Goal: Task Accomplishment & Management: Use online tool/utility

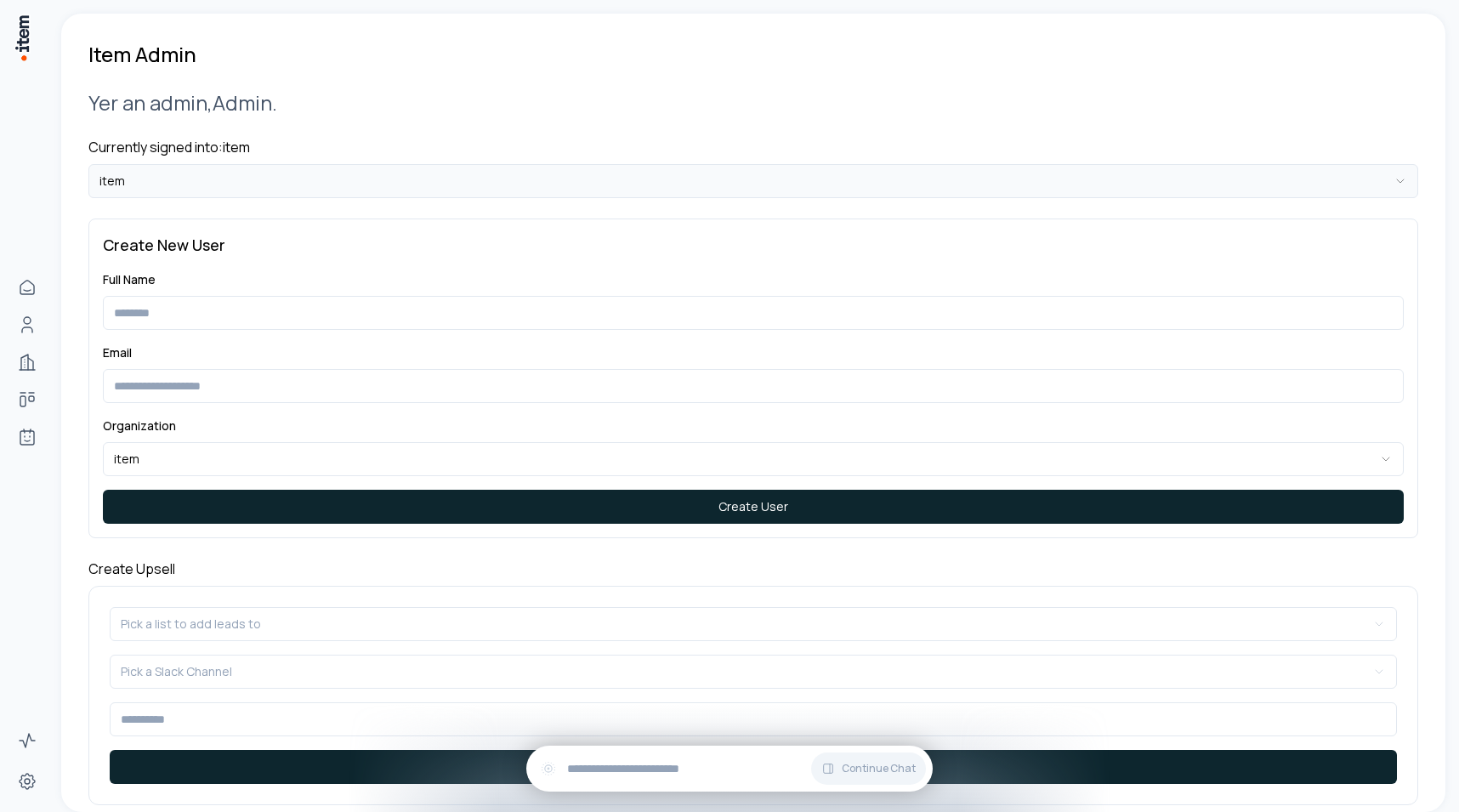
click at [296, 178] on html "**********" at bounding box center [729, 406] width 1459 height 812
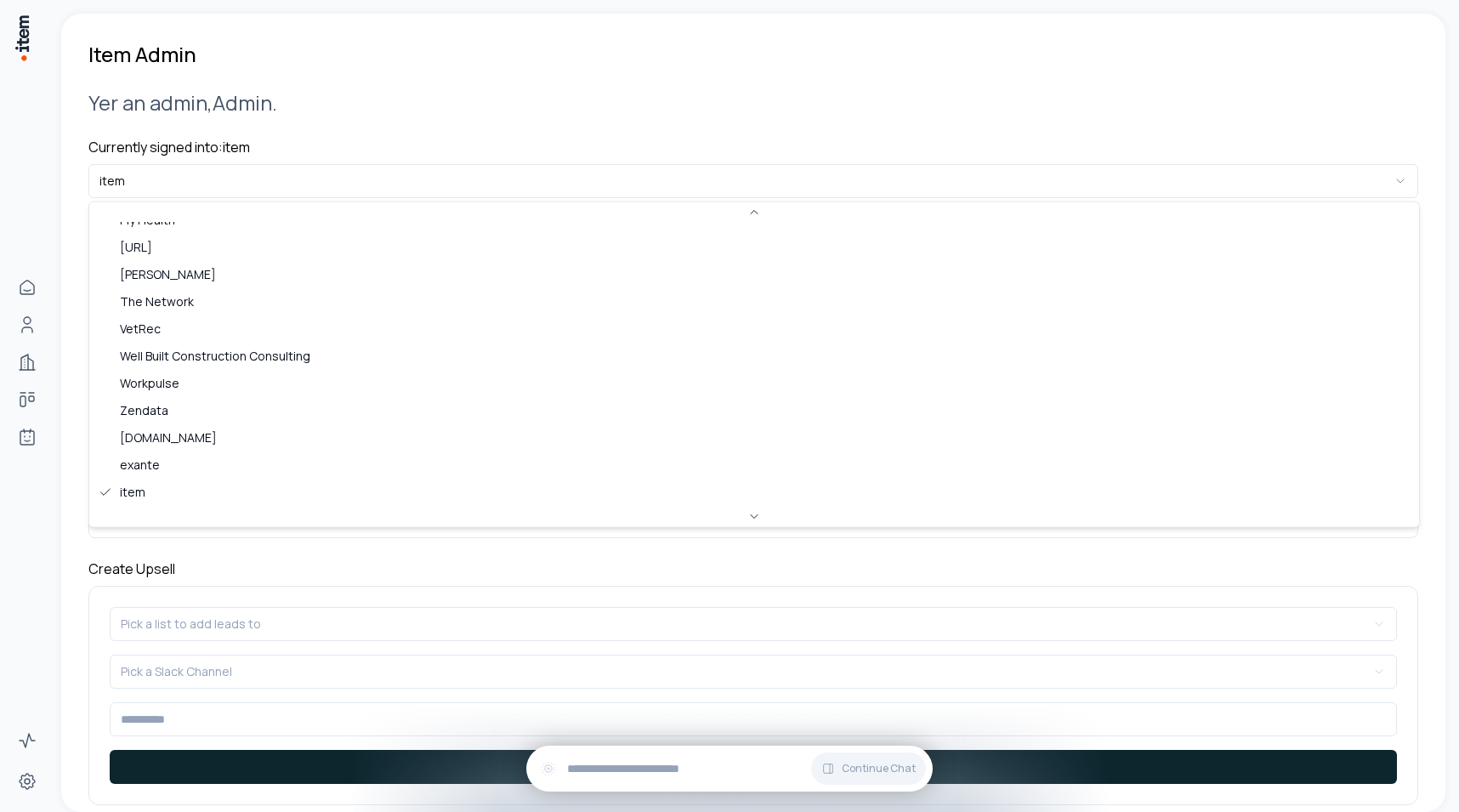
scroll to position [573, 0]
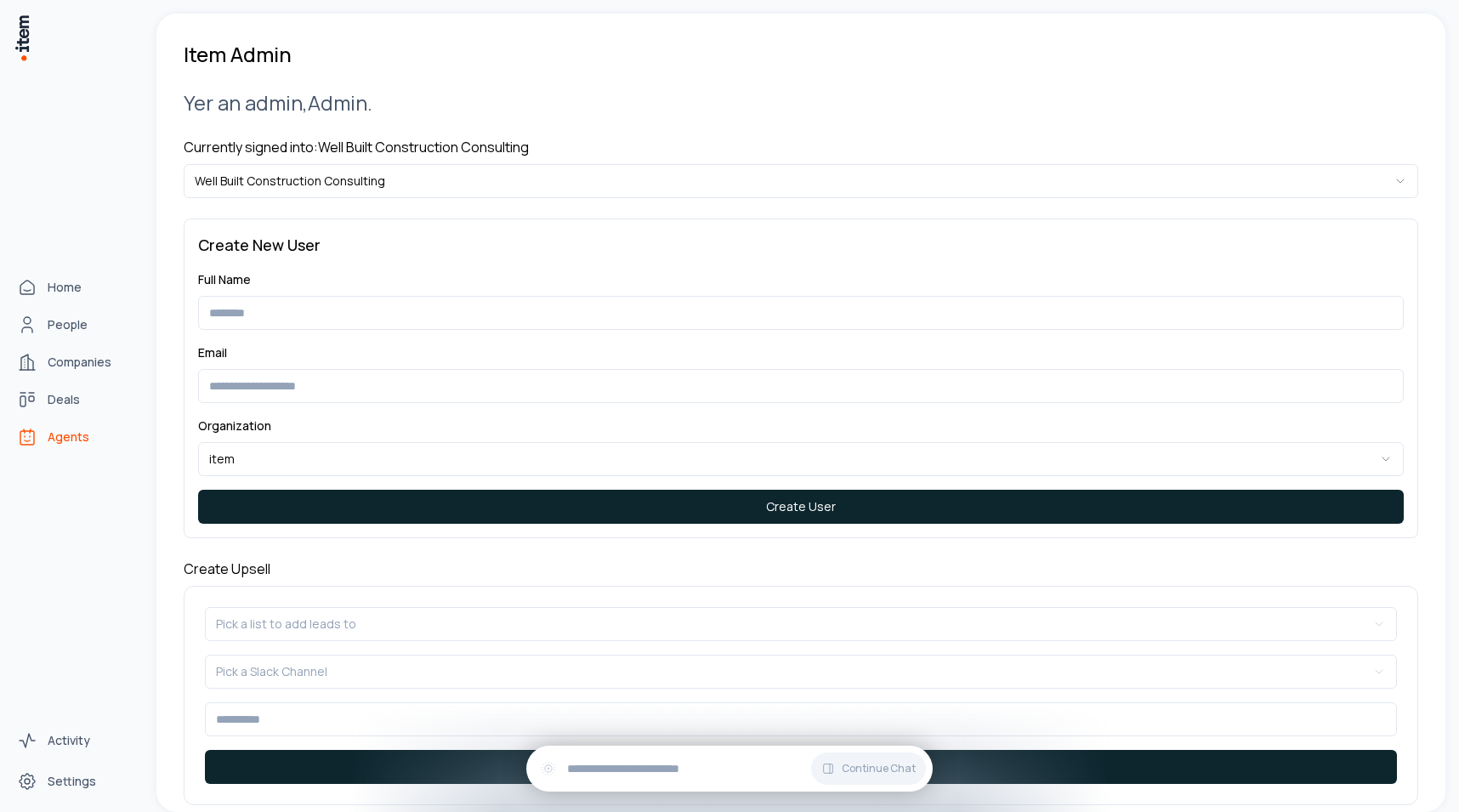
click at [55, 423] on link "Agents" at bounding box center [75, 436] width 129 height 34
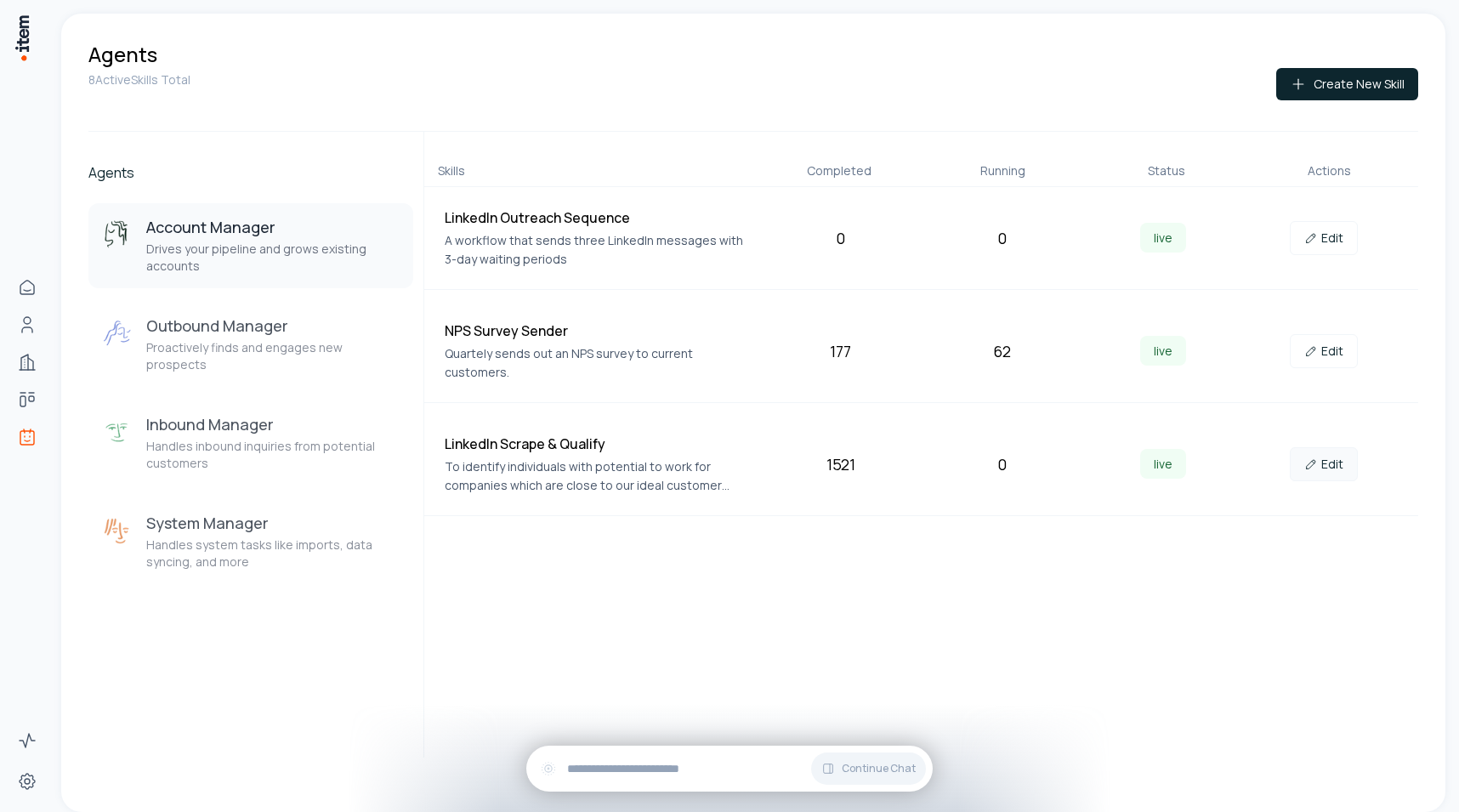
click at [1346, 454] on link "Edit" at bounding box center [1324, 464] width 68 height 34
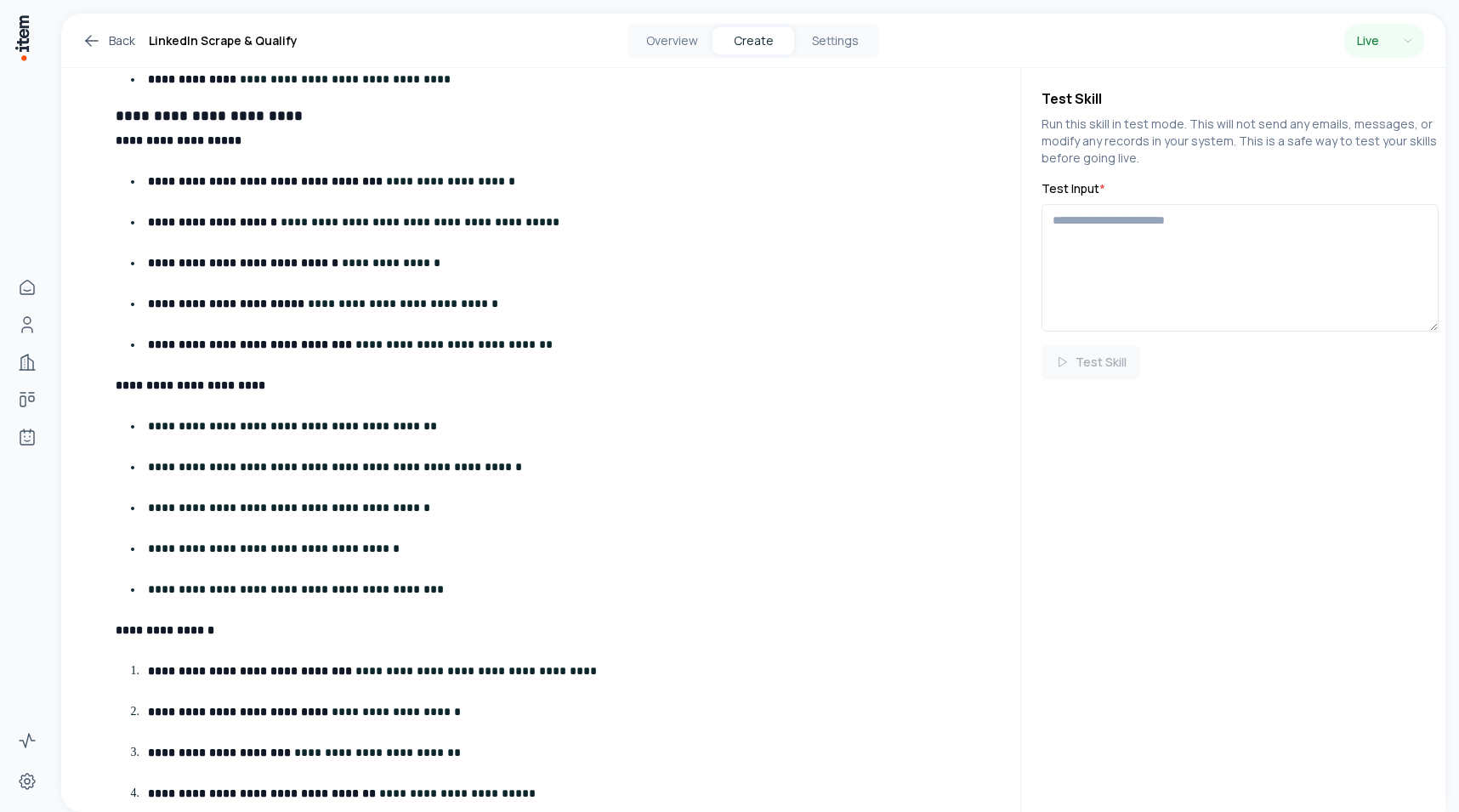
scroll to position [729, 0]
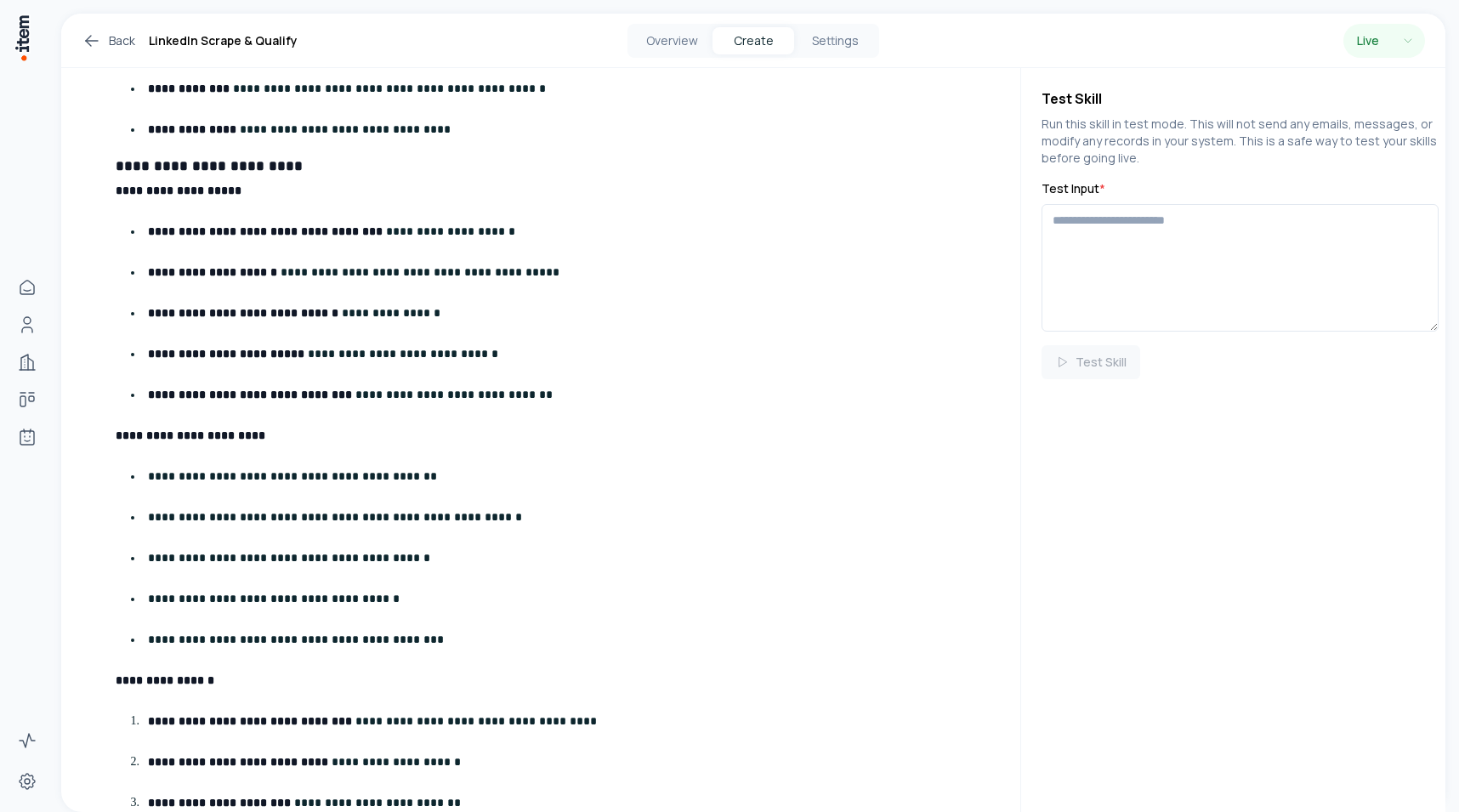
click at [666, 55] on div "Overview Create Settings" at bounding box center [753, 41] width 251 height 34
click at [666, 43] on button "Overview" at bounding box center [672, 40] width 81 height 27
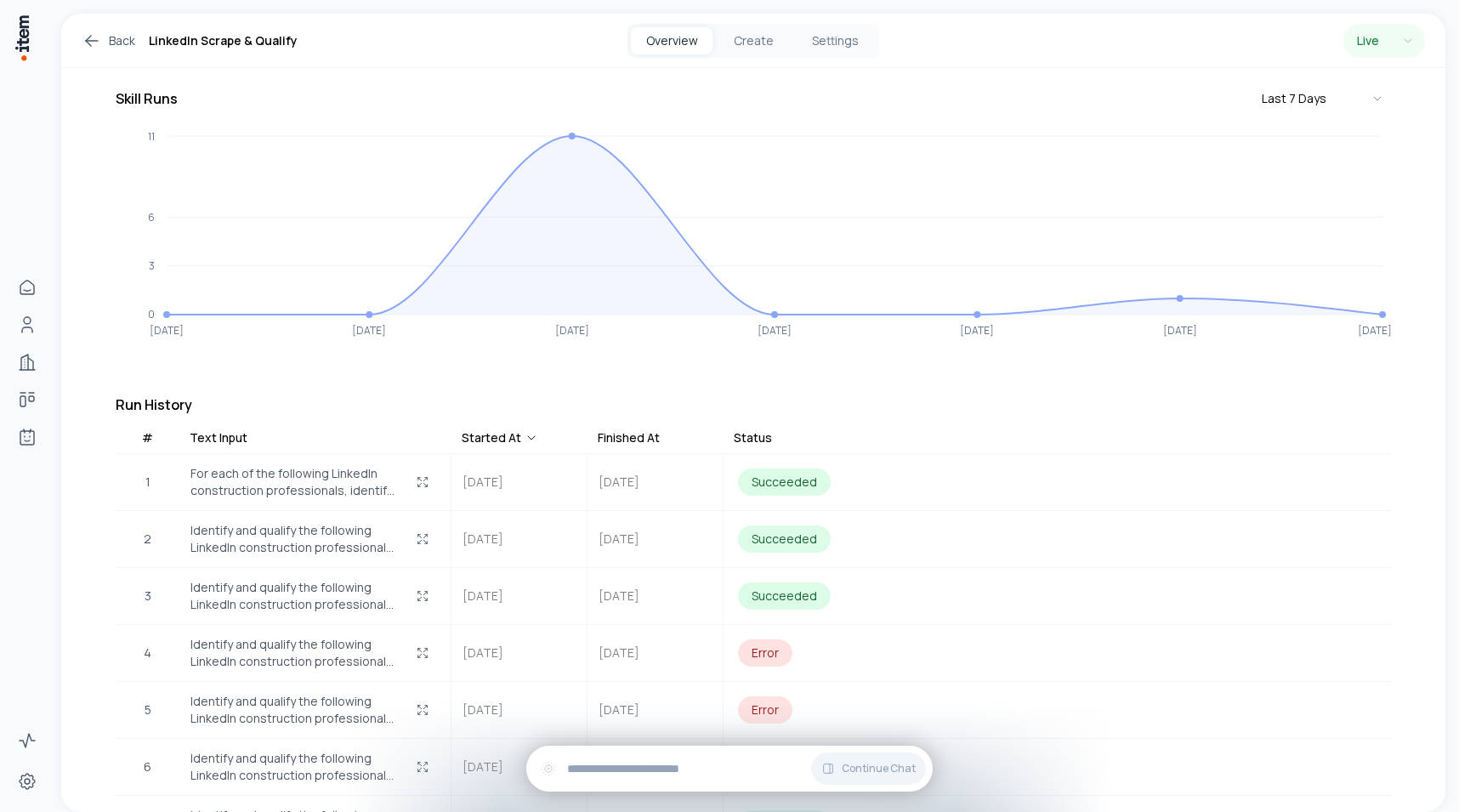
scroll to position [86, 0]
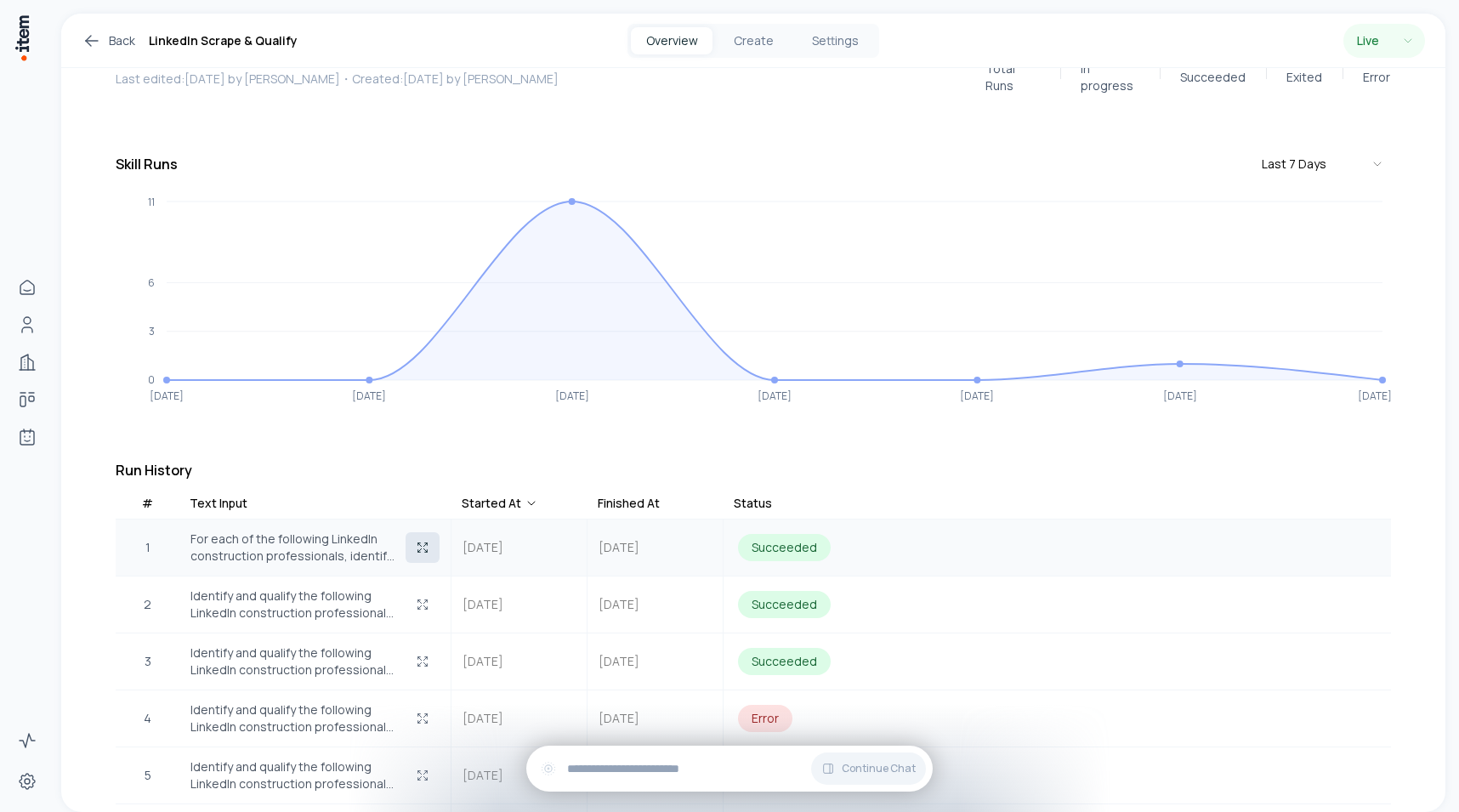
click at [419, 540] on icon "button" at bounding box center [422, 547] width 14 height 14
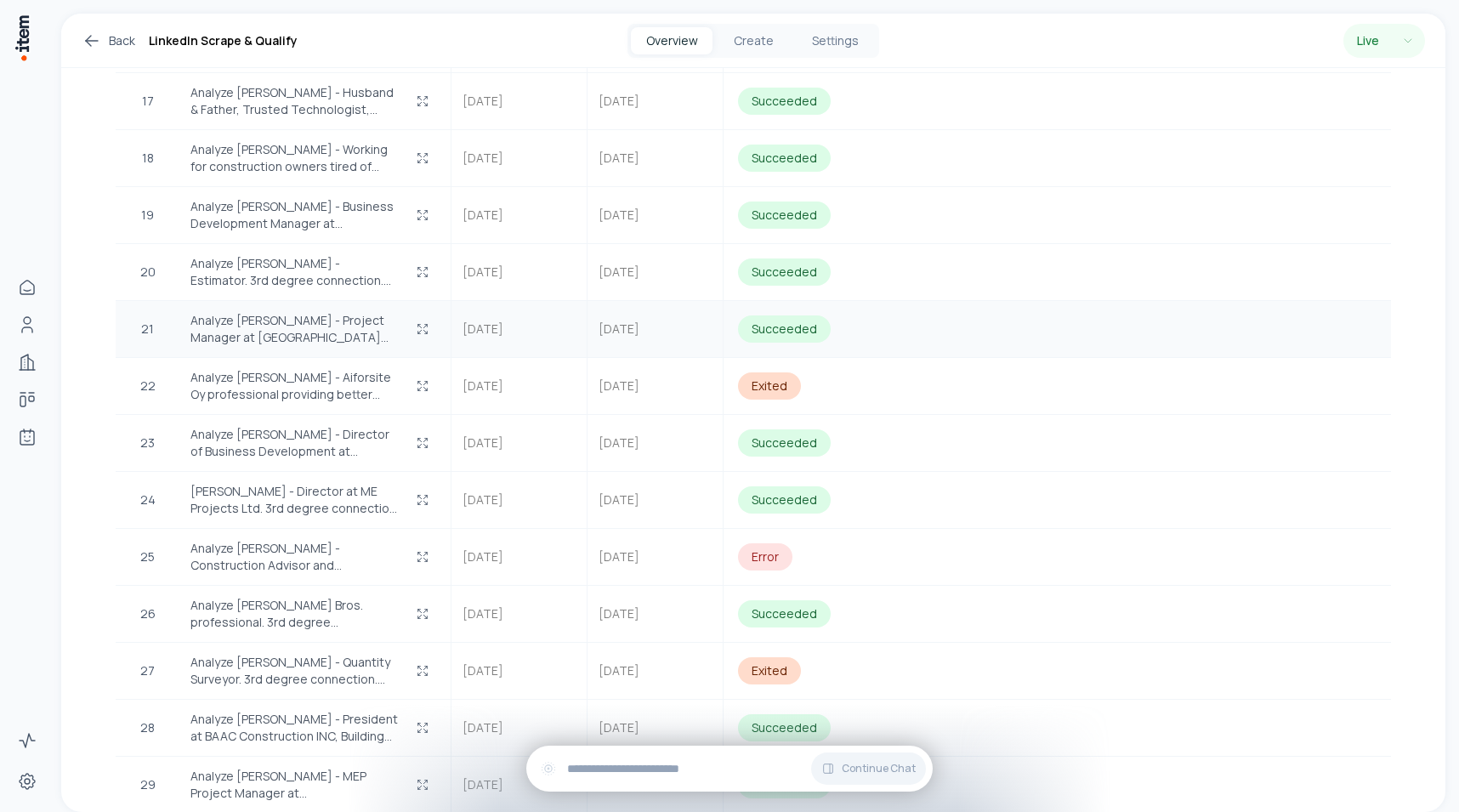
drag, startPoint x: 721, startPoint y: 455, endPoint x: 707, endPoint y: 321, distance: 134.7
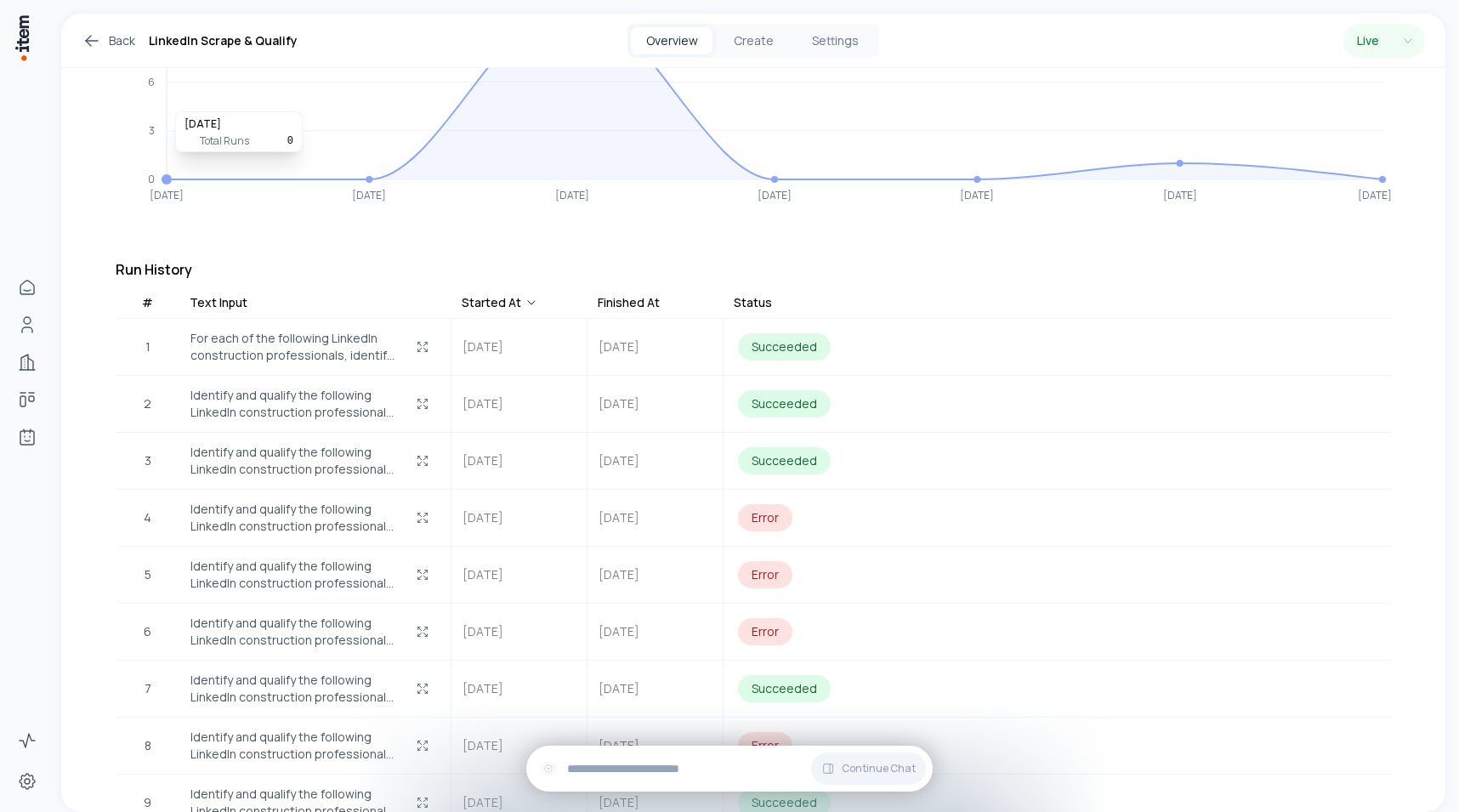
scroll to position [19, 0]
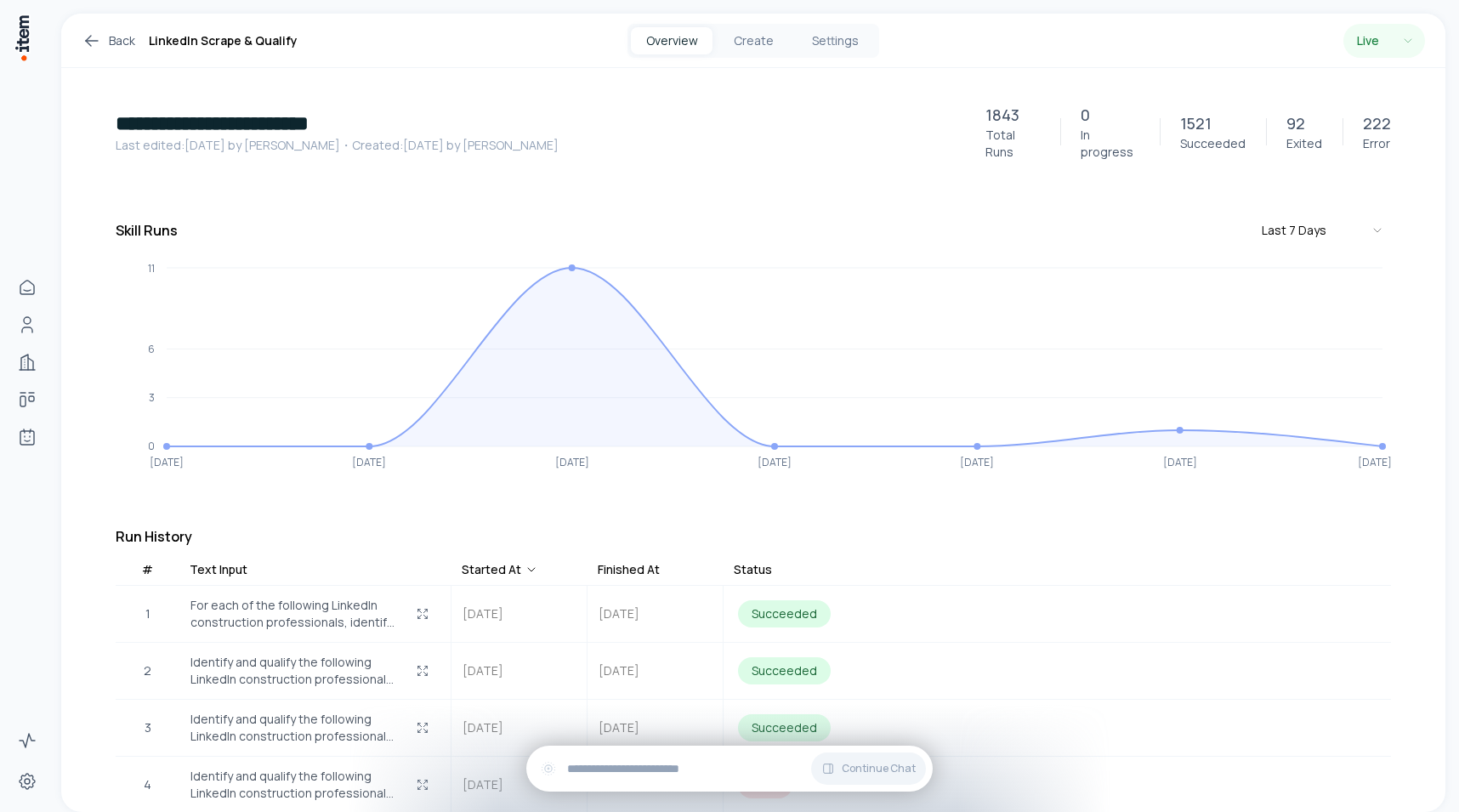
click at [393, 527] on h3 "Run History" at bounding box center [753, 536] width 1275 height 20
click at [420, 607] on icon "button" at bounding box center [422, 613] width 14 height 14
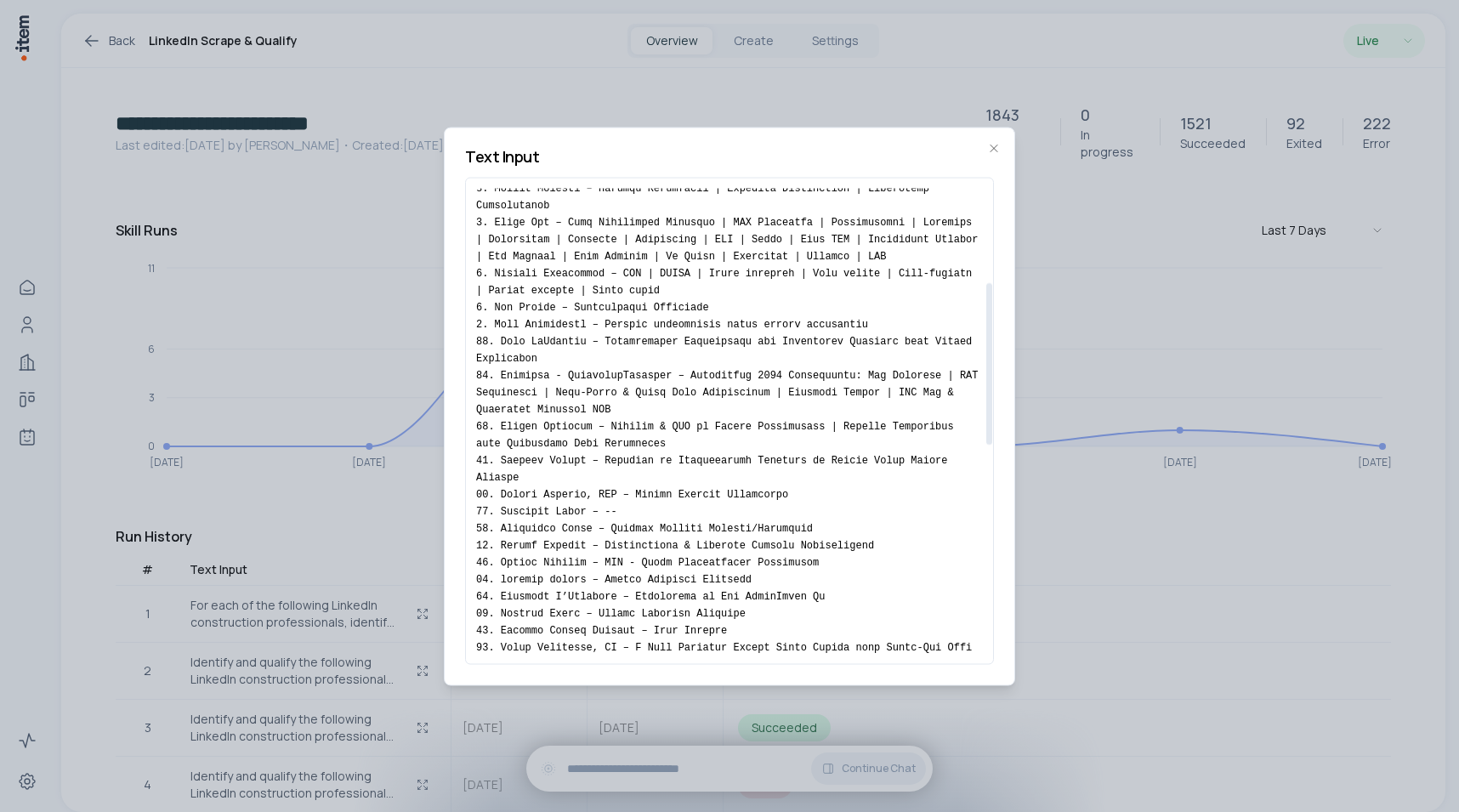
scroll to position [69, 0]
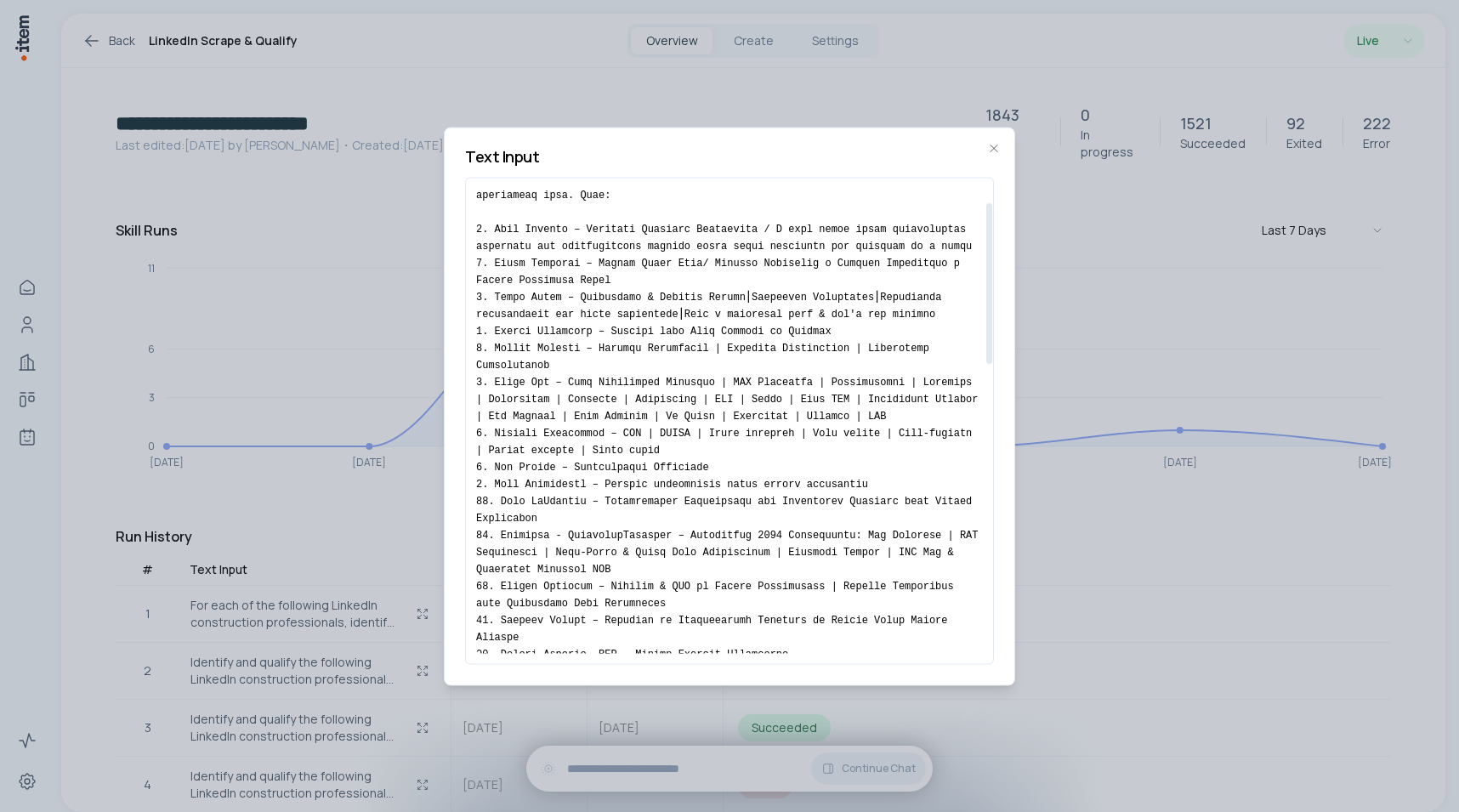
click at [555, 189] on pre at bounding box center [729, 815] width 506 height 1394
drag, startPoint x: 555, startPoint y: 189, endPoint x: 553, endPoint y: 515, distance: 326.0
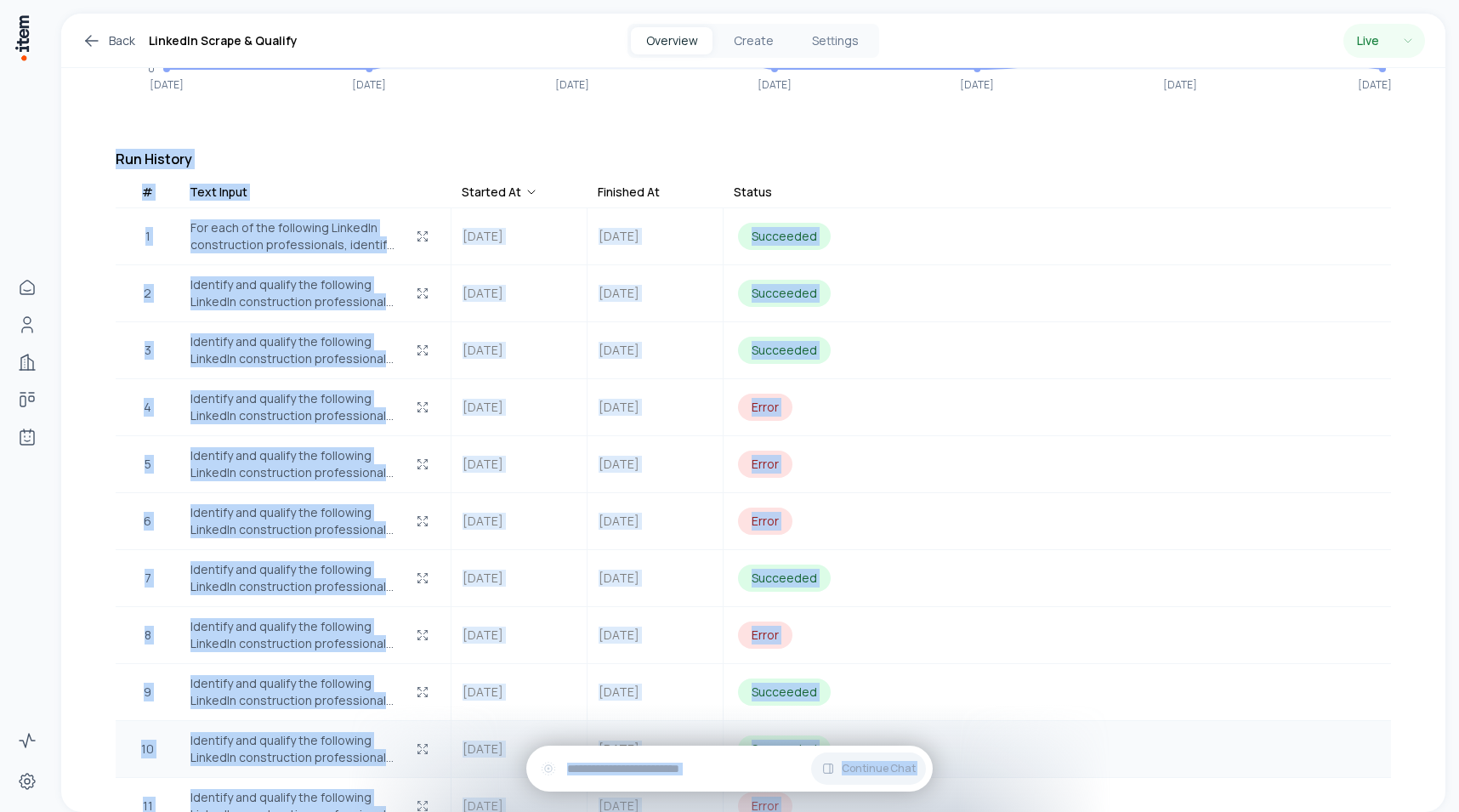
scroll to position [0, 0]
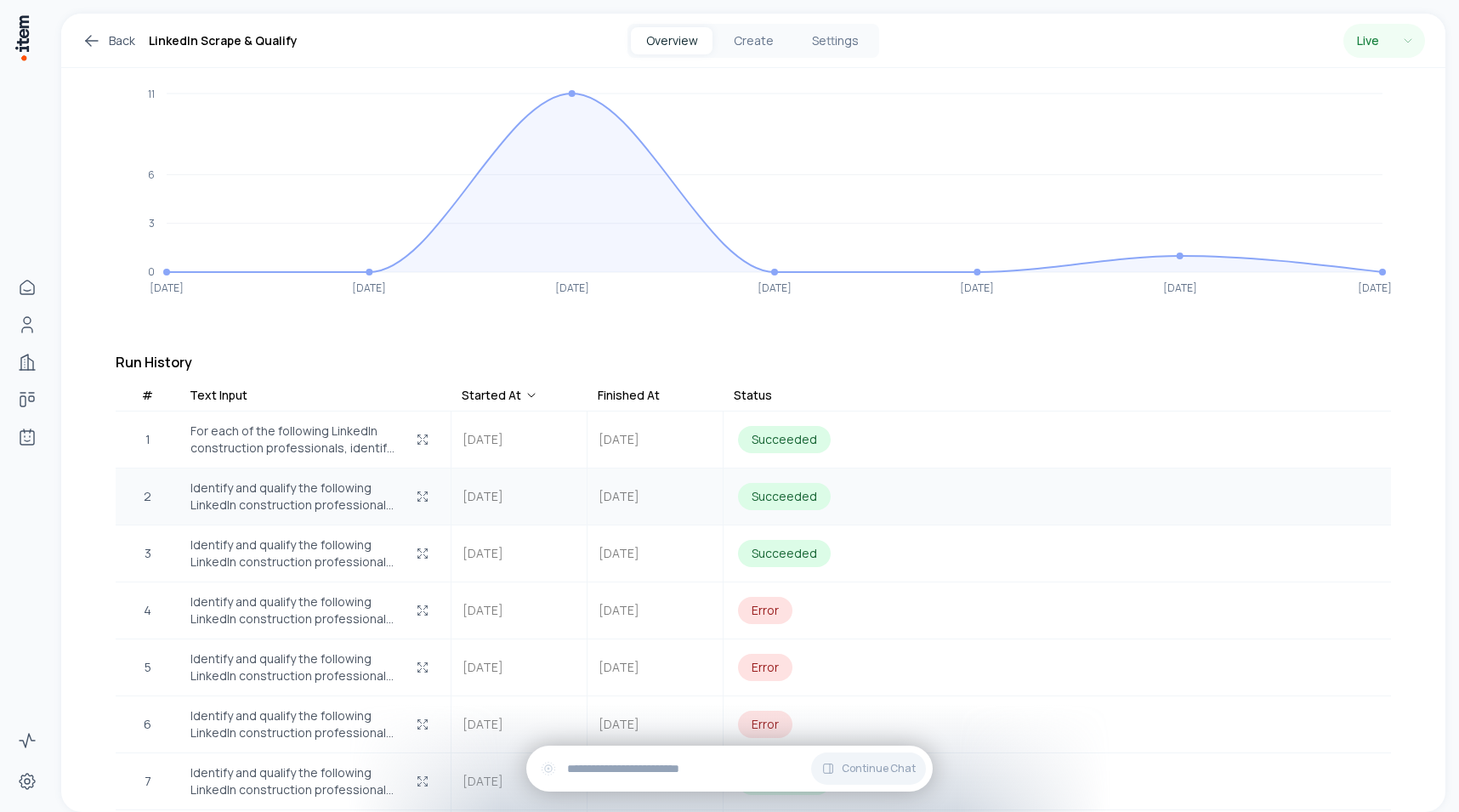
scroll to position [221, 0]
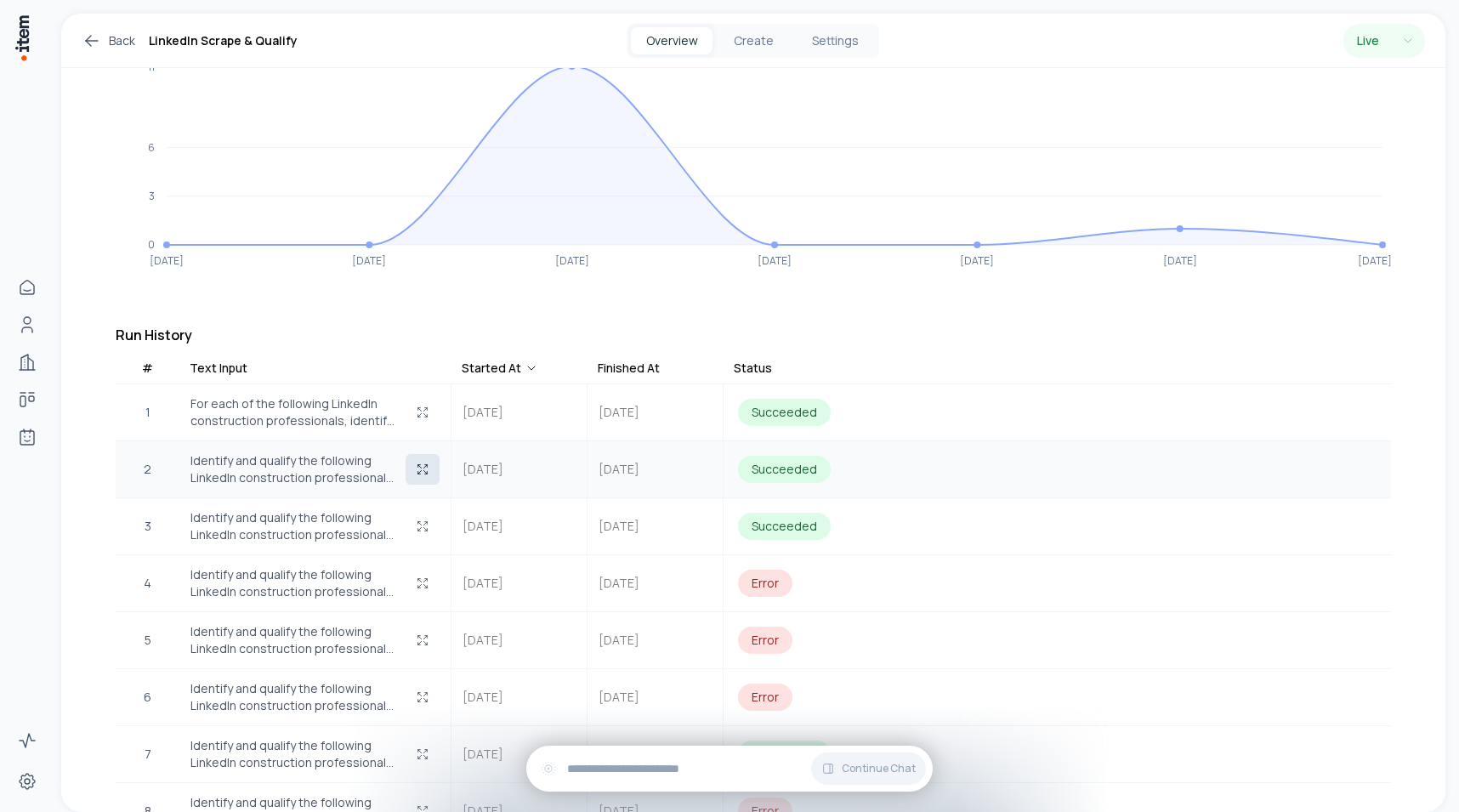
click at [423, 462] on icon "button" at bounding box center [422, 468] width 14 height 14
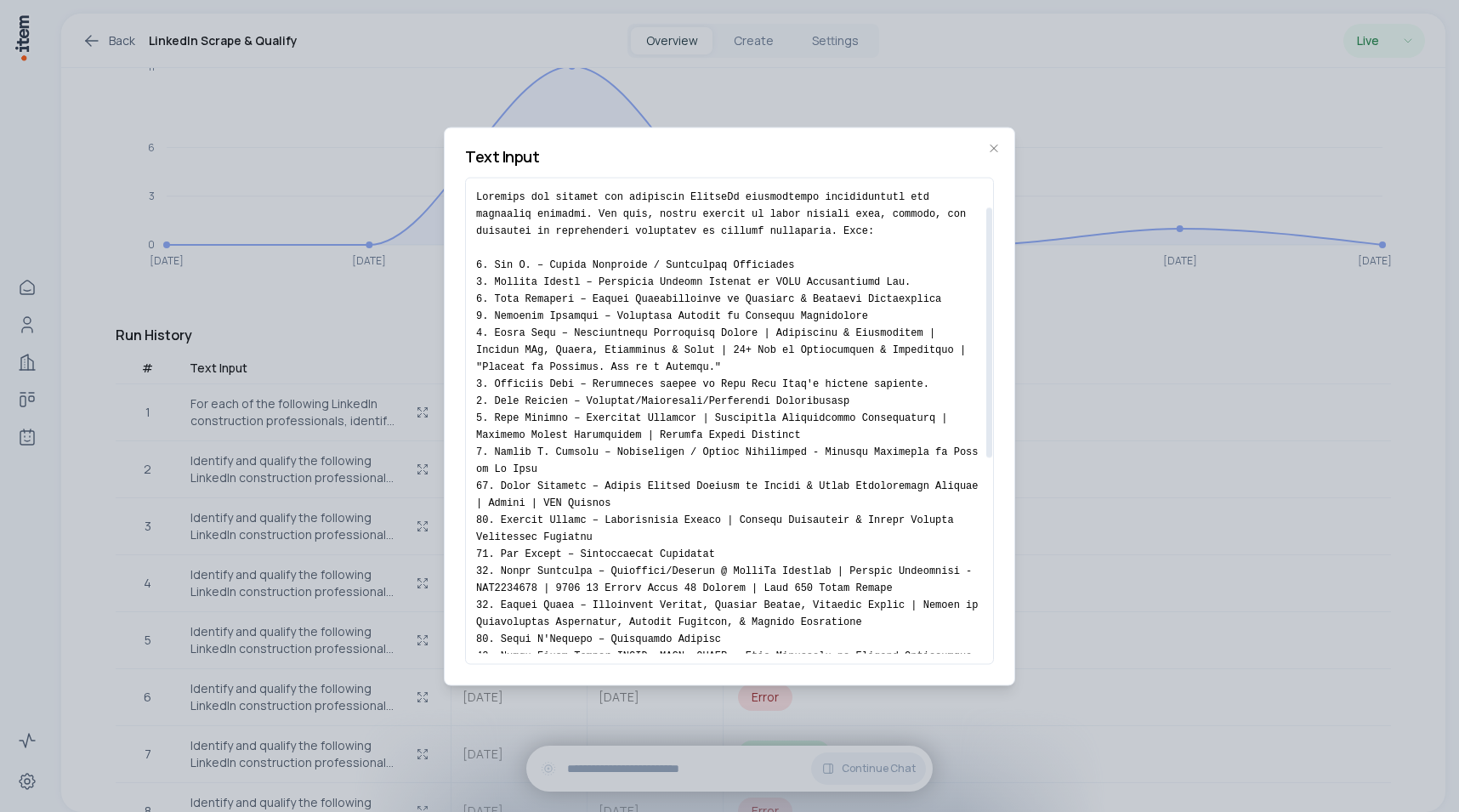
scroll to position [436, 0]
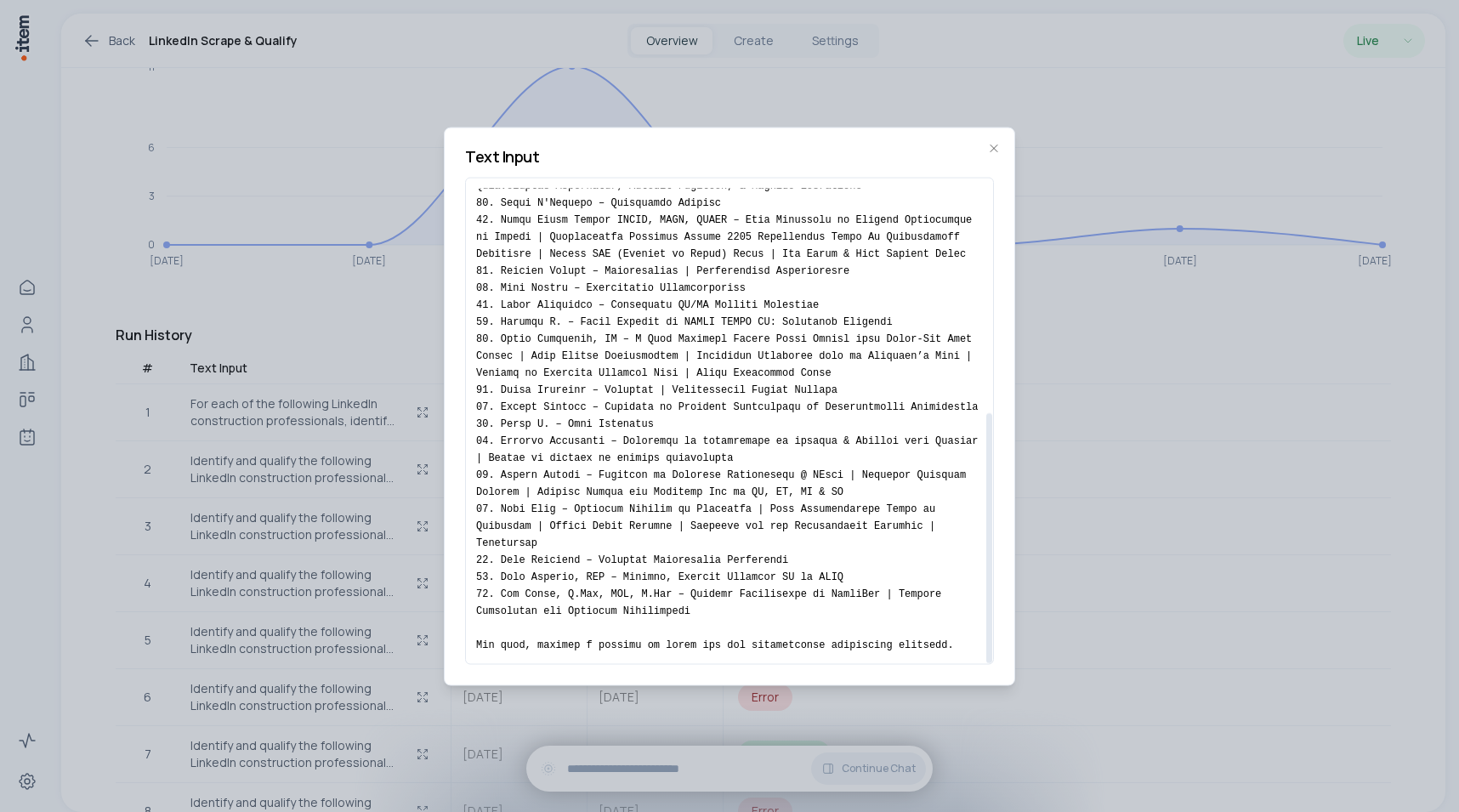
click at [353, 322] on div at bounding box center [729, 406] width 1459 height 812
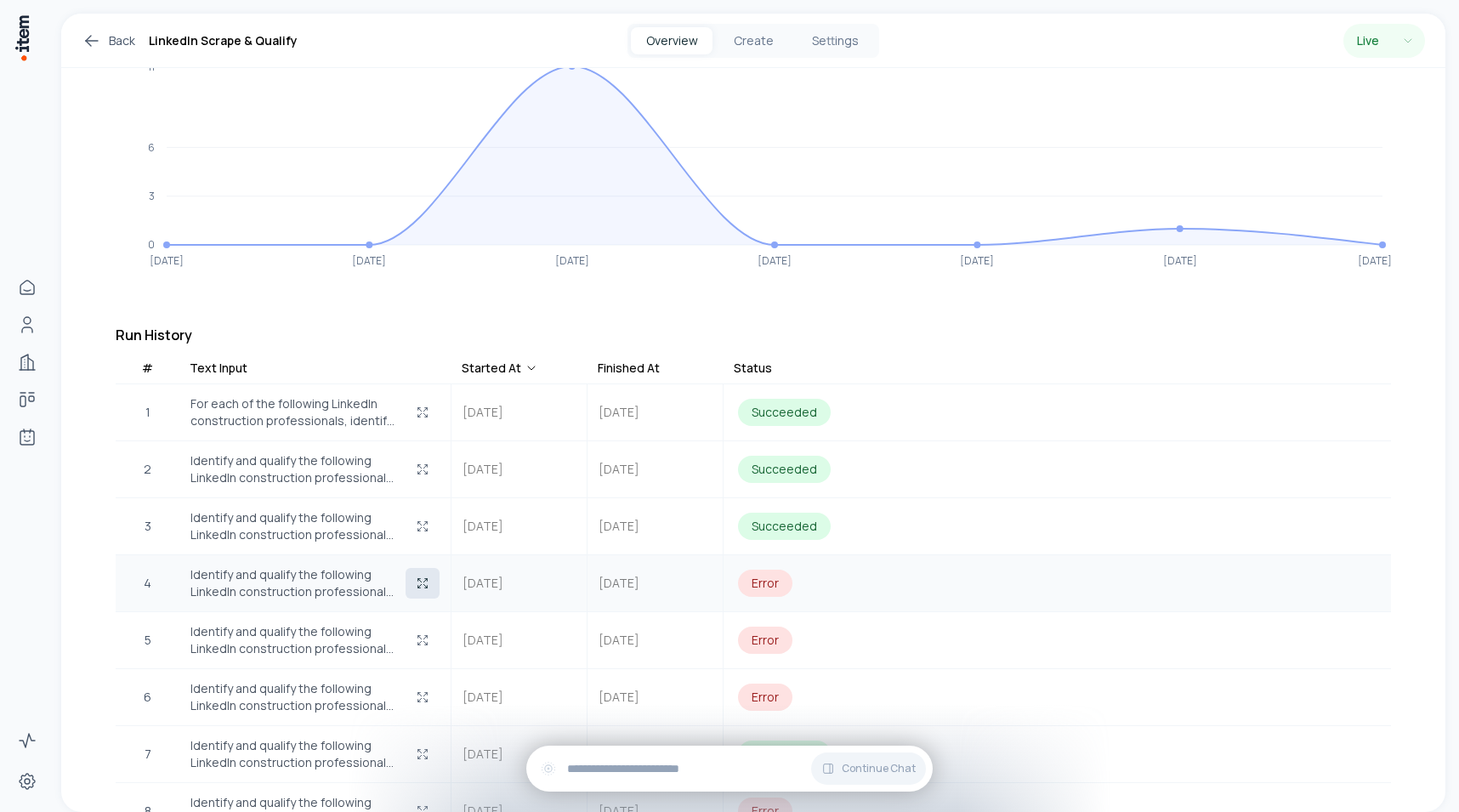
click at [406, 568] on button "button" at bounding box center [422, 583] width 34 height 30
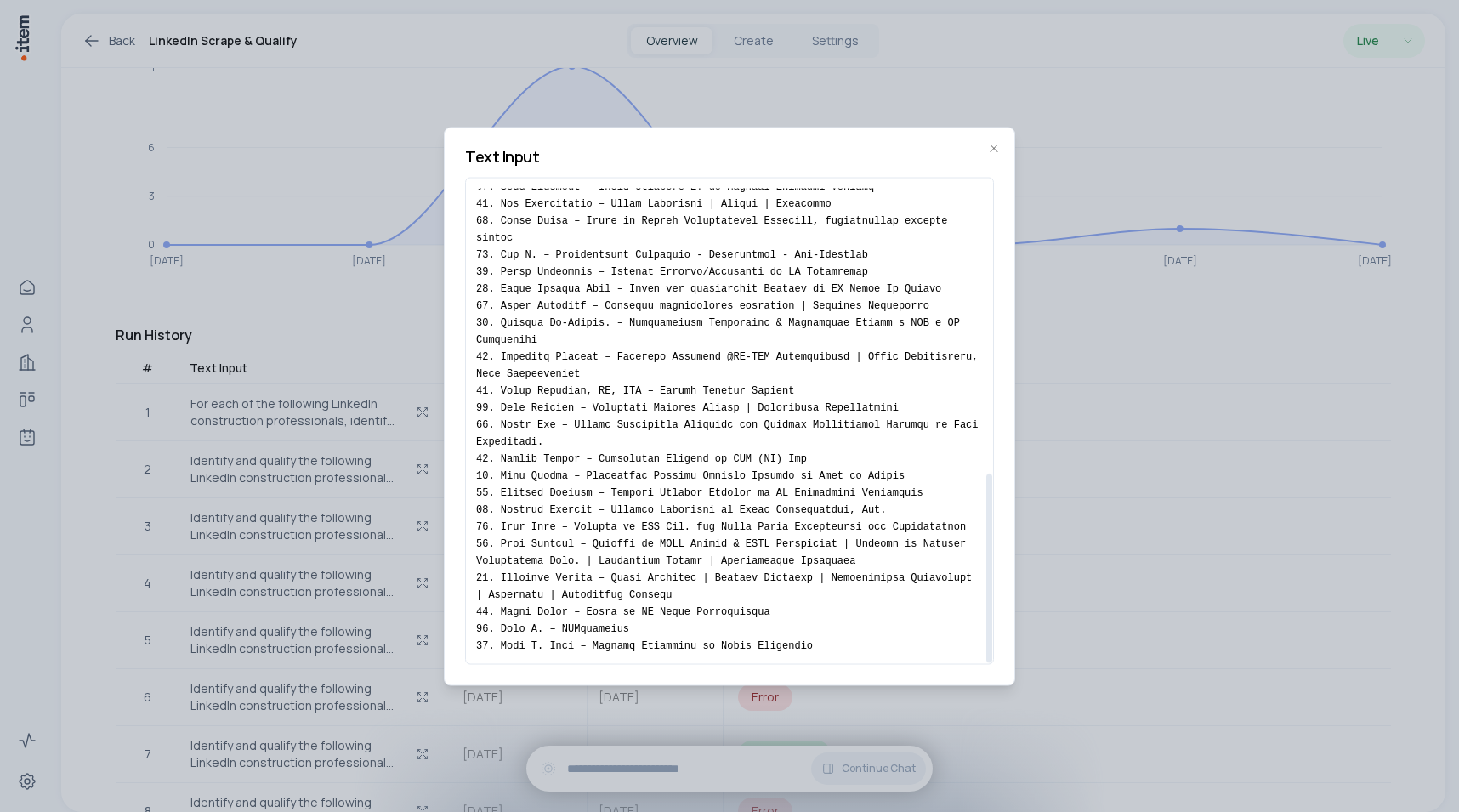
scroll to position [725, 0]
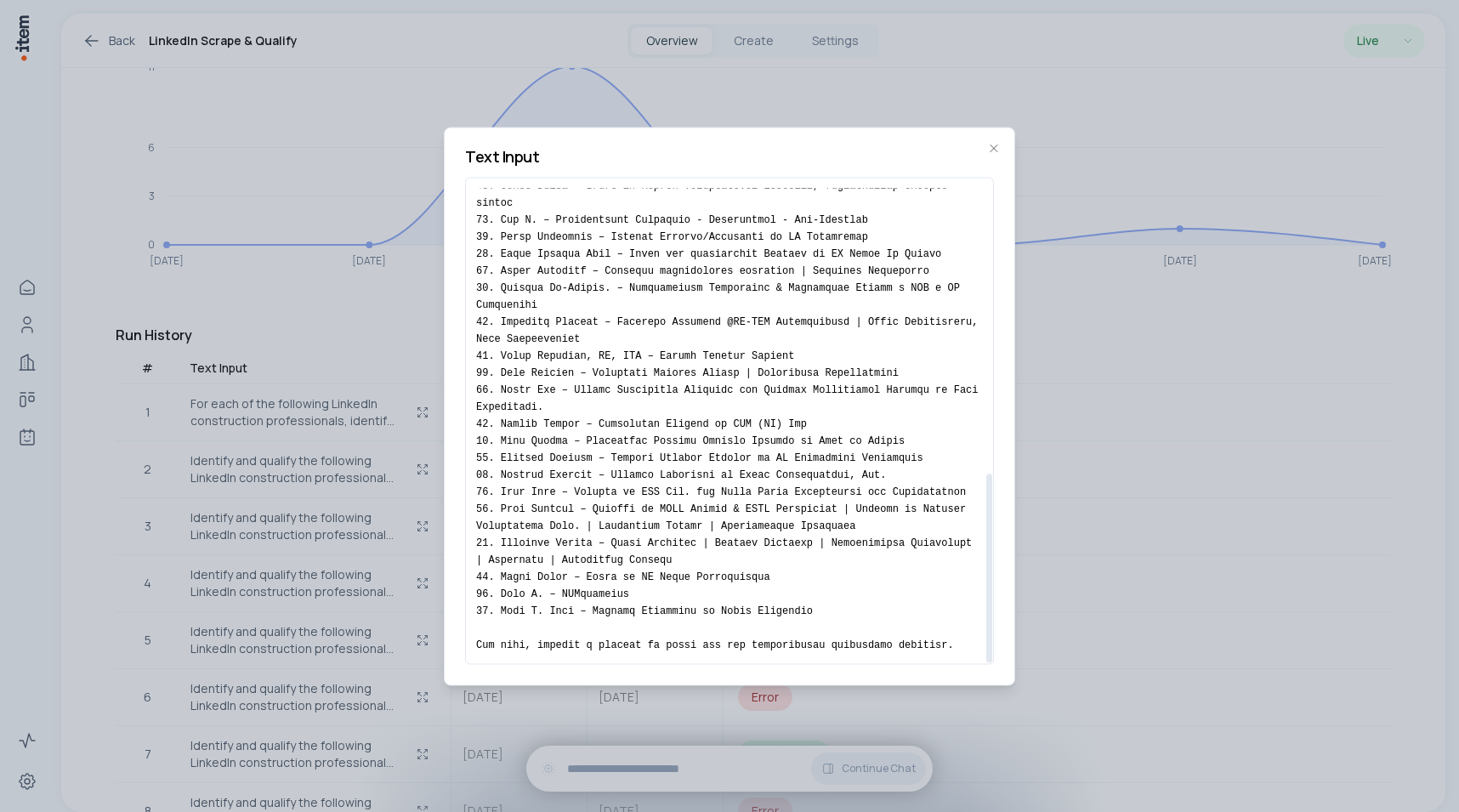
click at [335, 359] on div at bounding box center [729, 406] width 1459 height 812
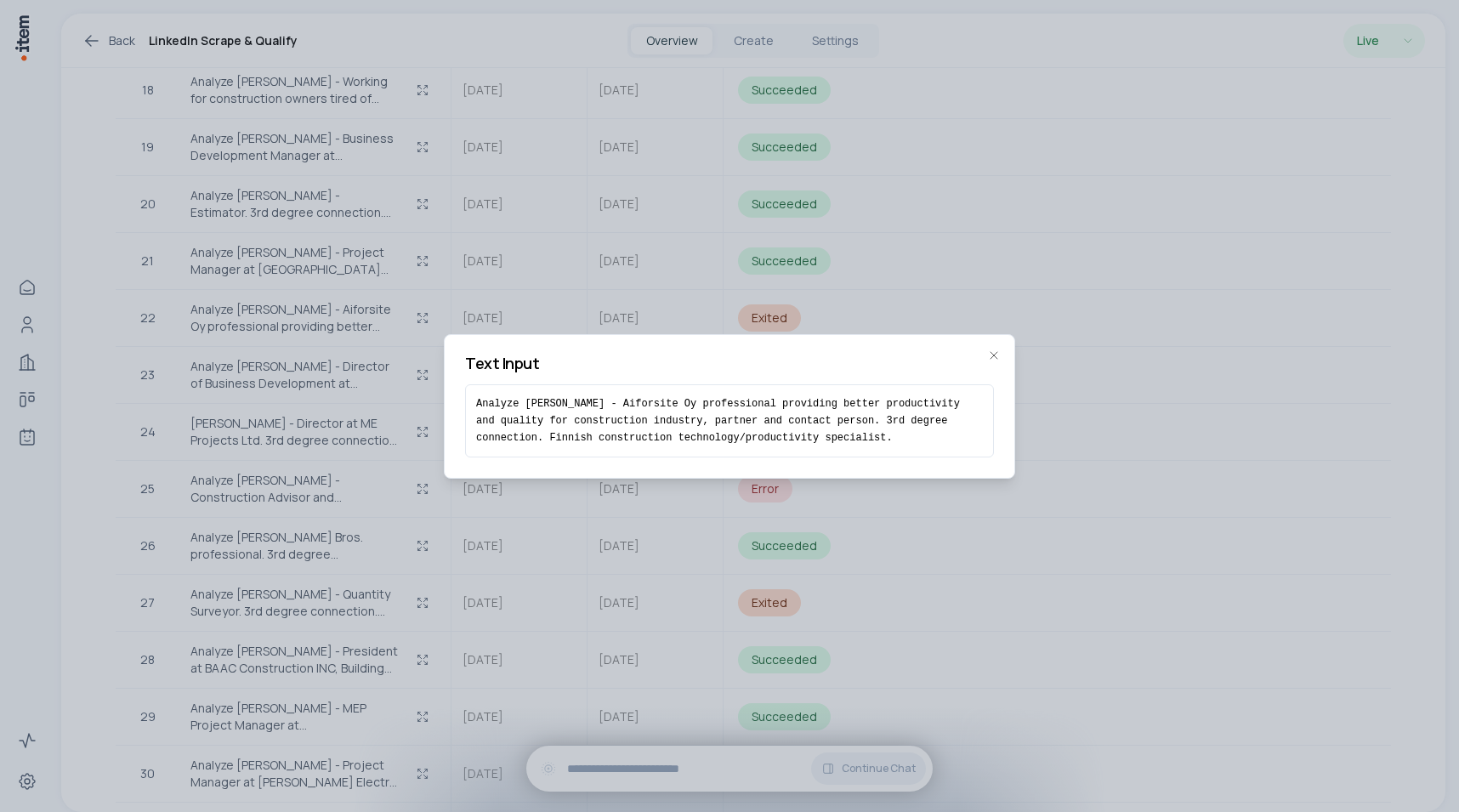
scroll to position [1240, 0]
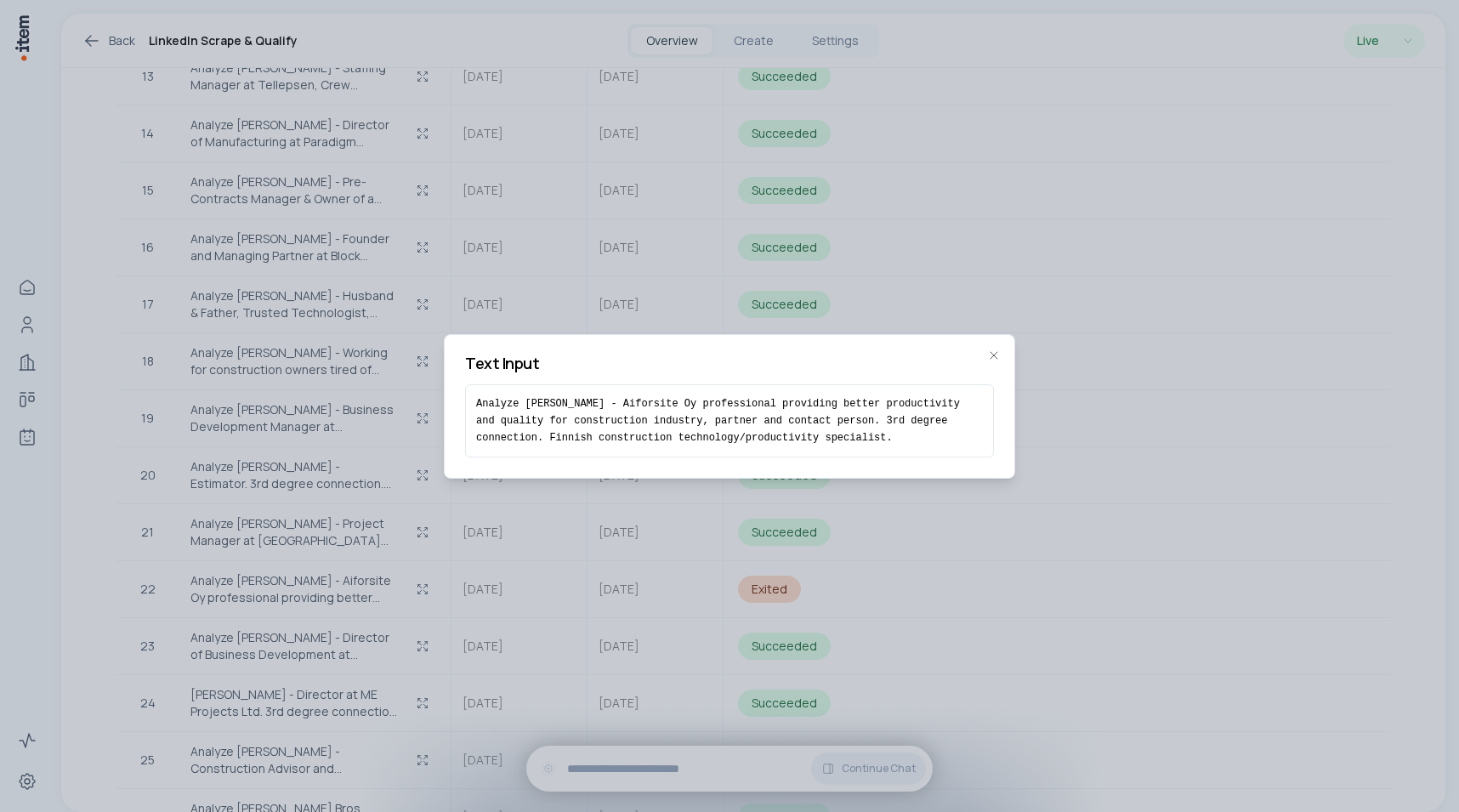
click at [440, 175] on div at bounding box center [729, 406] width 1459 height 812
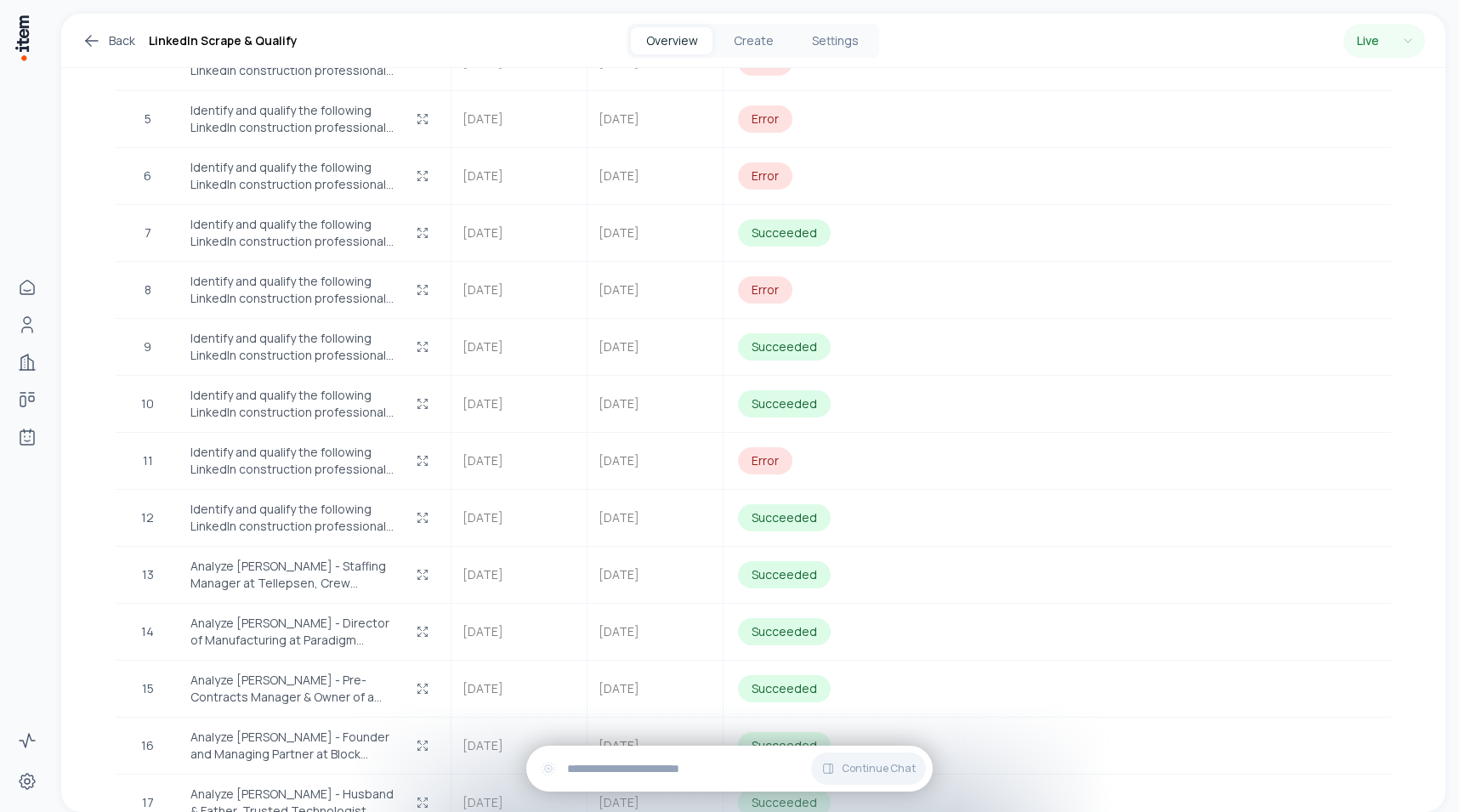
scroll to position [740, 0]
click at [419, 455] on icon "button" at bounding box center [422, 462] width 14 height 14
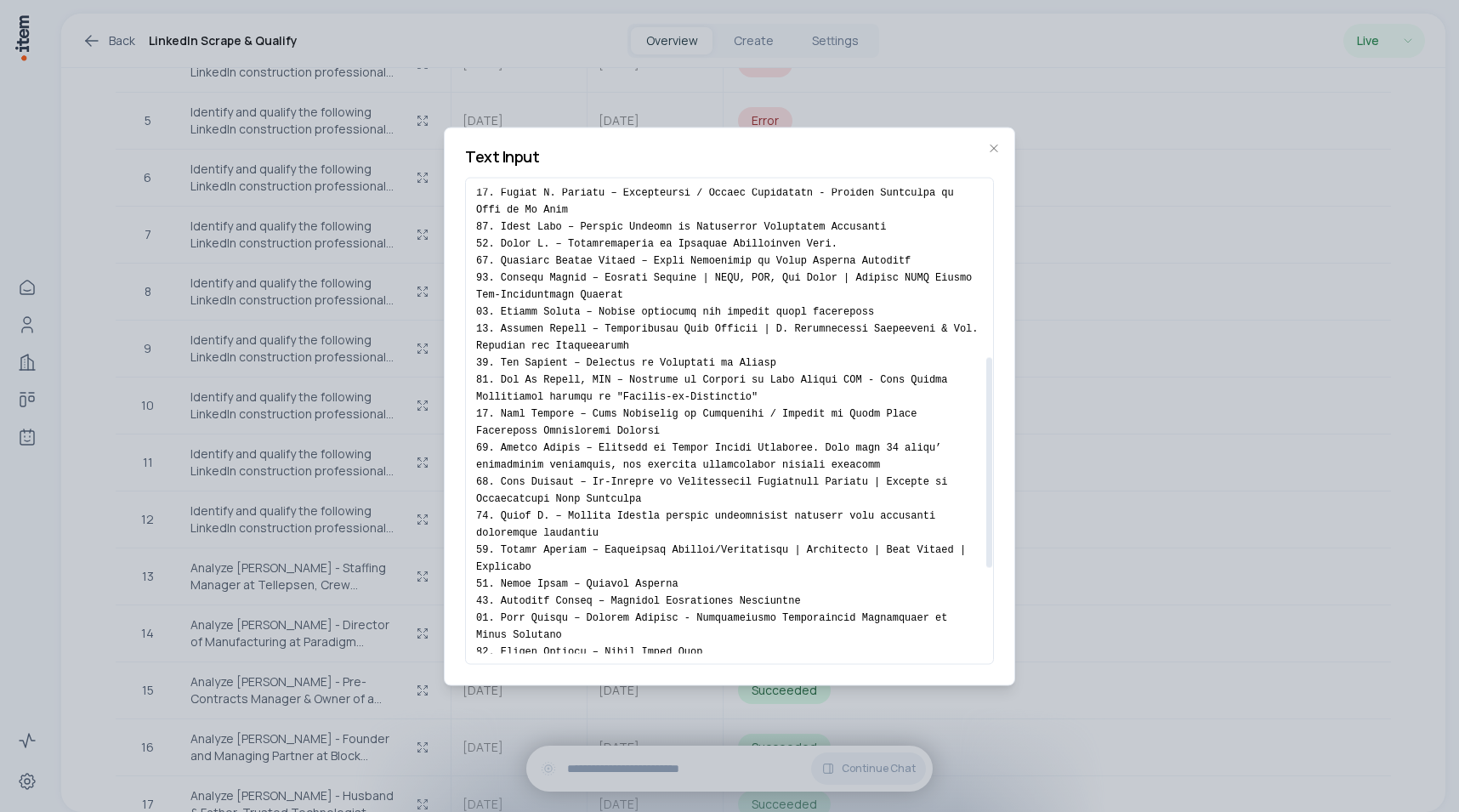
scroll to position [606, 0]
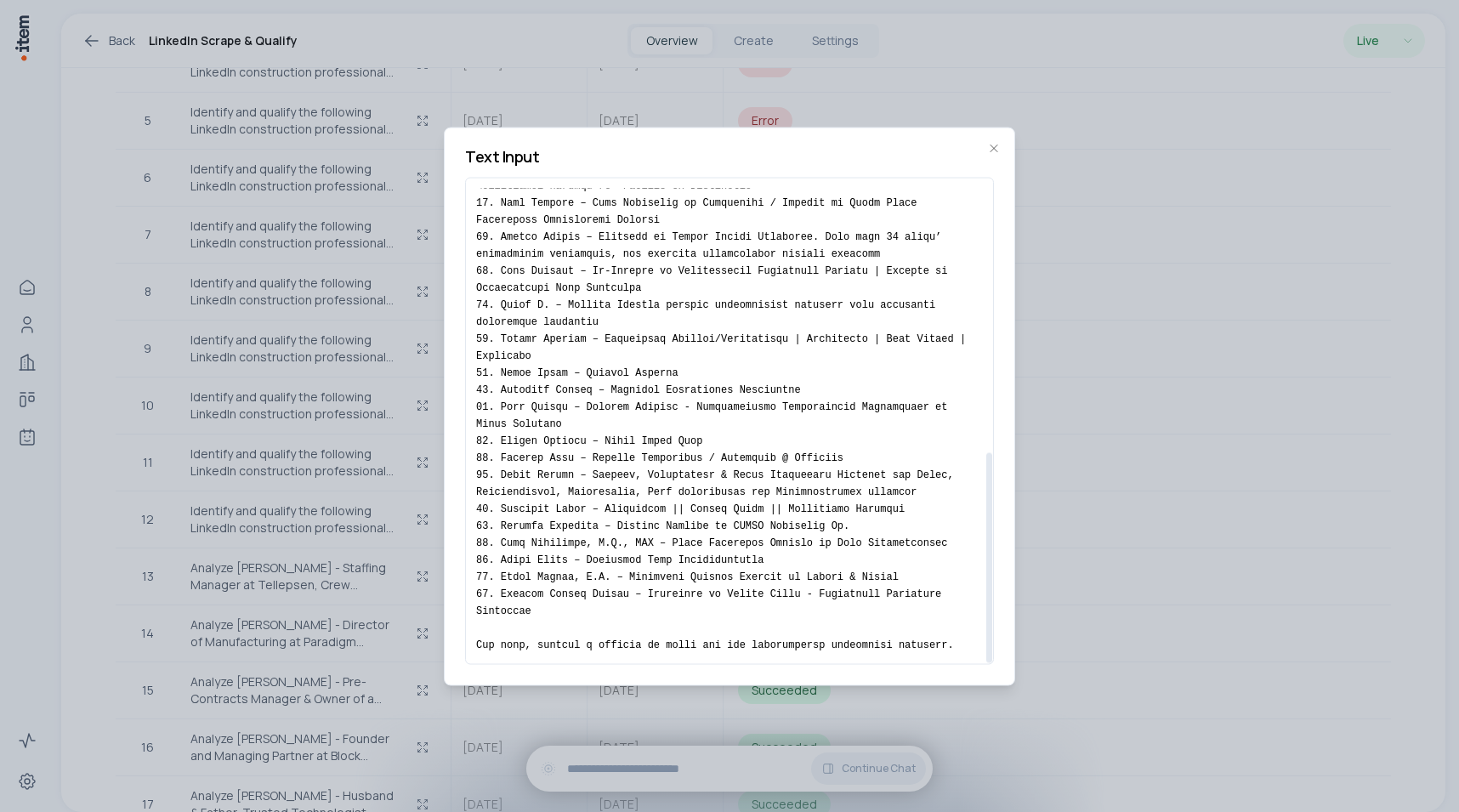
click at [386, 434] on div at bounding box center [729, 406] width 1459 height 812
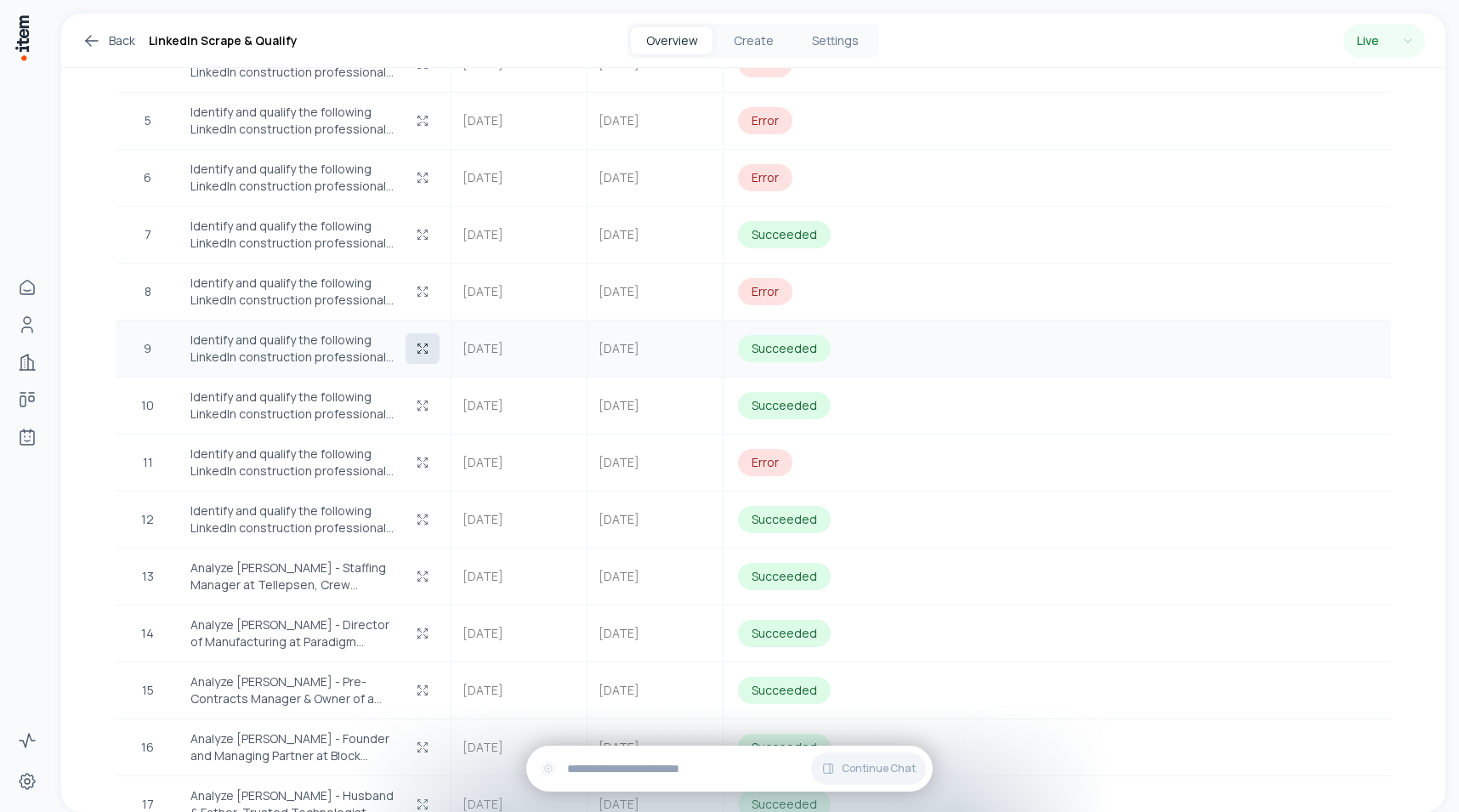
click at [419, 333] on button "button" at bounding box center [422, 348] width 34 height 30
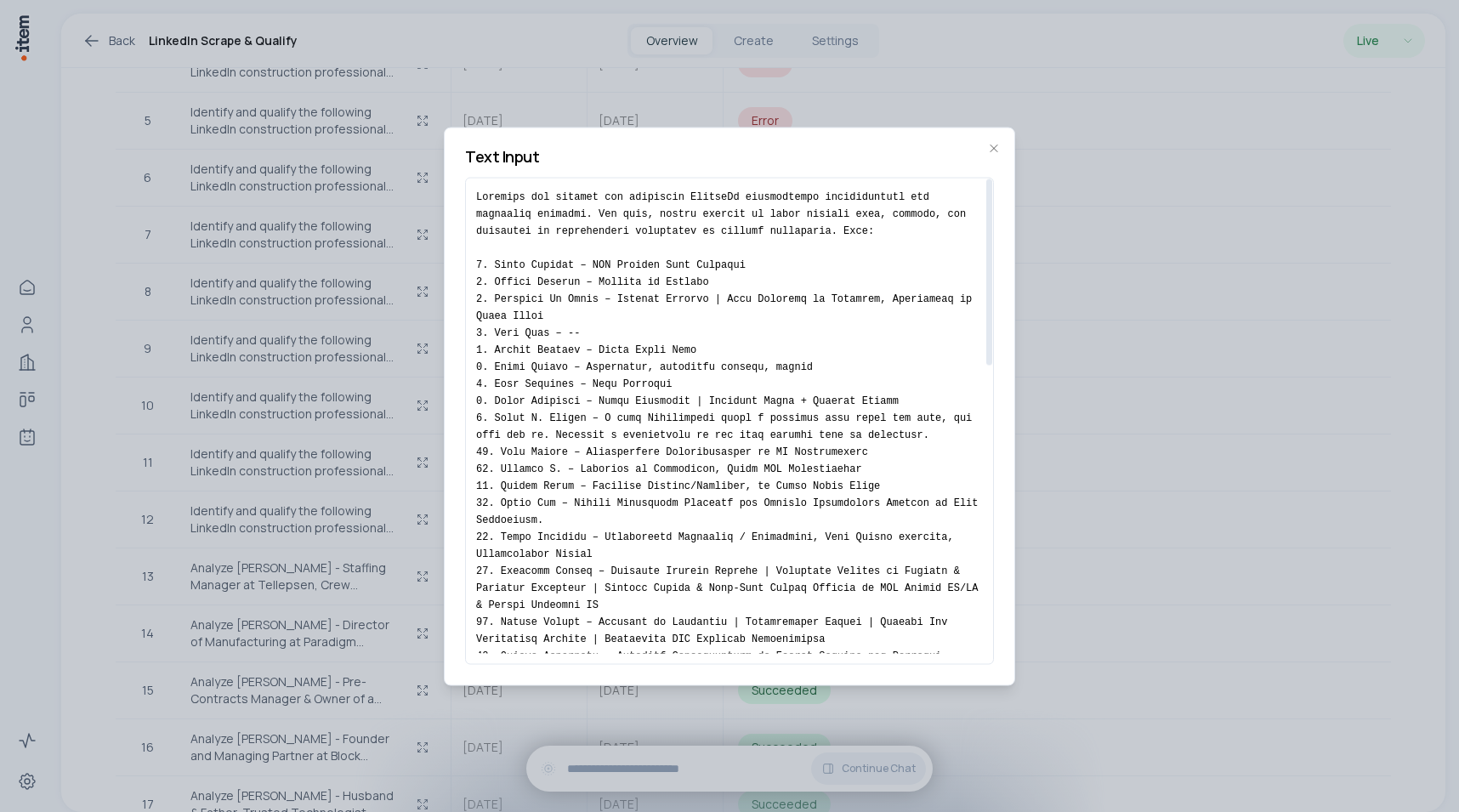
scroll to position [742, 0]
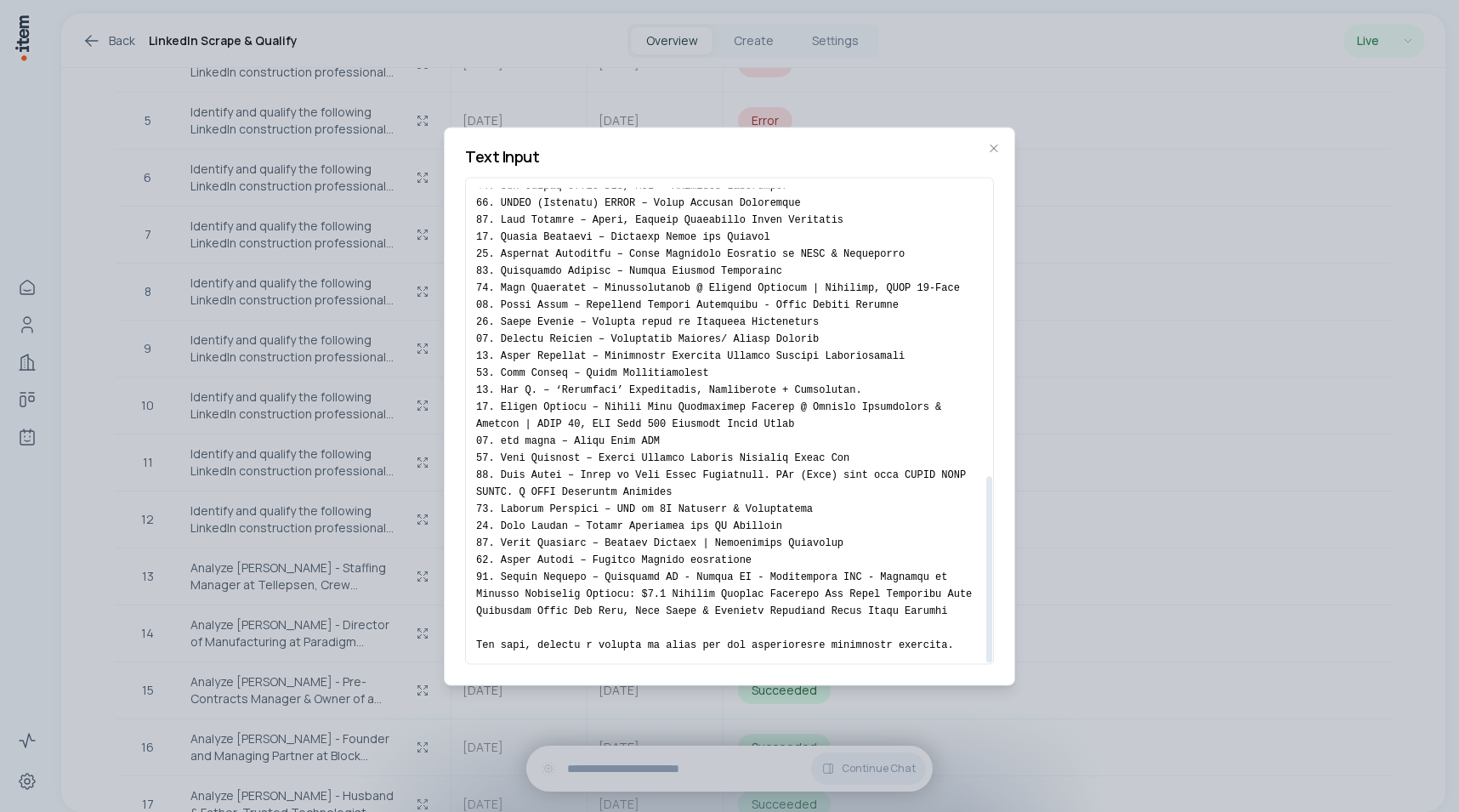
click at [381, 369] on div at bounding box center [729, 406] width 1459 height 812
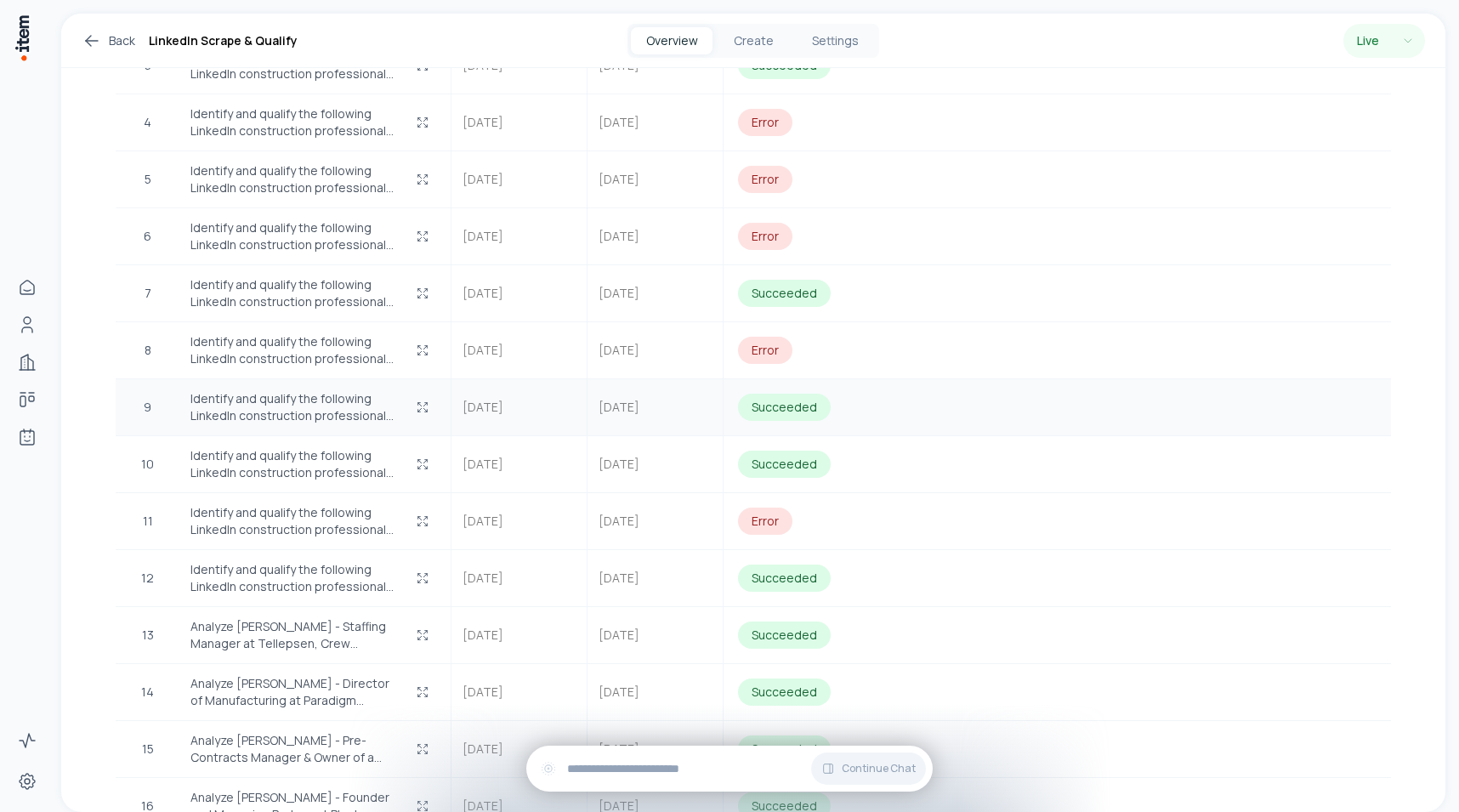
scroll to position [668, 0]
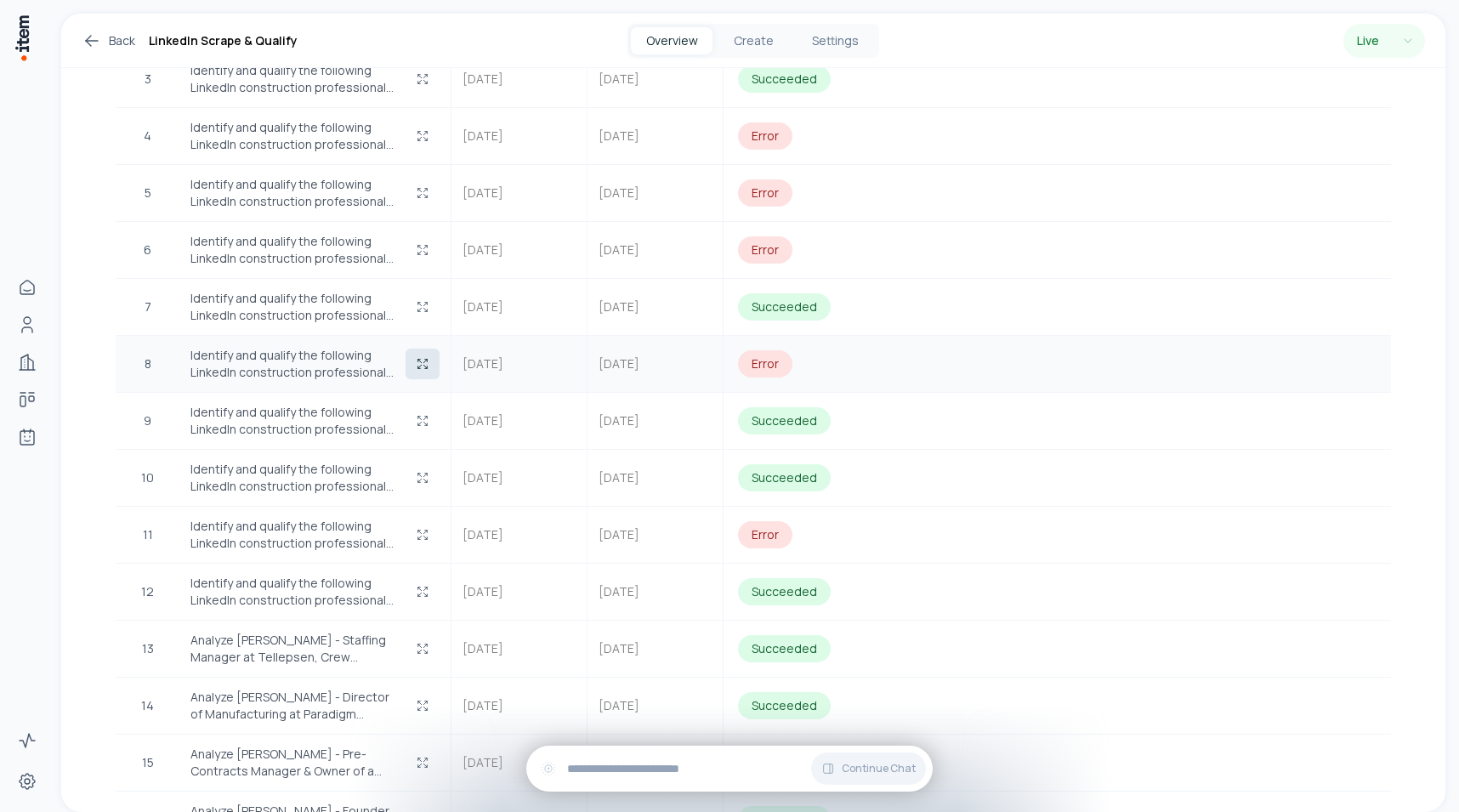
click at [427, 357] on icon "button" at bounding box center [422, 363] width 14 height 14
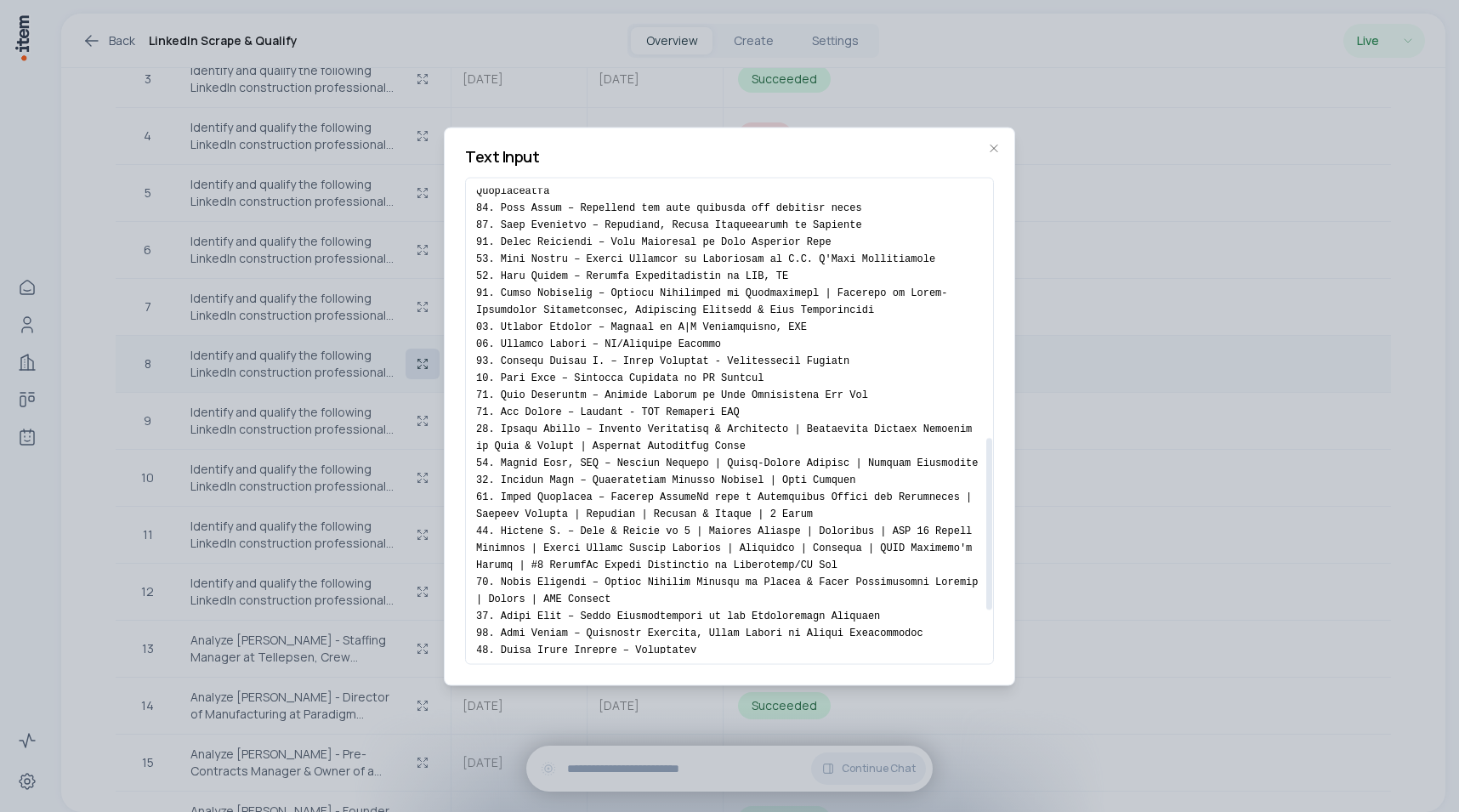
scroll to position [843, 0]
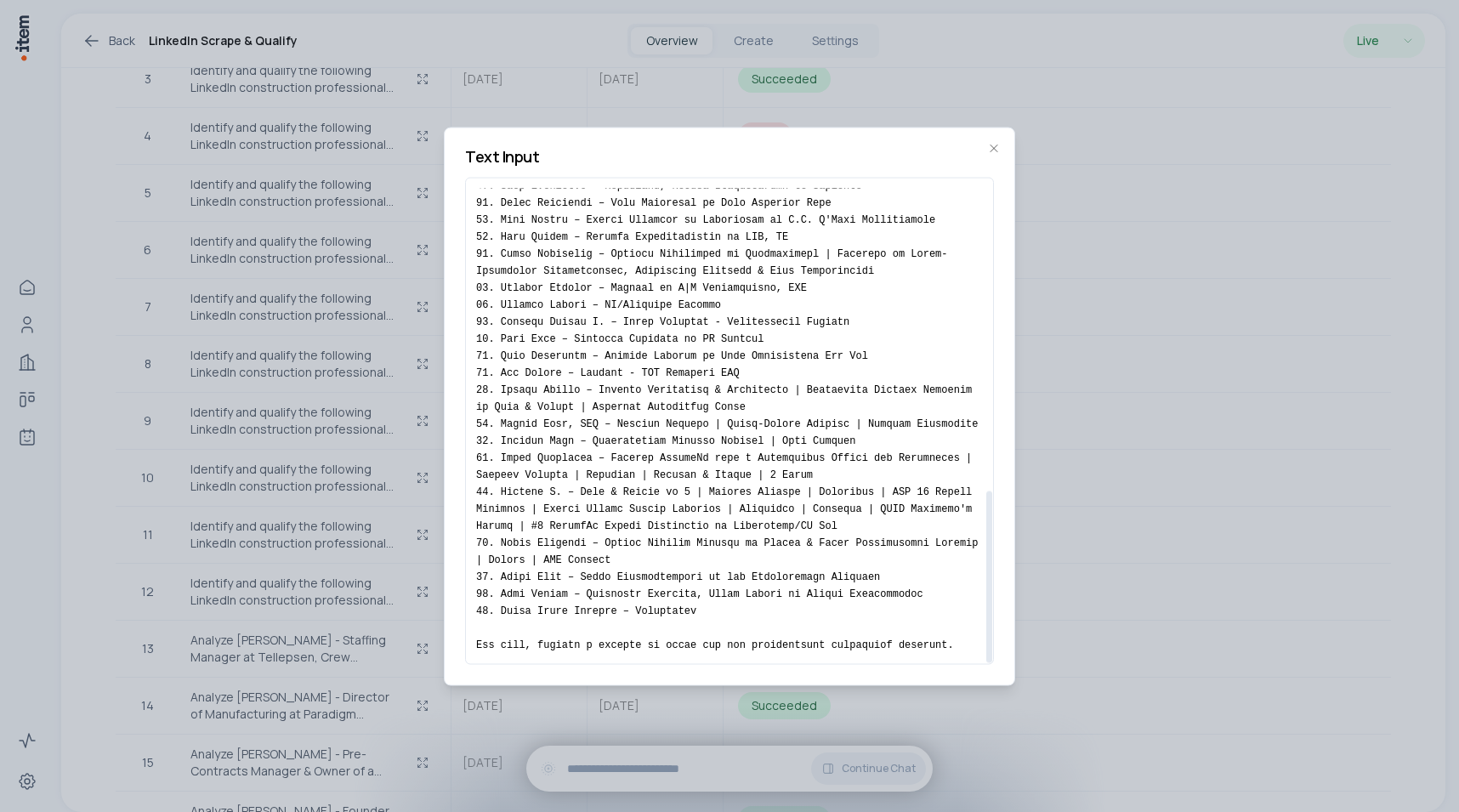
click at [396, 375] on div at bounding box center [729, 406] width 1459 height 812
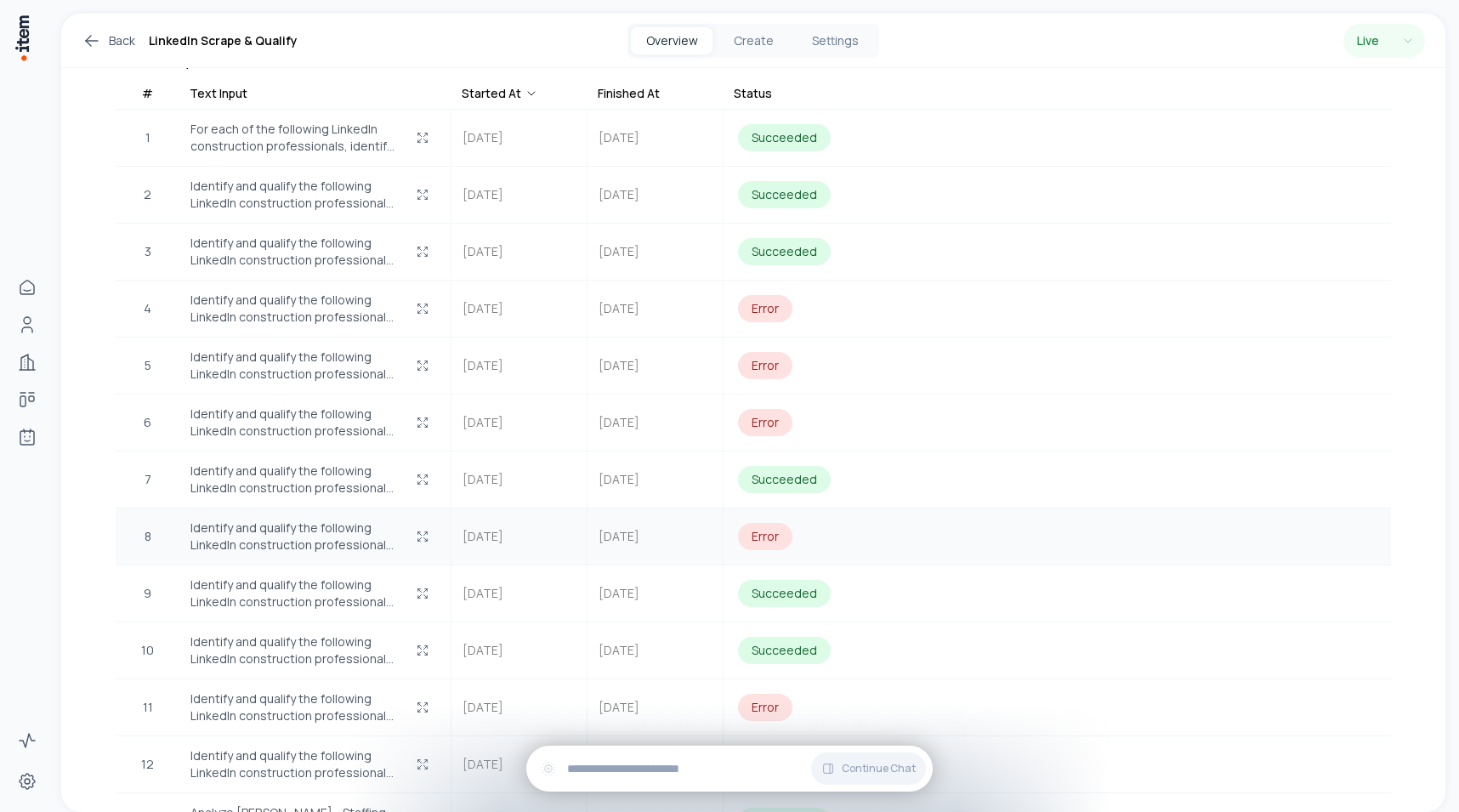
scroll to position [438, 0]
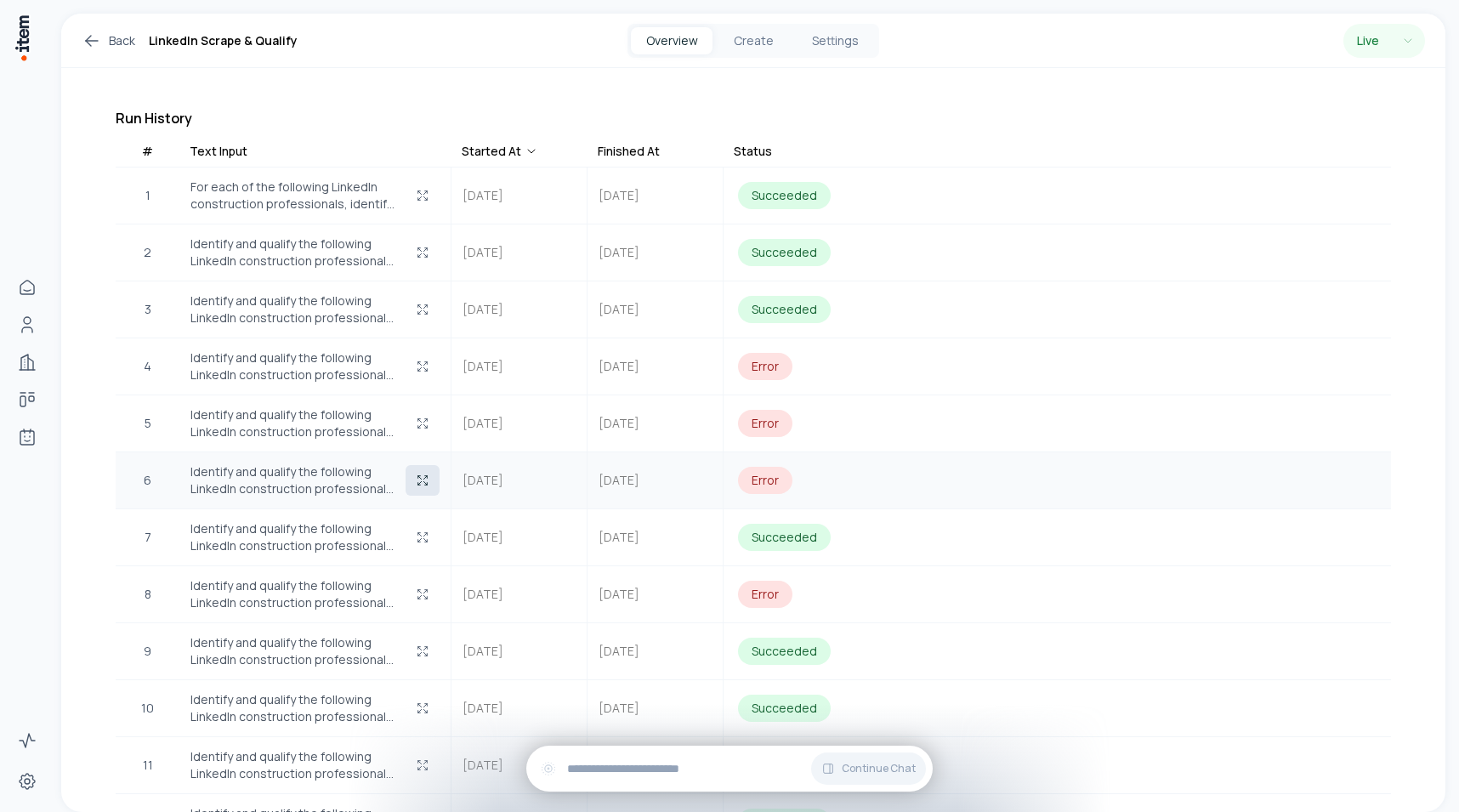
click at [419, 476] on button "button" at bounding box center [422, 479] width 34 height 30
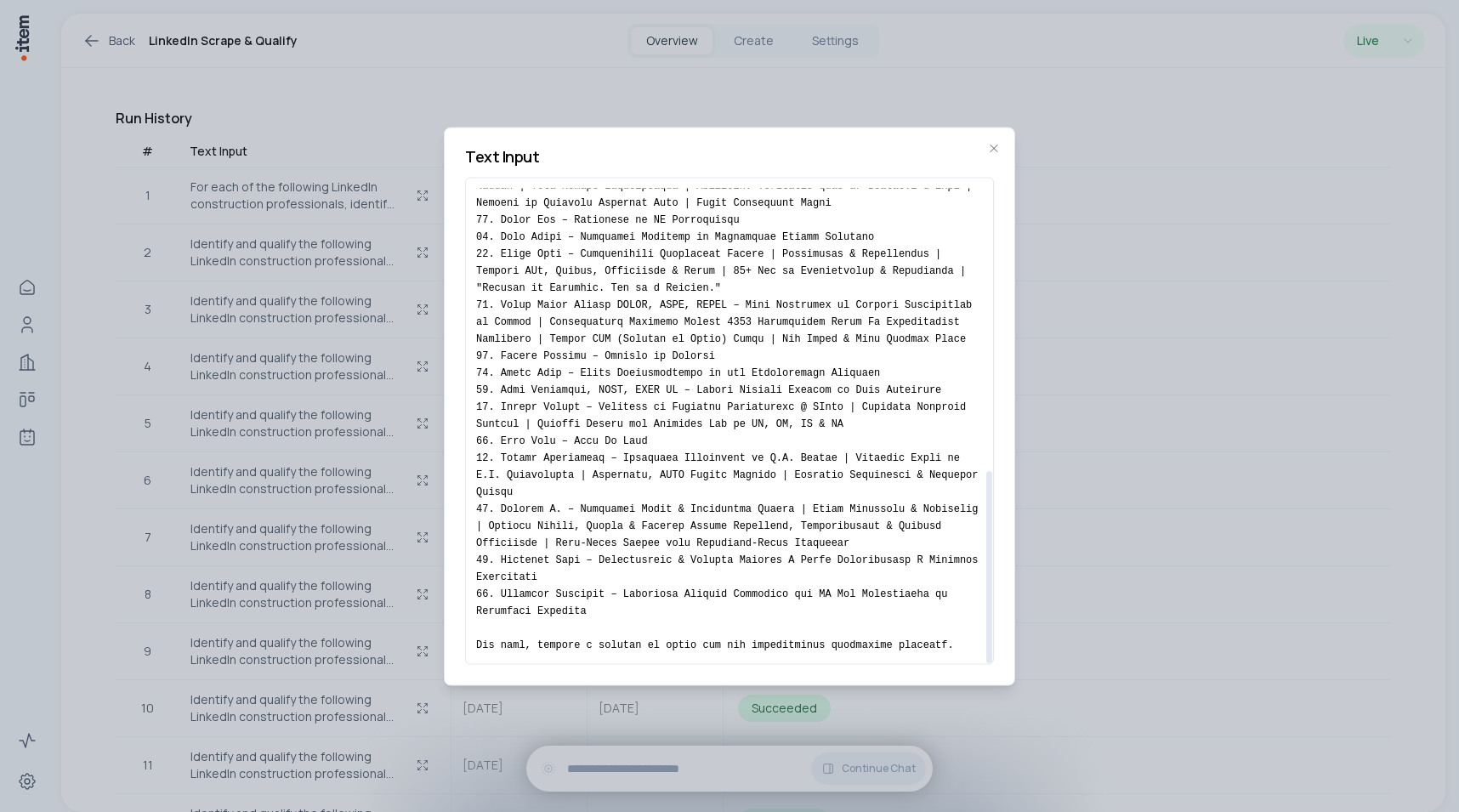
scroll to position [0, 0]
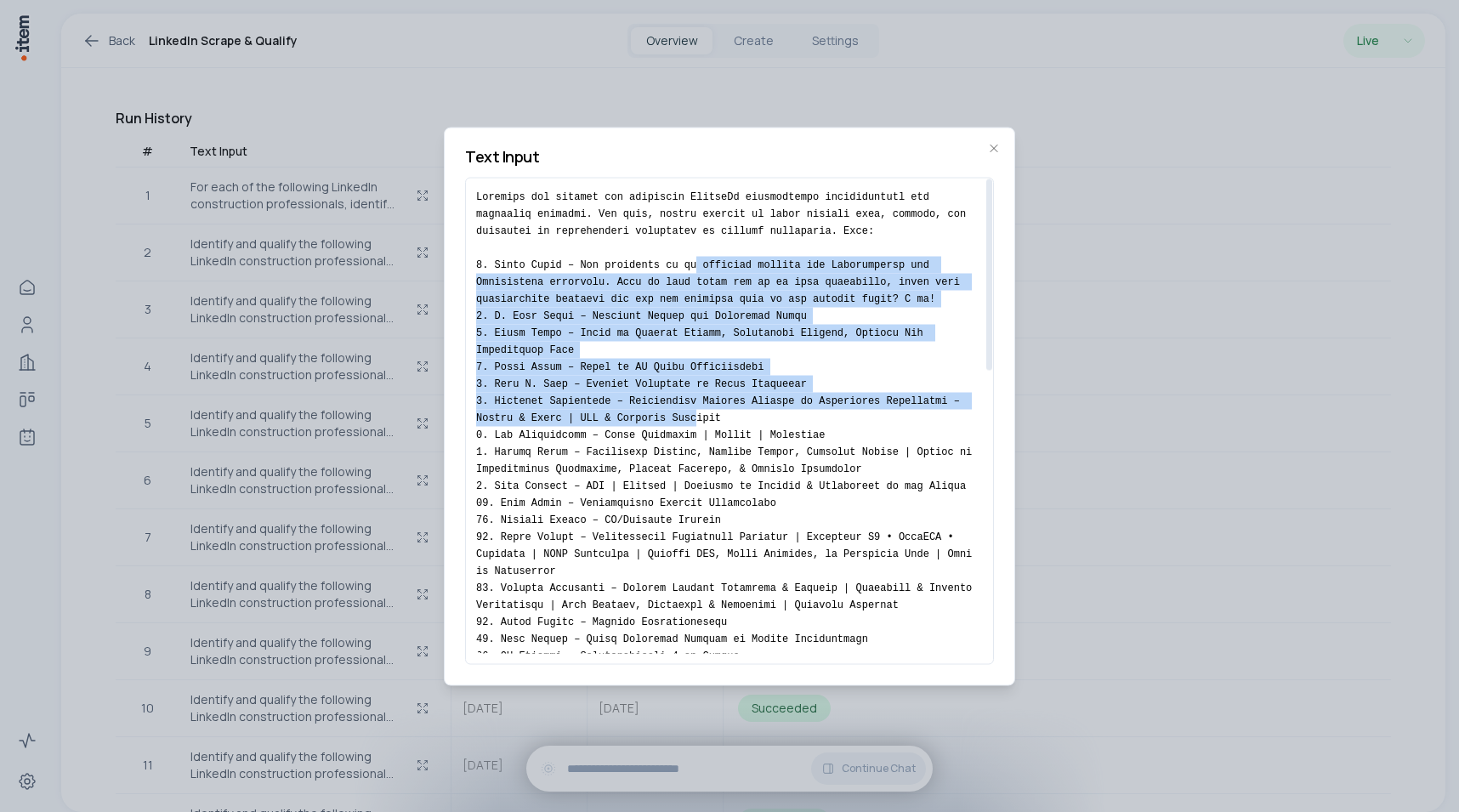
drag, startPoint x: 697, startPoint y: 266, endPoint x: 697, endPoint y: 423, distance: 157.0
click at [697, 423] on pre at bounding box center [729, 773] width 506 height 1172
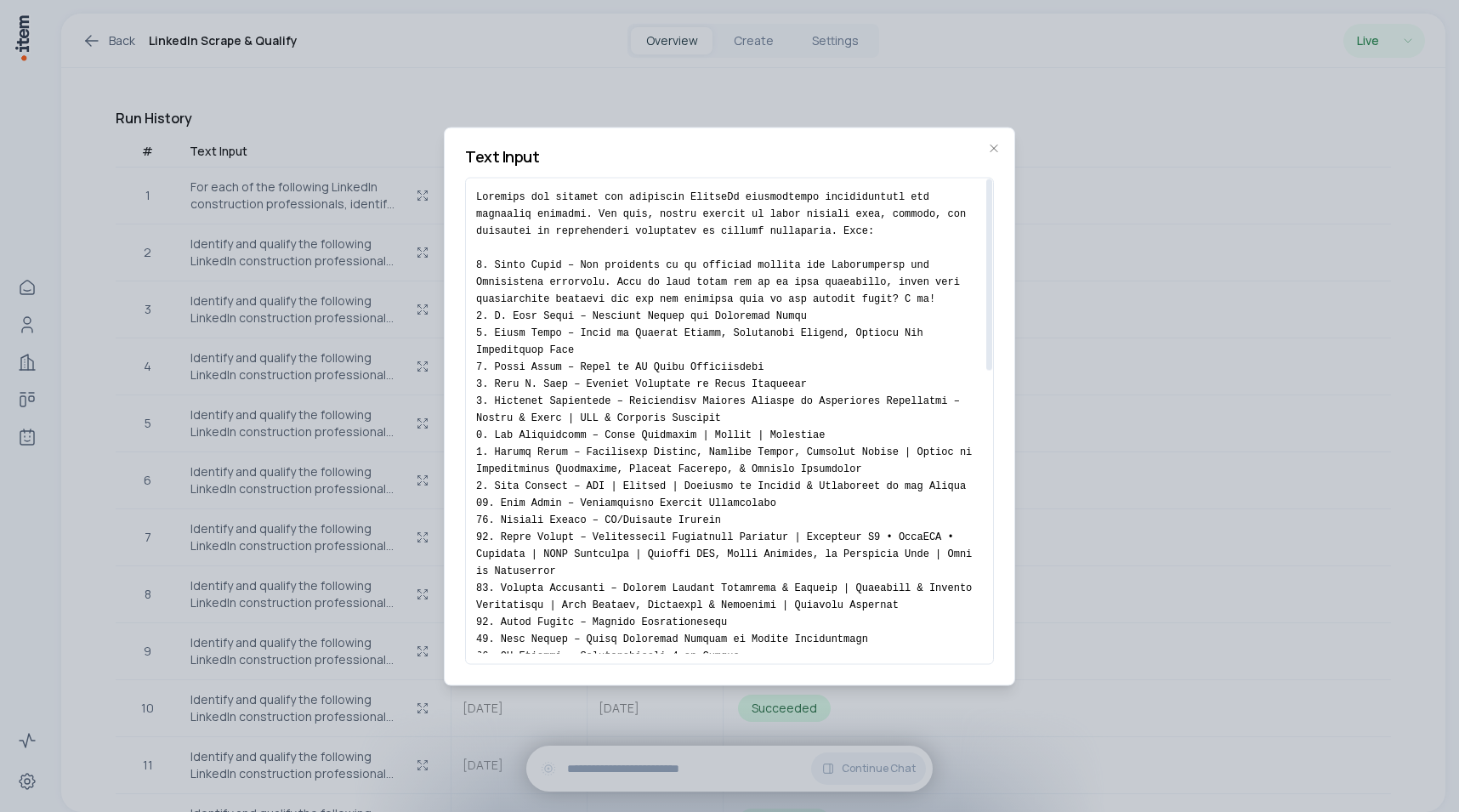
click at [323, 328] on div at bounding box center [729, 406] width 1459 height 812
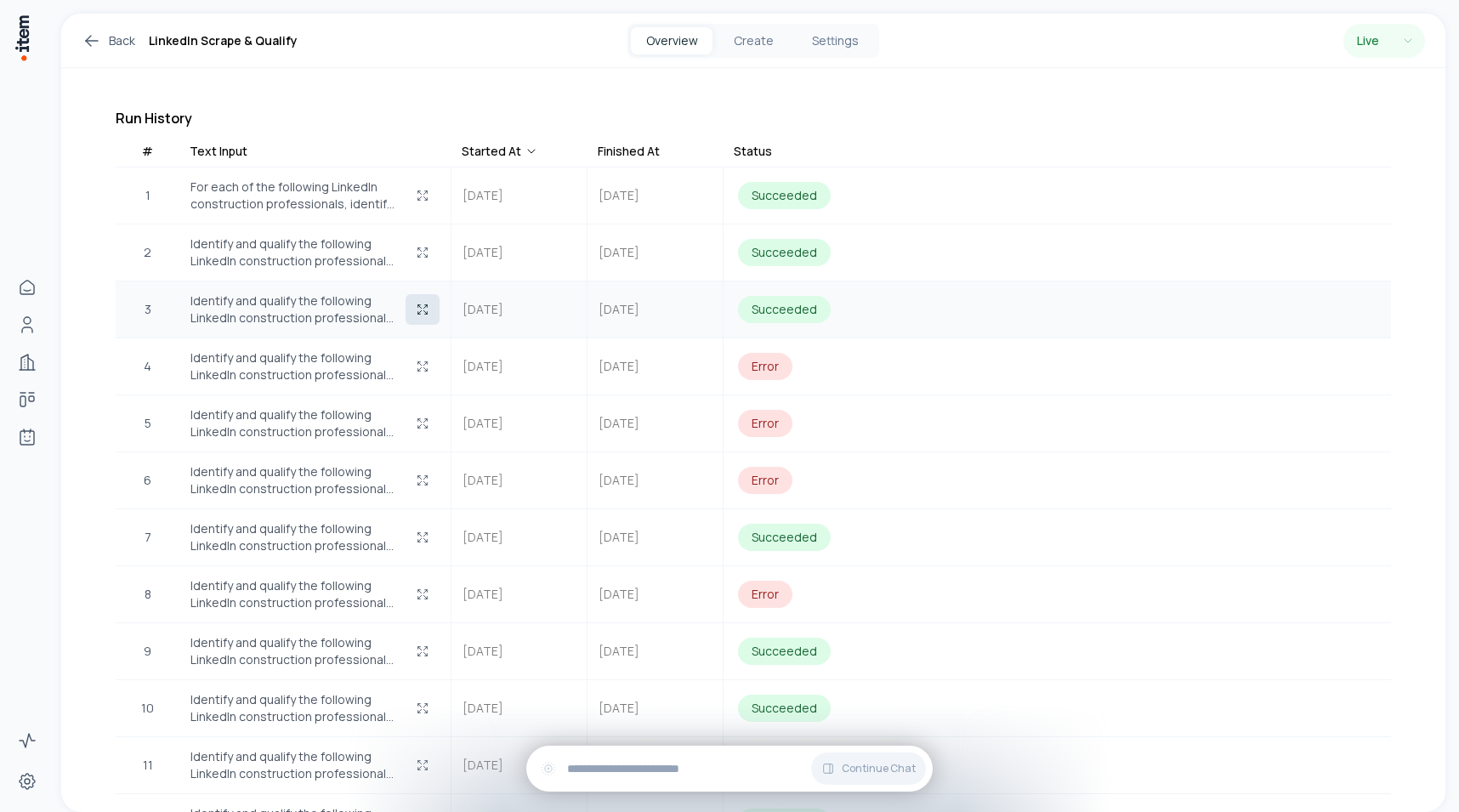
click at [410, 298] on button "button" at bounding box center [422, 309] width 34 height 30
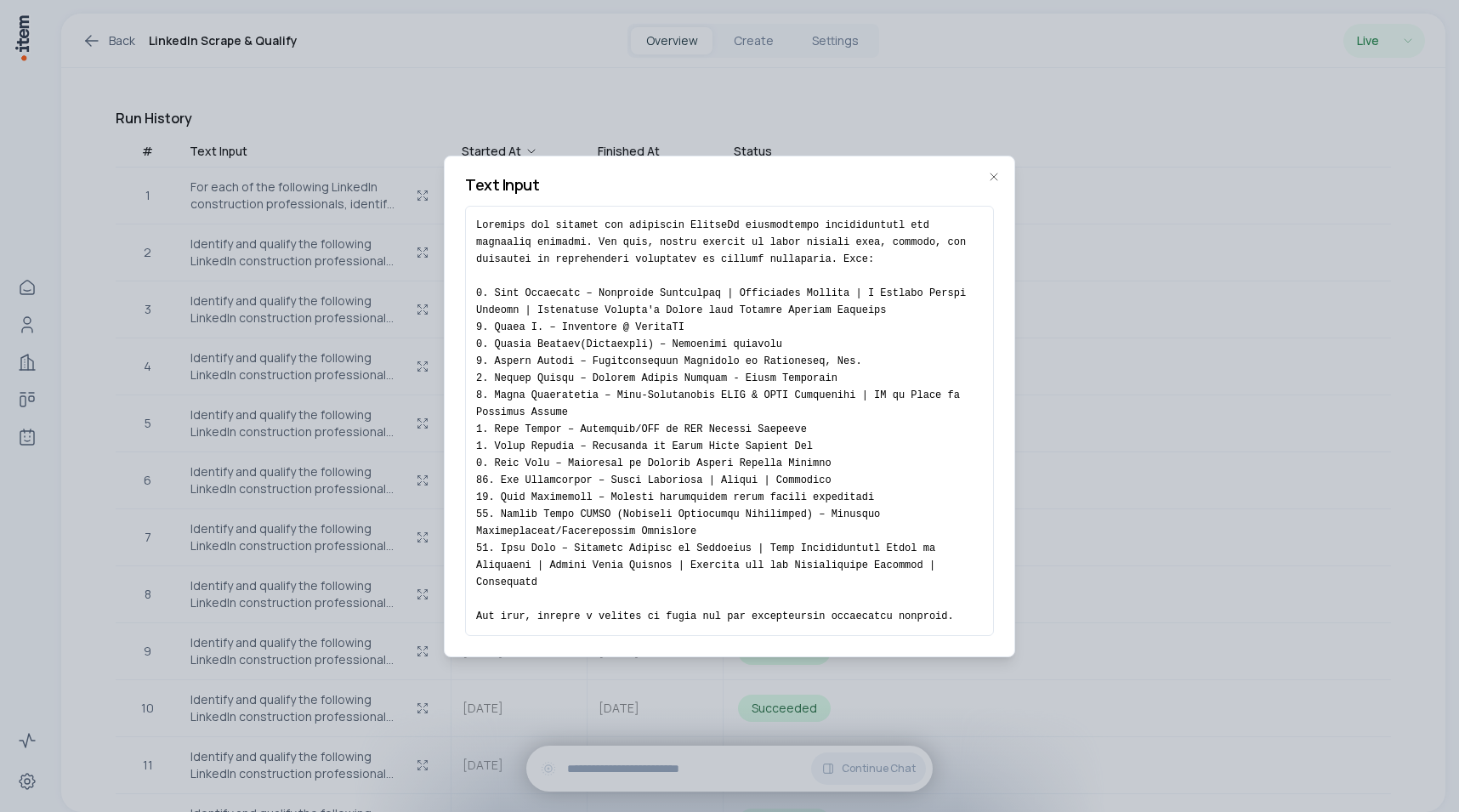
click at [162, 271] on div at bounding box center [729, 406] width 1459 height 812
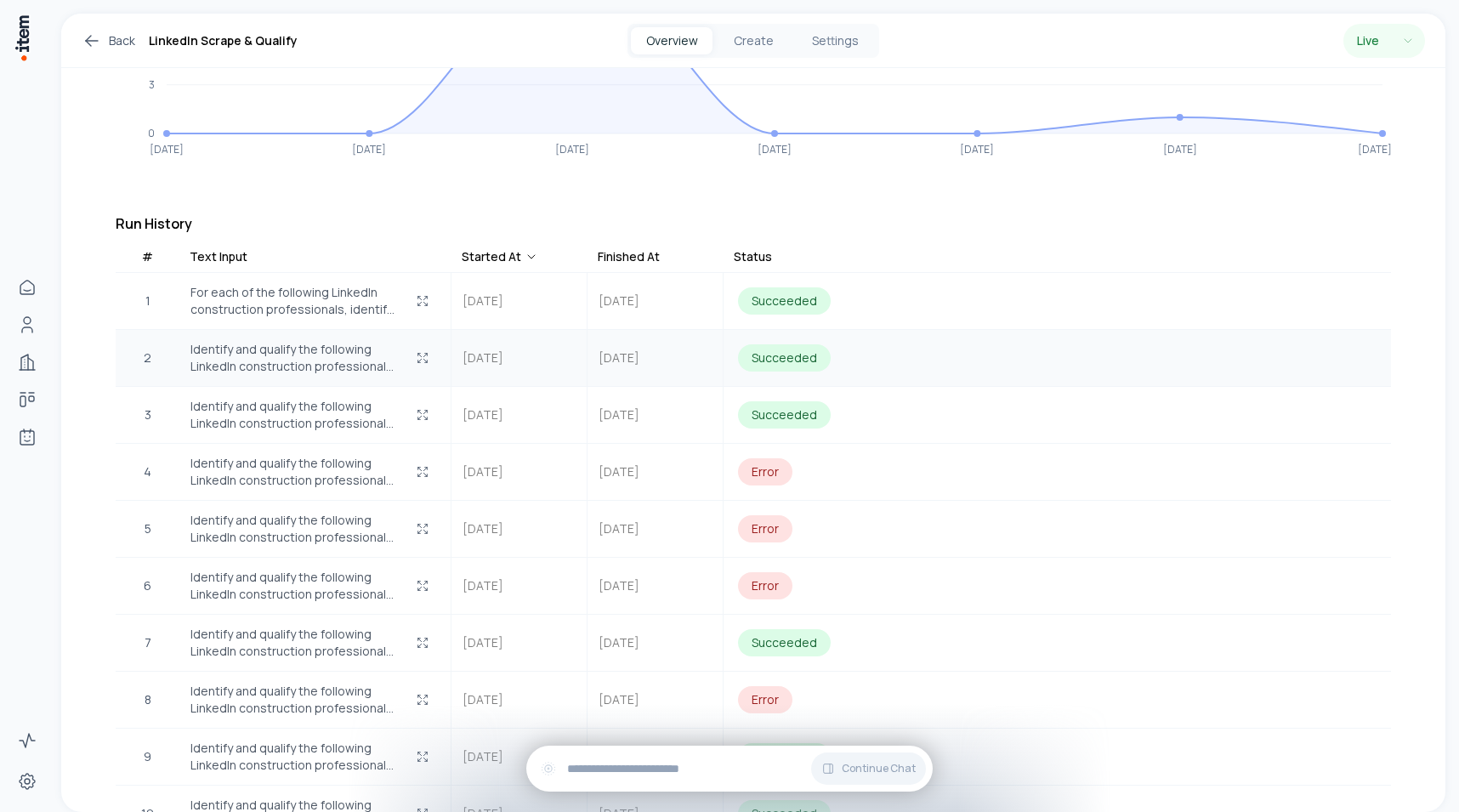
scroll to position [243, 0]
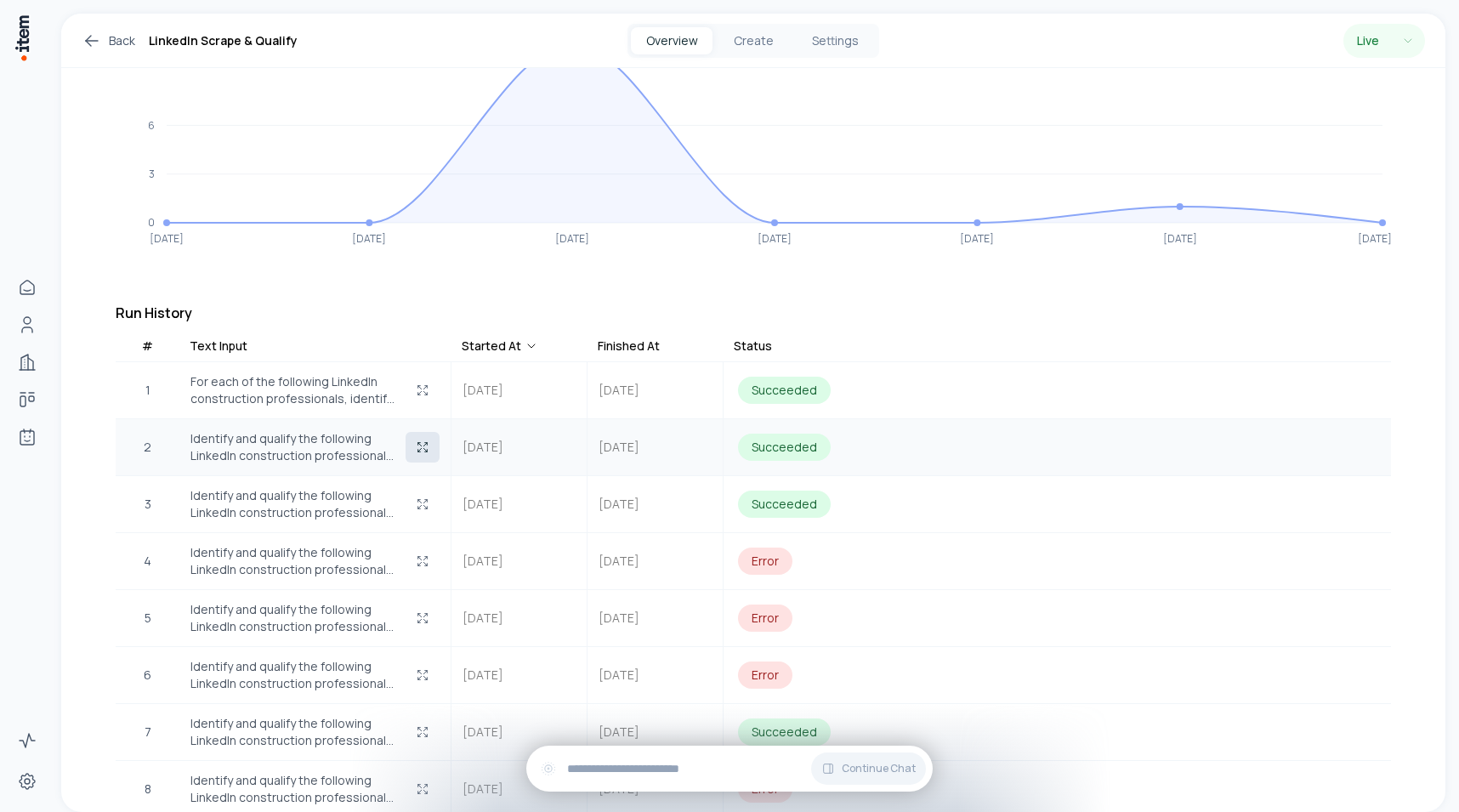
click at [421, 441] on button "button" at bounding box center [422, 446] width 34 height 30
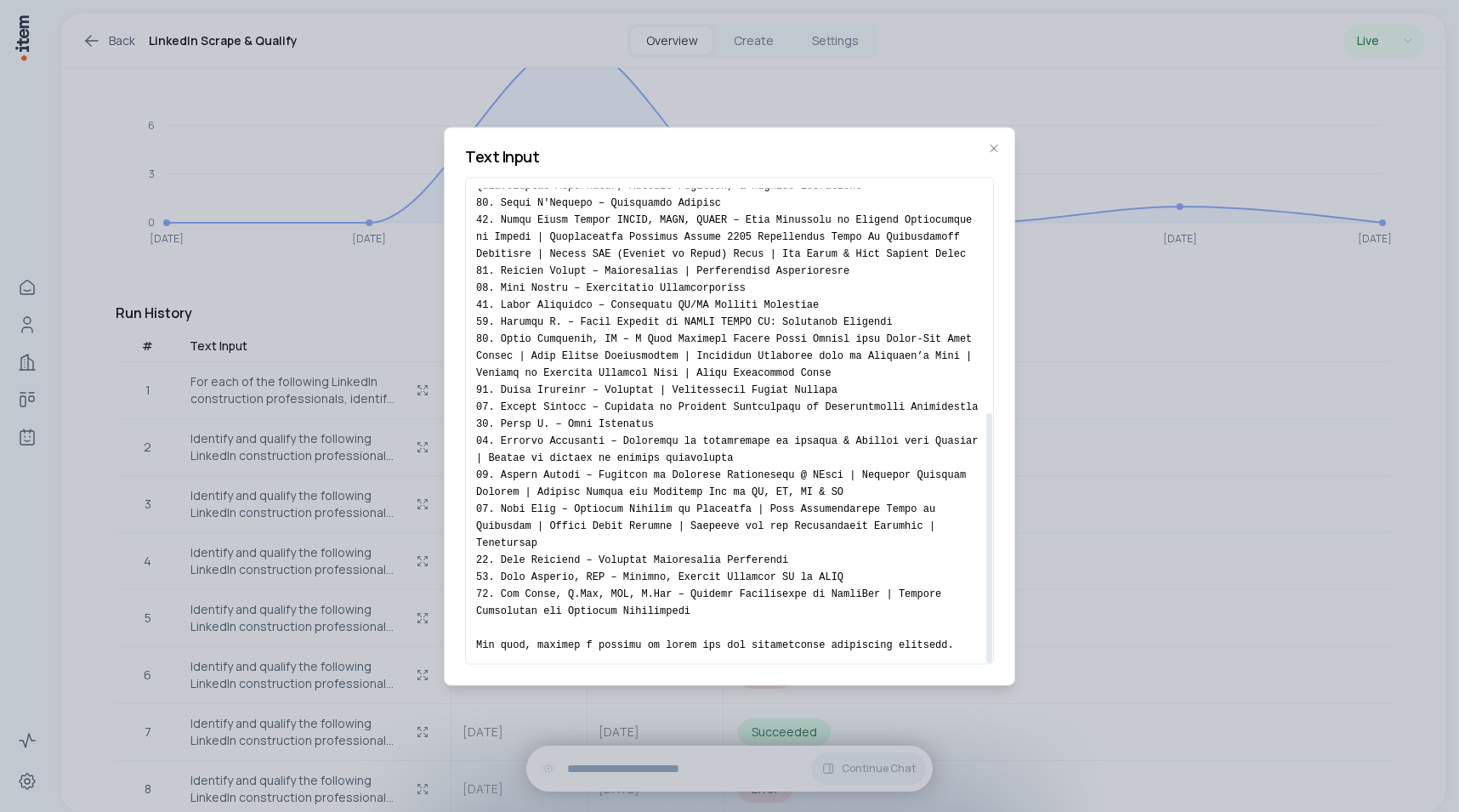
scroll to position [0, 0]
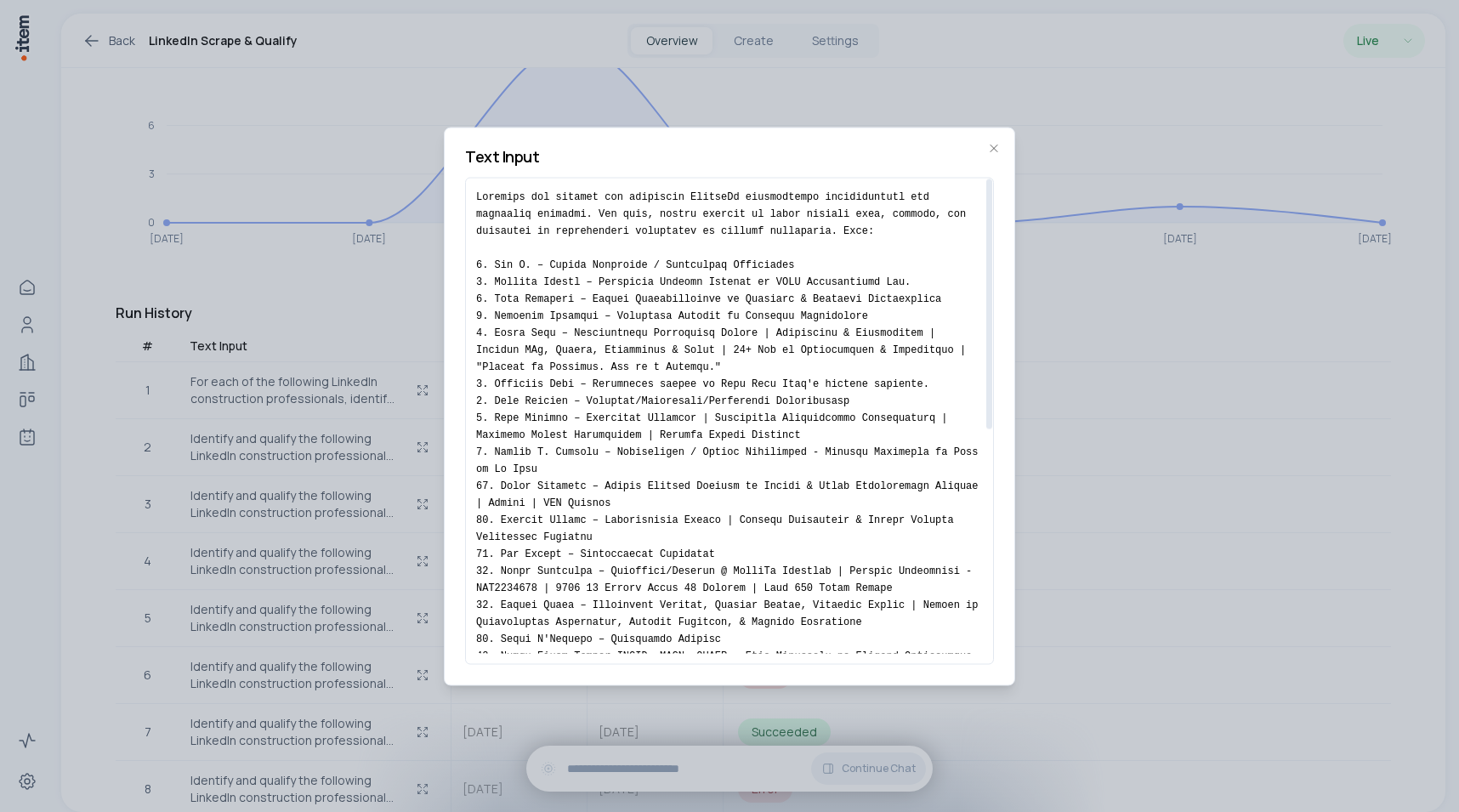
click at [199, 321] on div at bounding box center [729, 406] width 1459 height 812
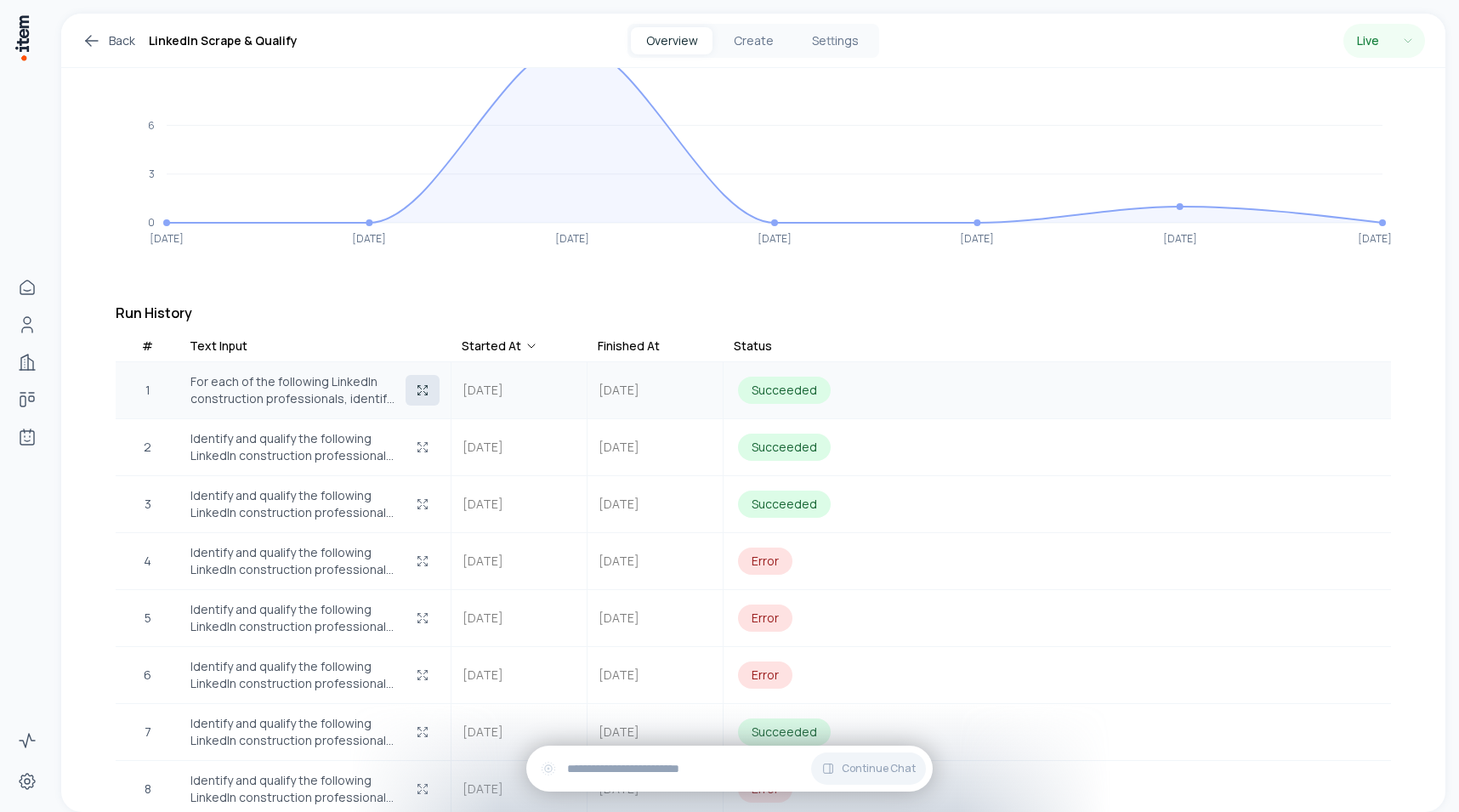
click at [428, 383] on icon "button" at bounding box center [422, 390] width 14 height 14
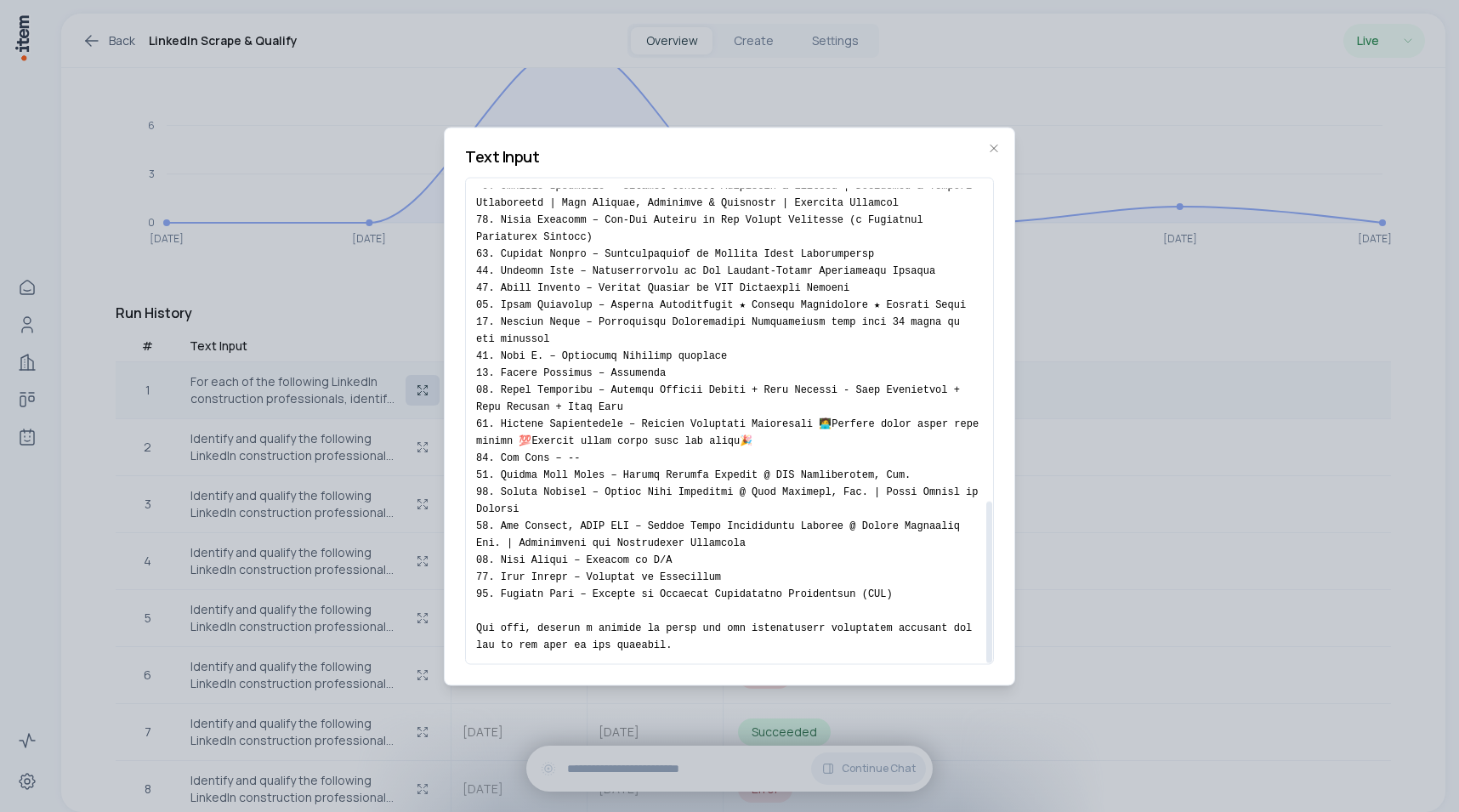
scroll to position [302, 0]
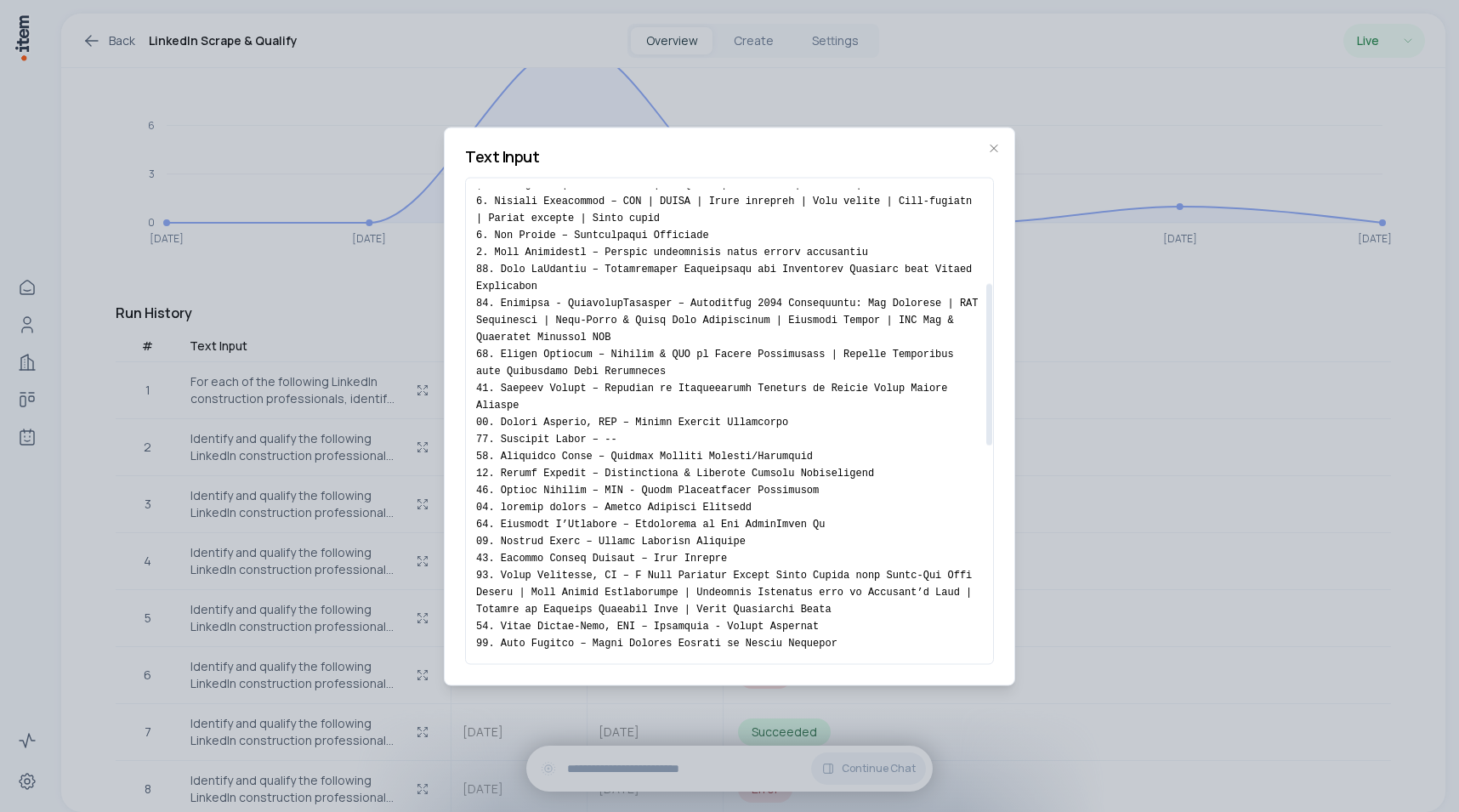
click at [284, 324] on div at bounding box center [729, 406] width 1459 height 812
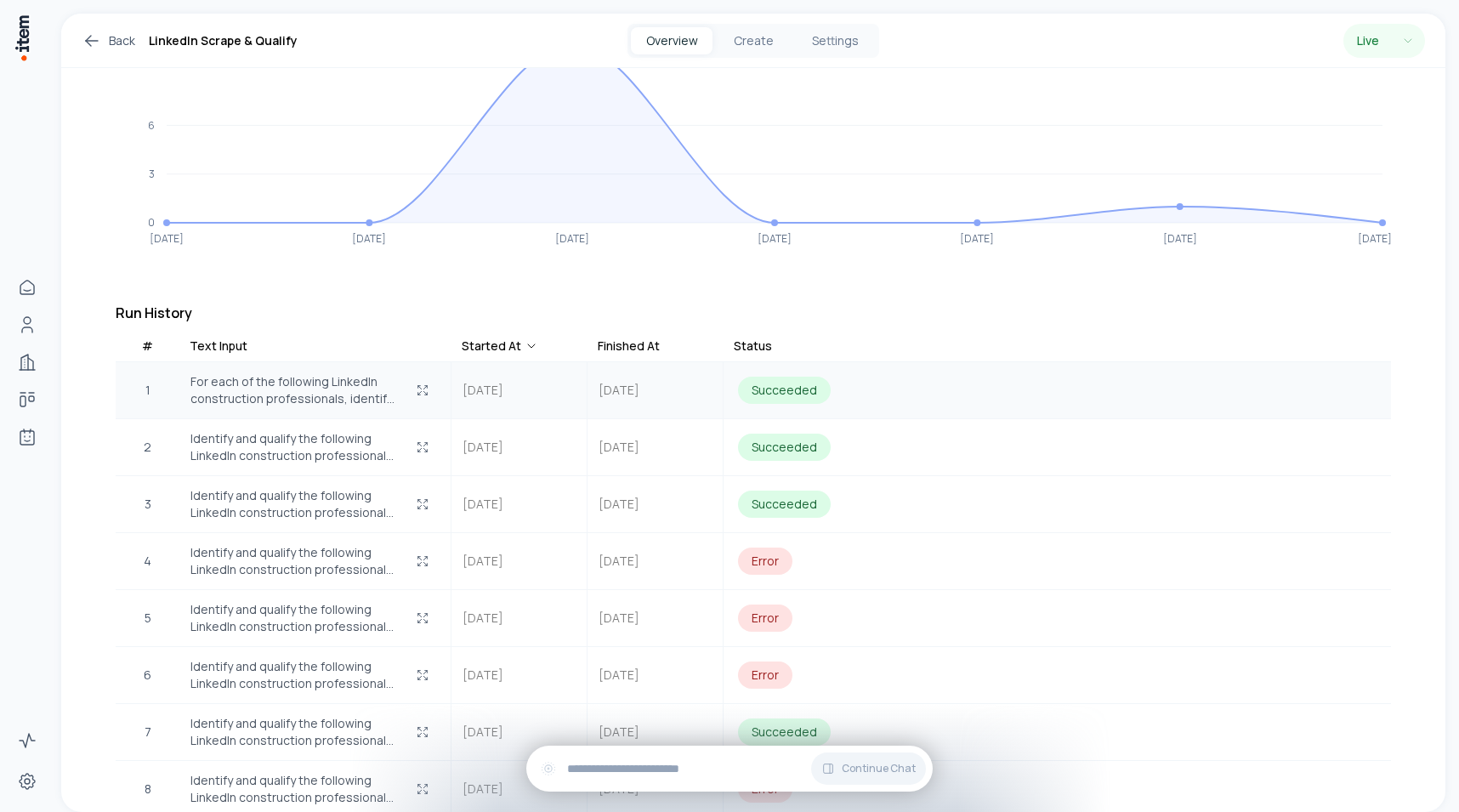
scroll to position [121, 0]
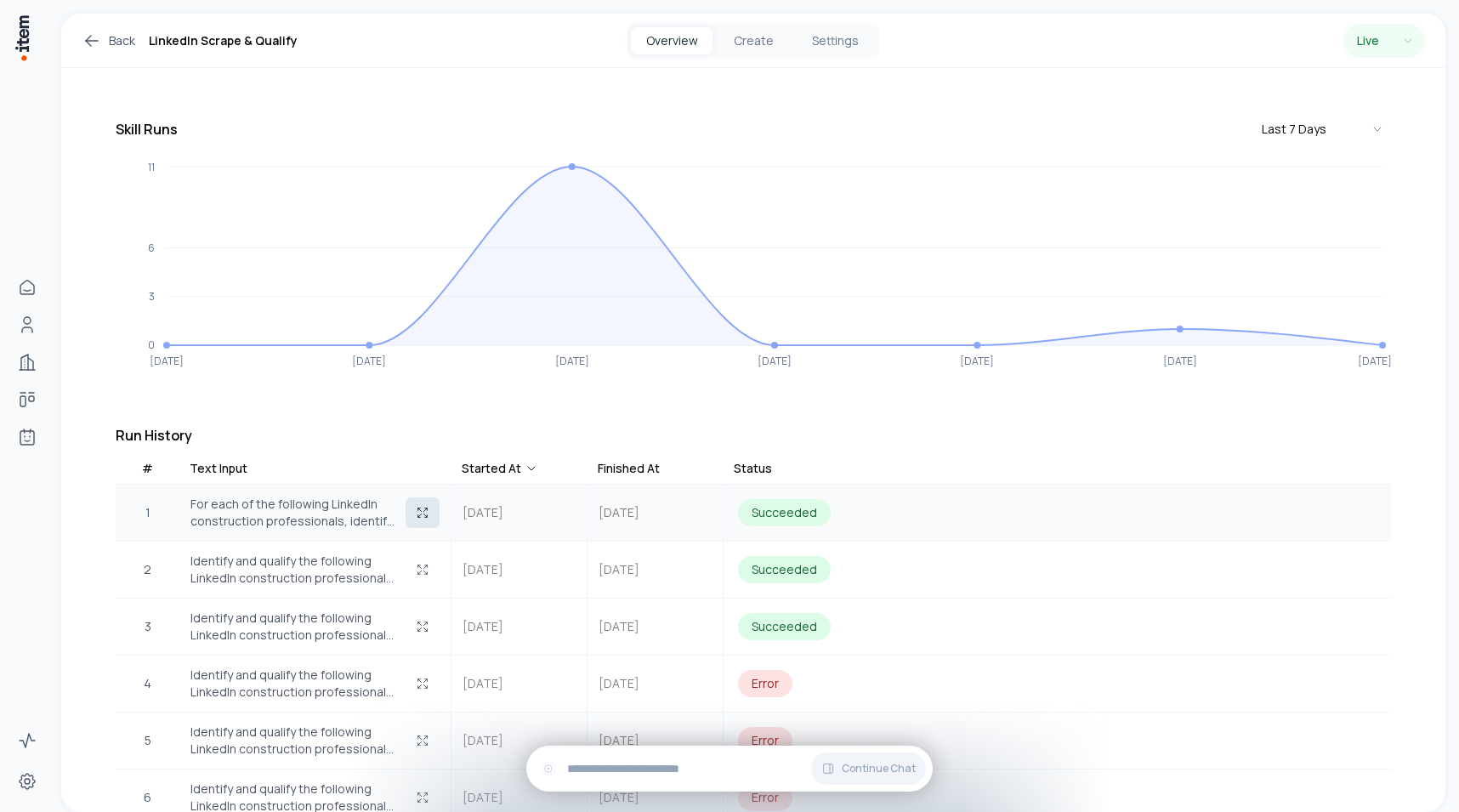
click at [407, 497] on button "button" at bounding box center [422, 512] width 34 height 30
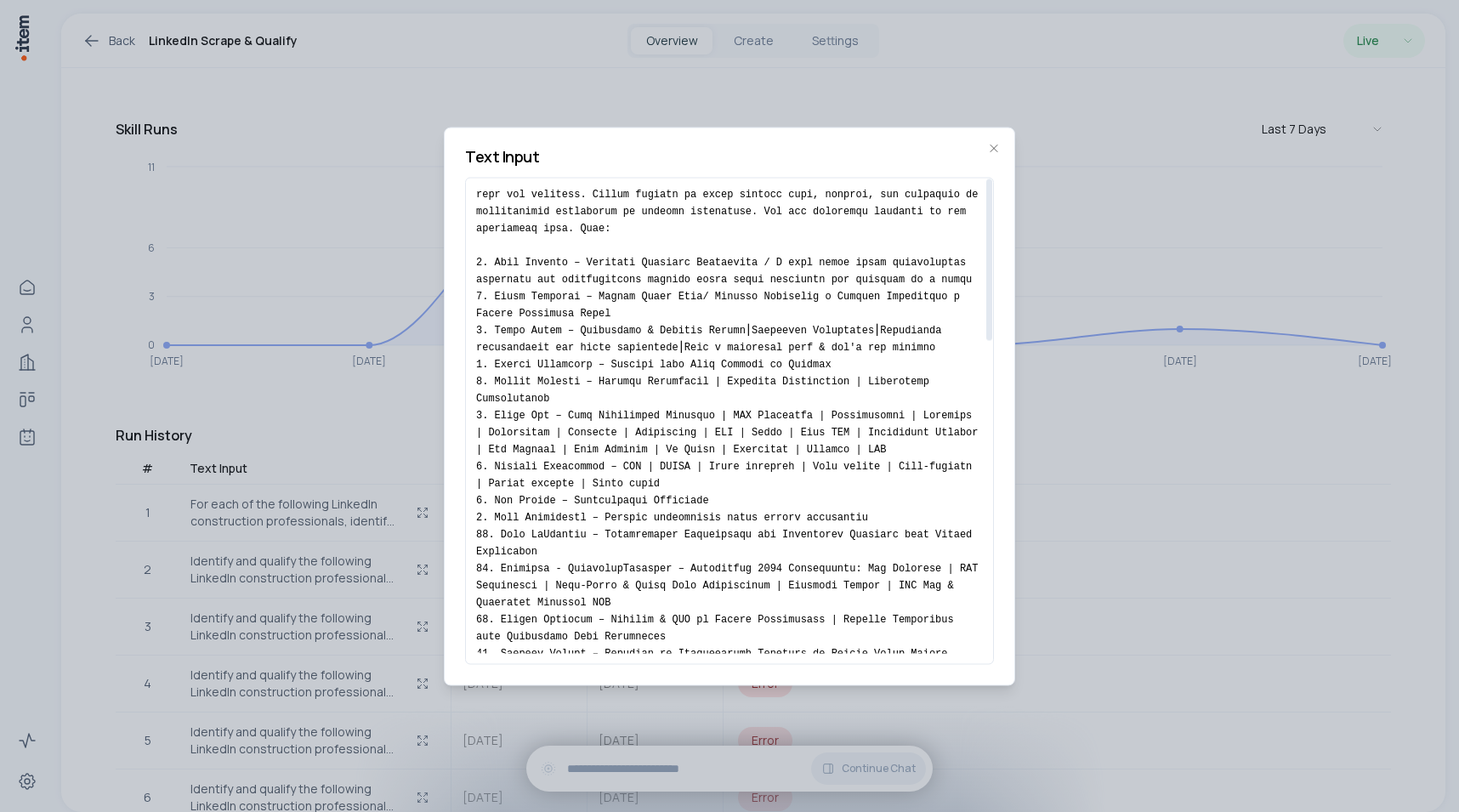
scroll to position [0, 0]
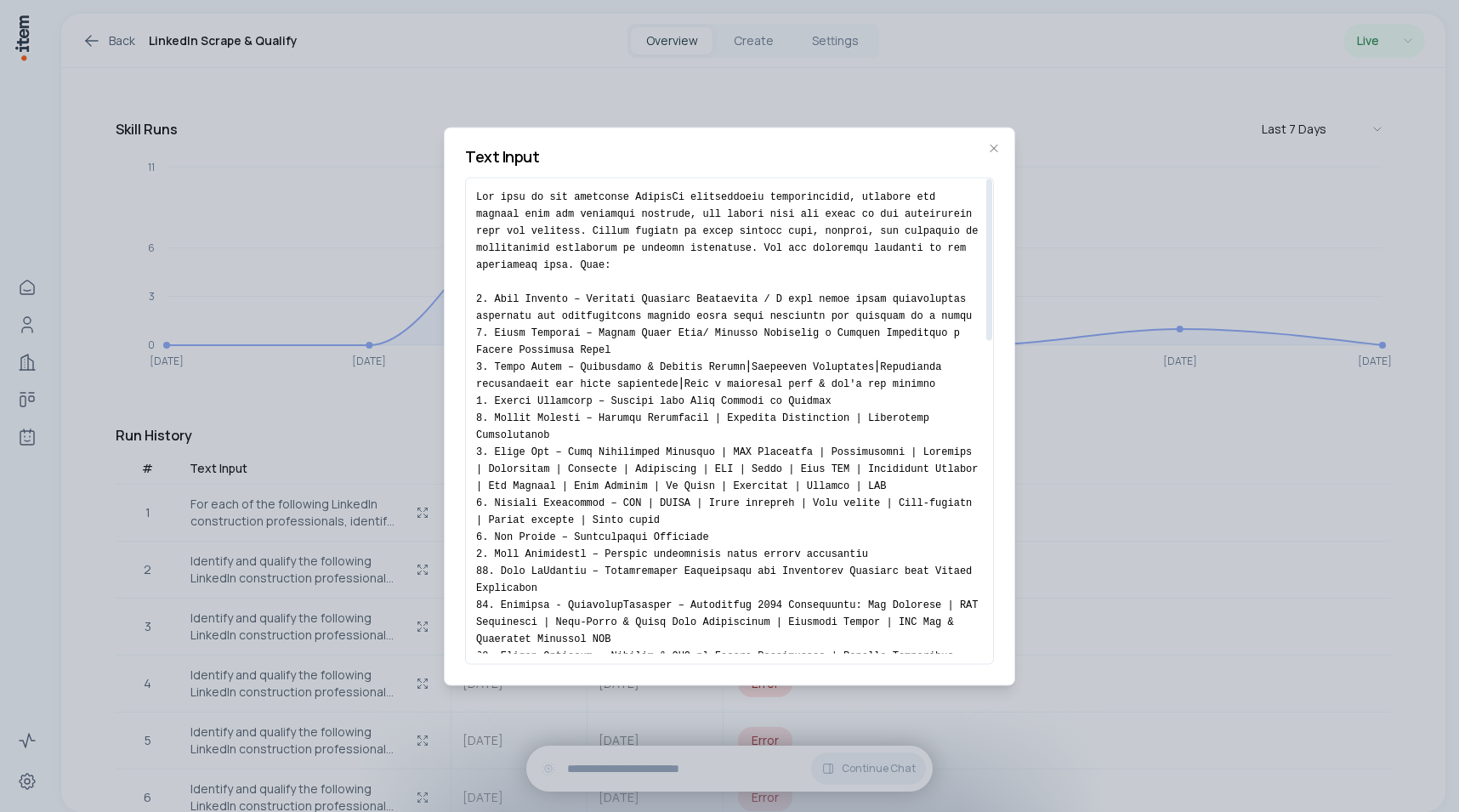
click at [334, 323] on div at bounding box center [729, 406] width 1459 height 812
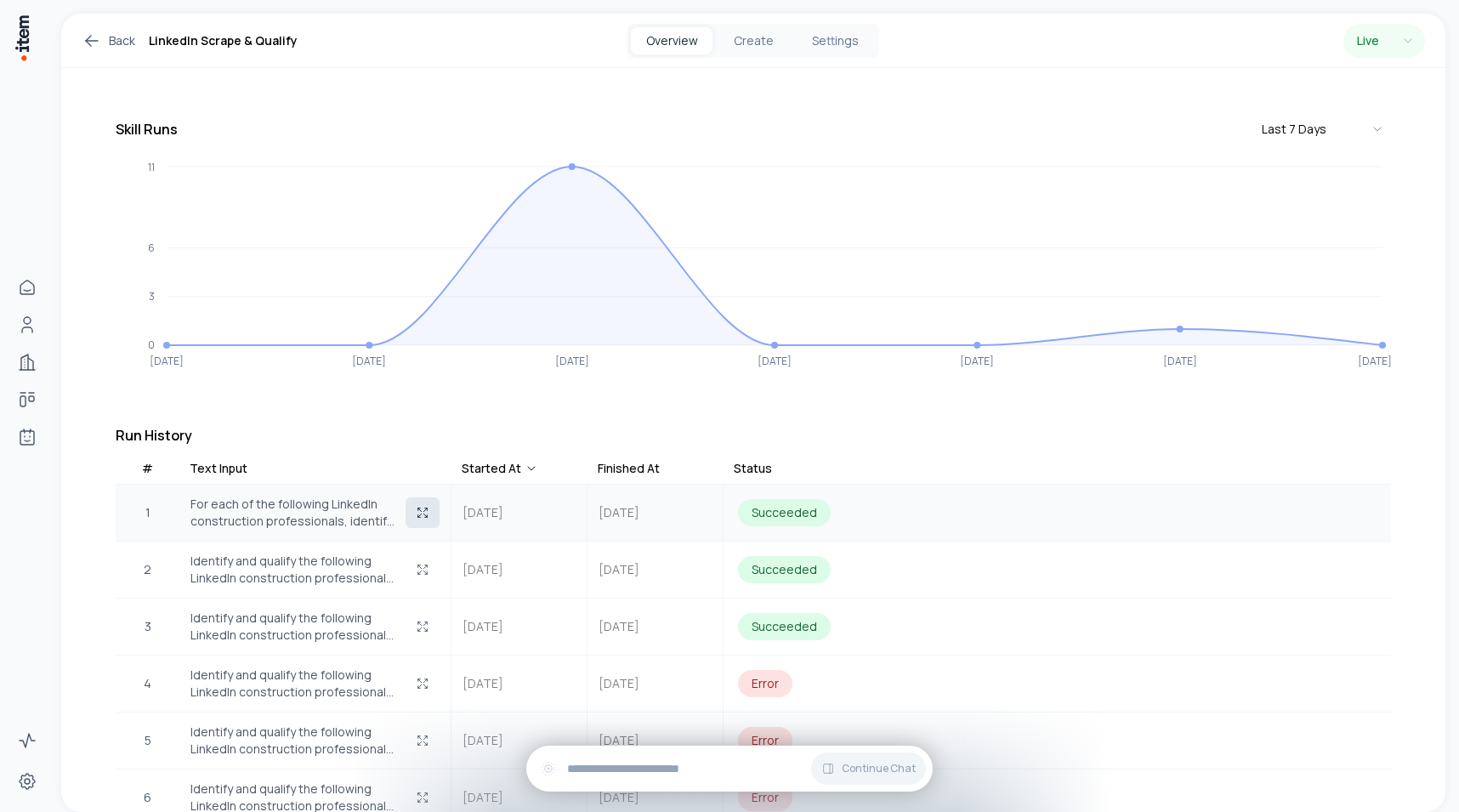
click at [424, 505] on button "button" at bounding box center [422, 512] width 34 height 30
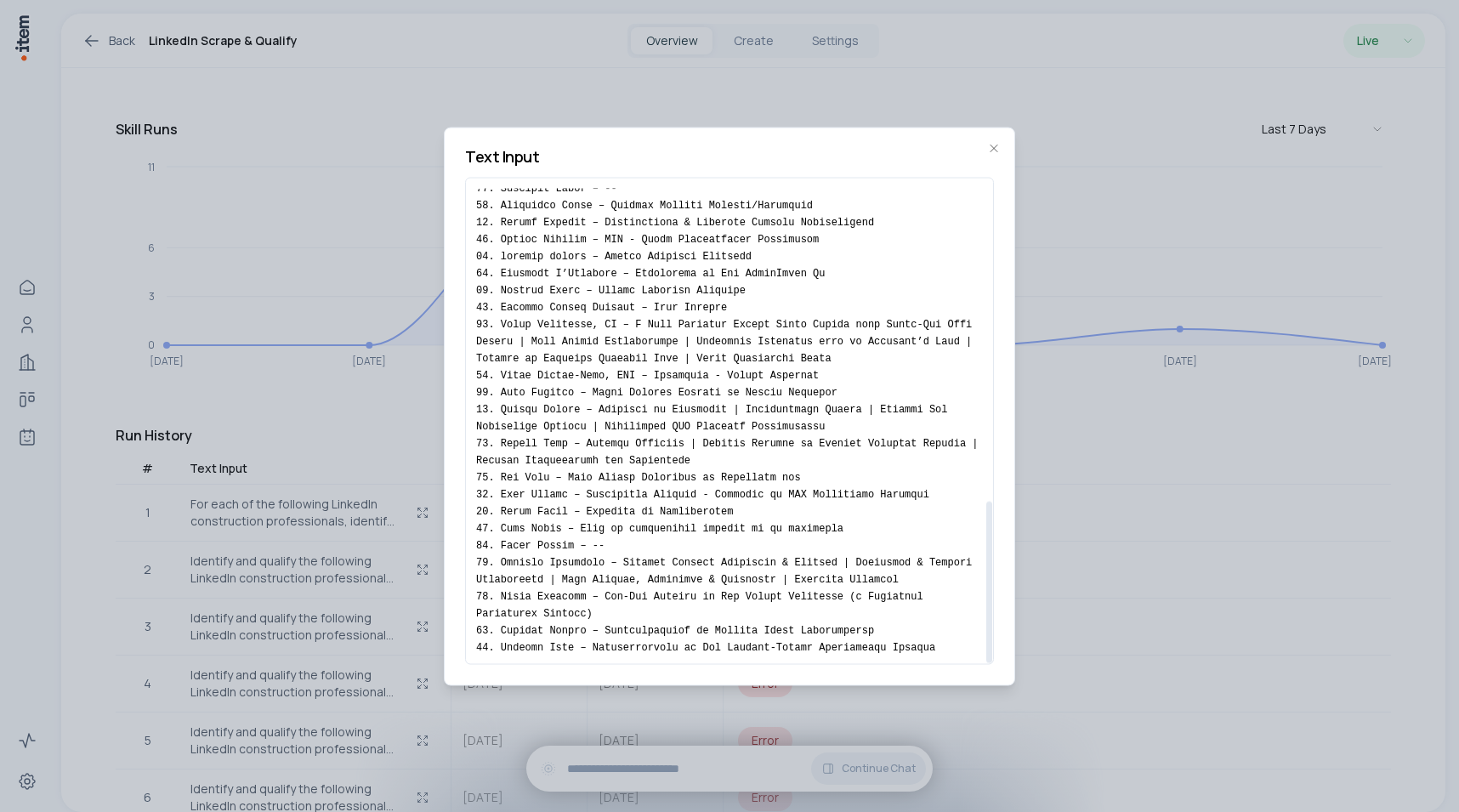
scroll to position [928, 0]
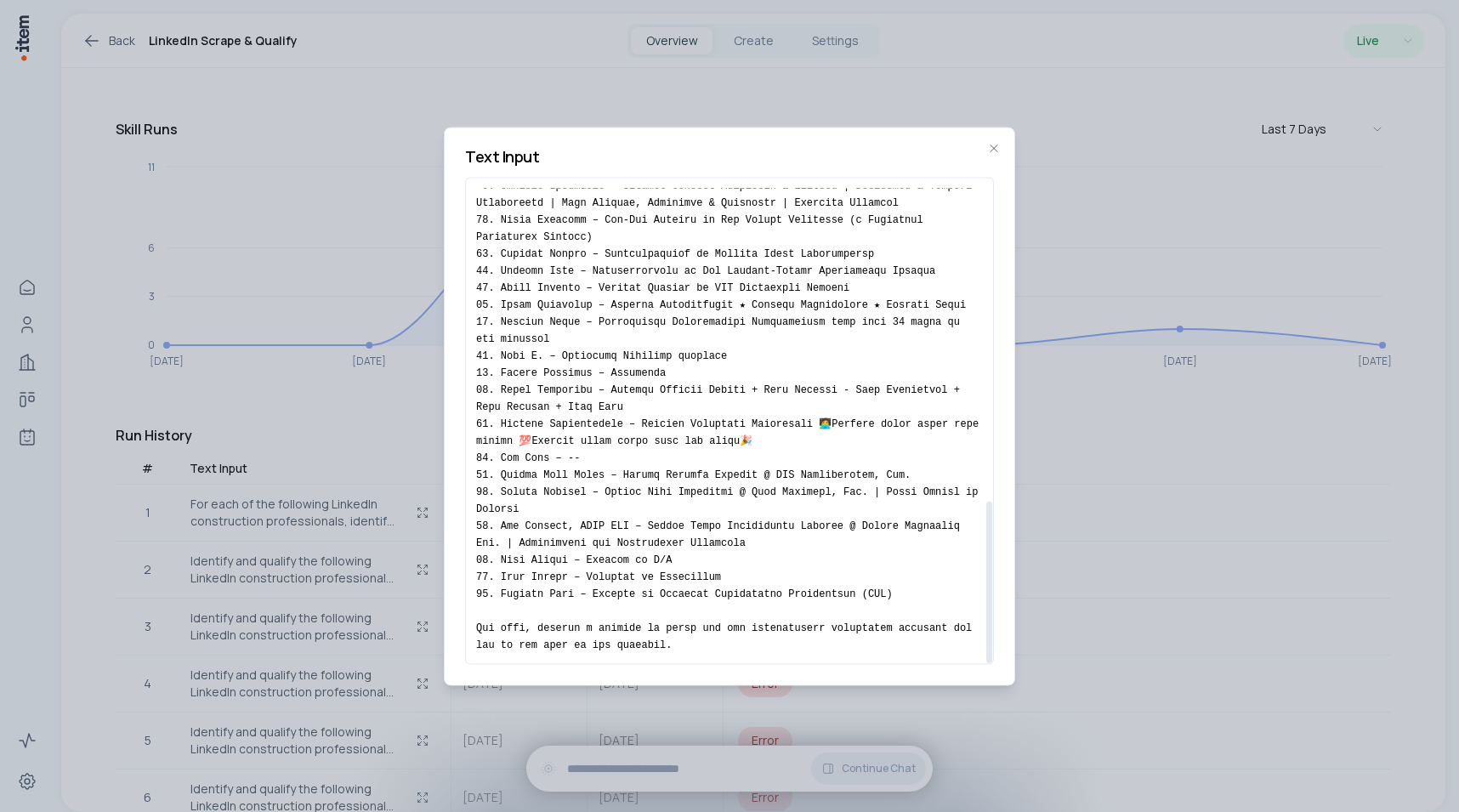
click at [324, 179] on div at bounding box center [729, 406] width 1459 height 812
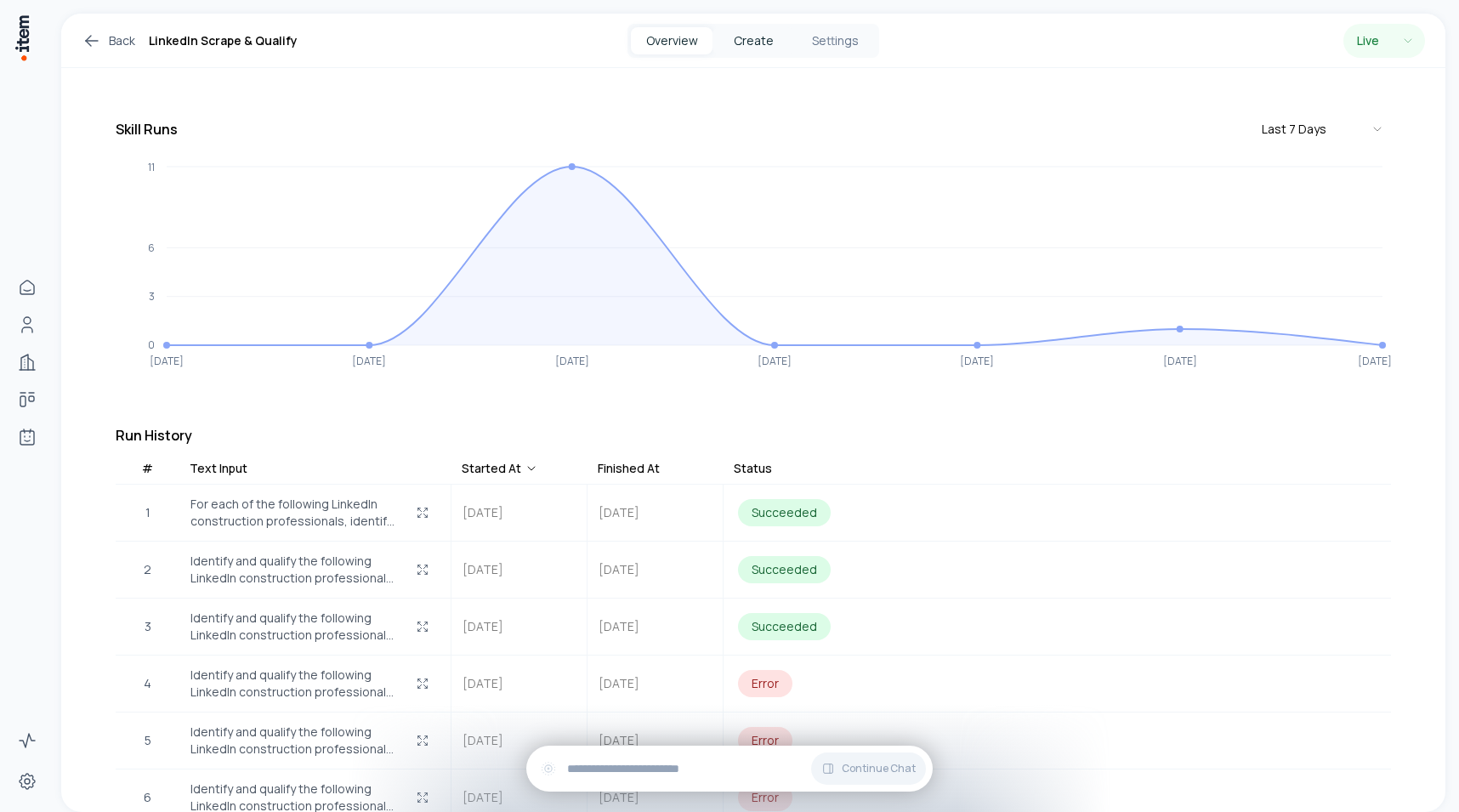
click at [759, 42] on button "Create" at bounding box center [753, 40] width 81 height 27
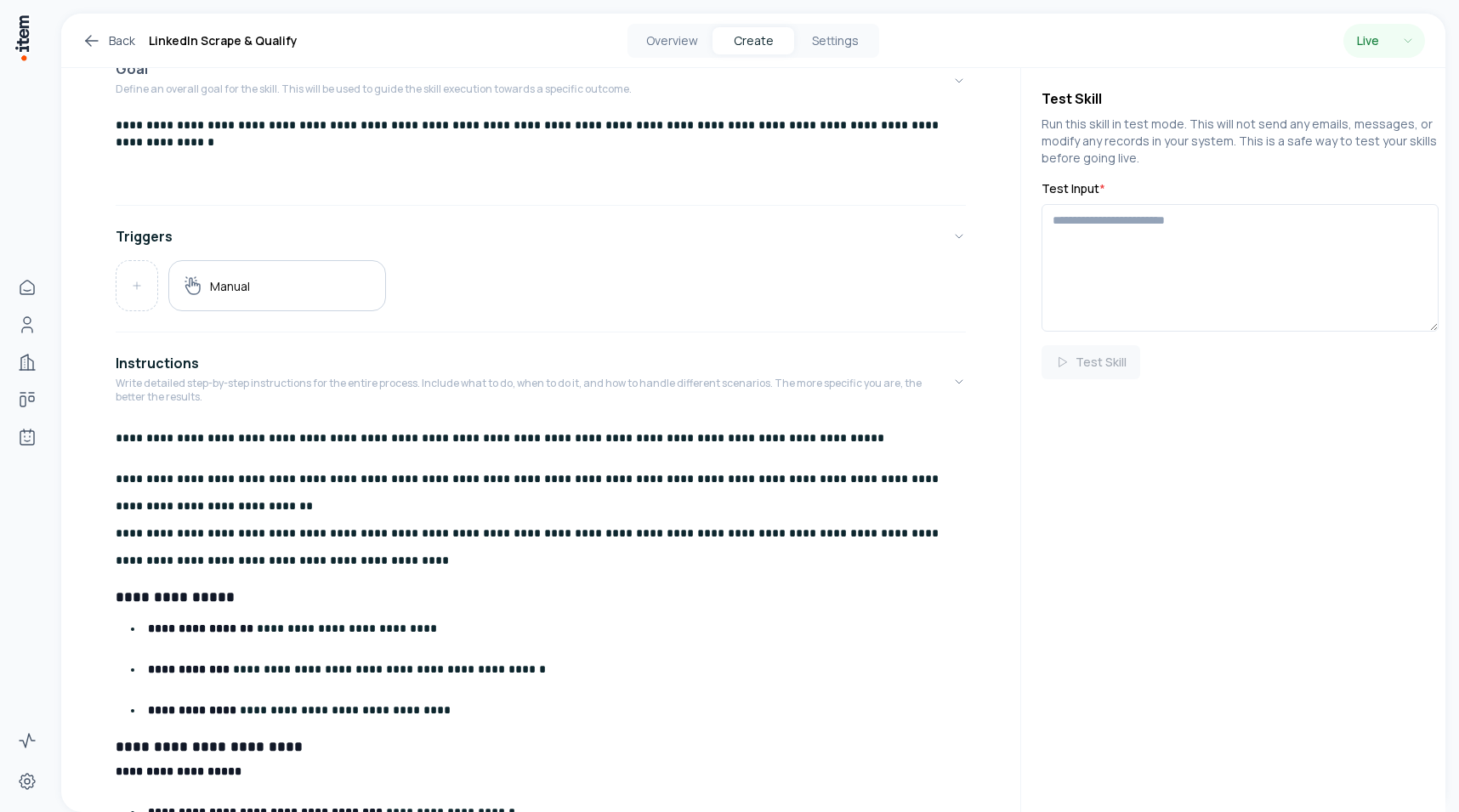
scroll to position [158, 0]
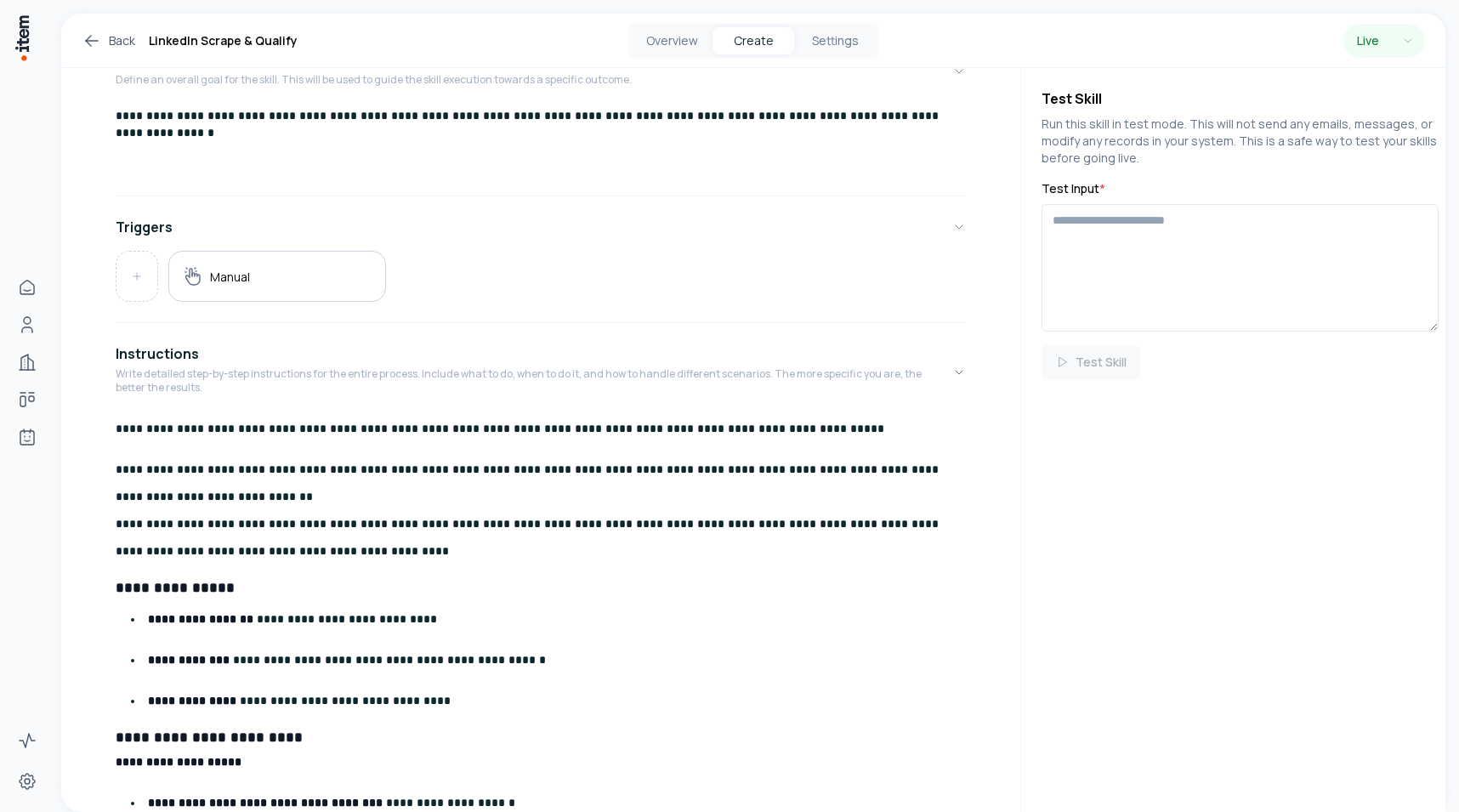
click at [541, 483] on p "**********" at bounding box center [541, 510] width 850 height 109
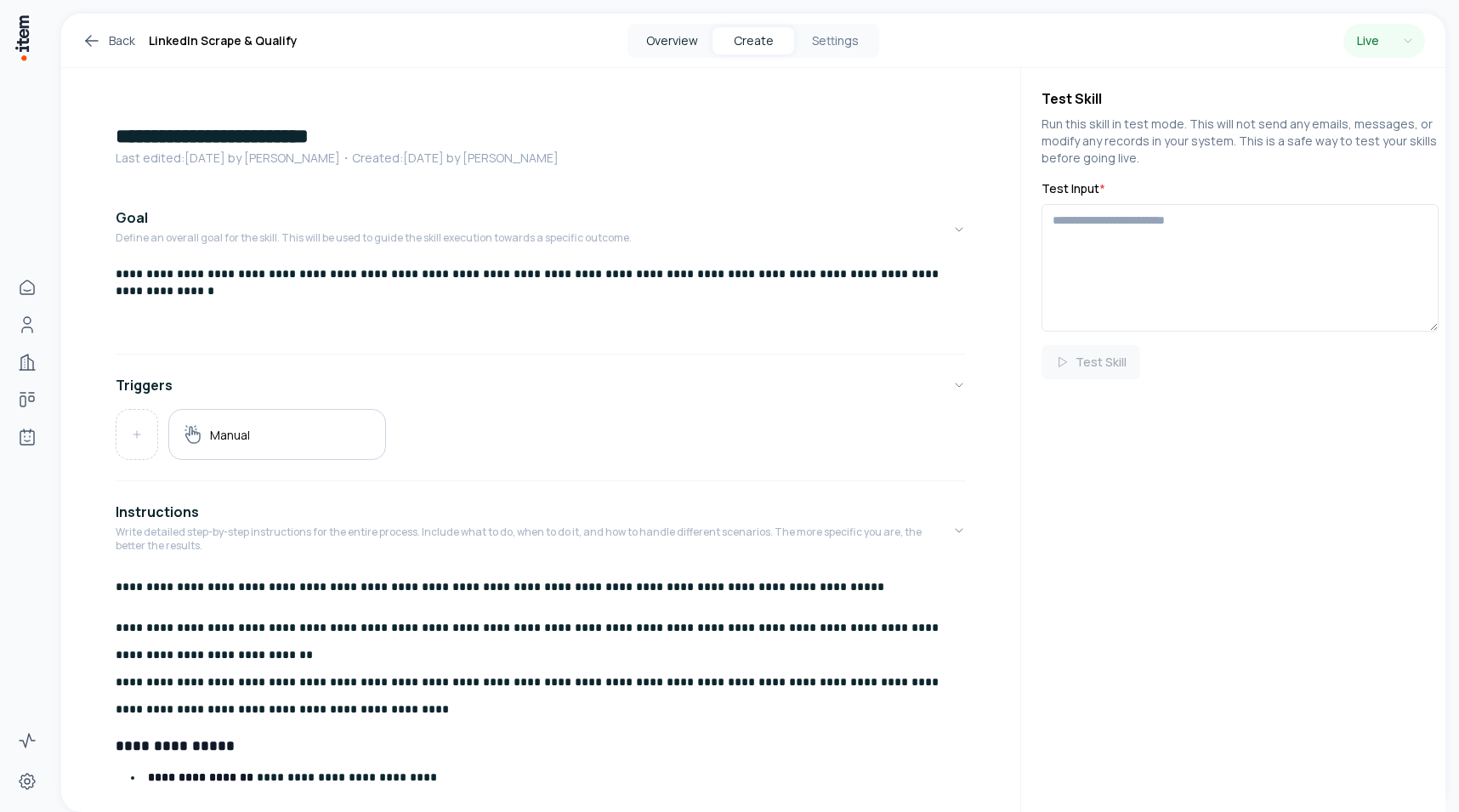
click at [678, 32] on button "Overview" at bounding box center [672, 40] width 81 height 27
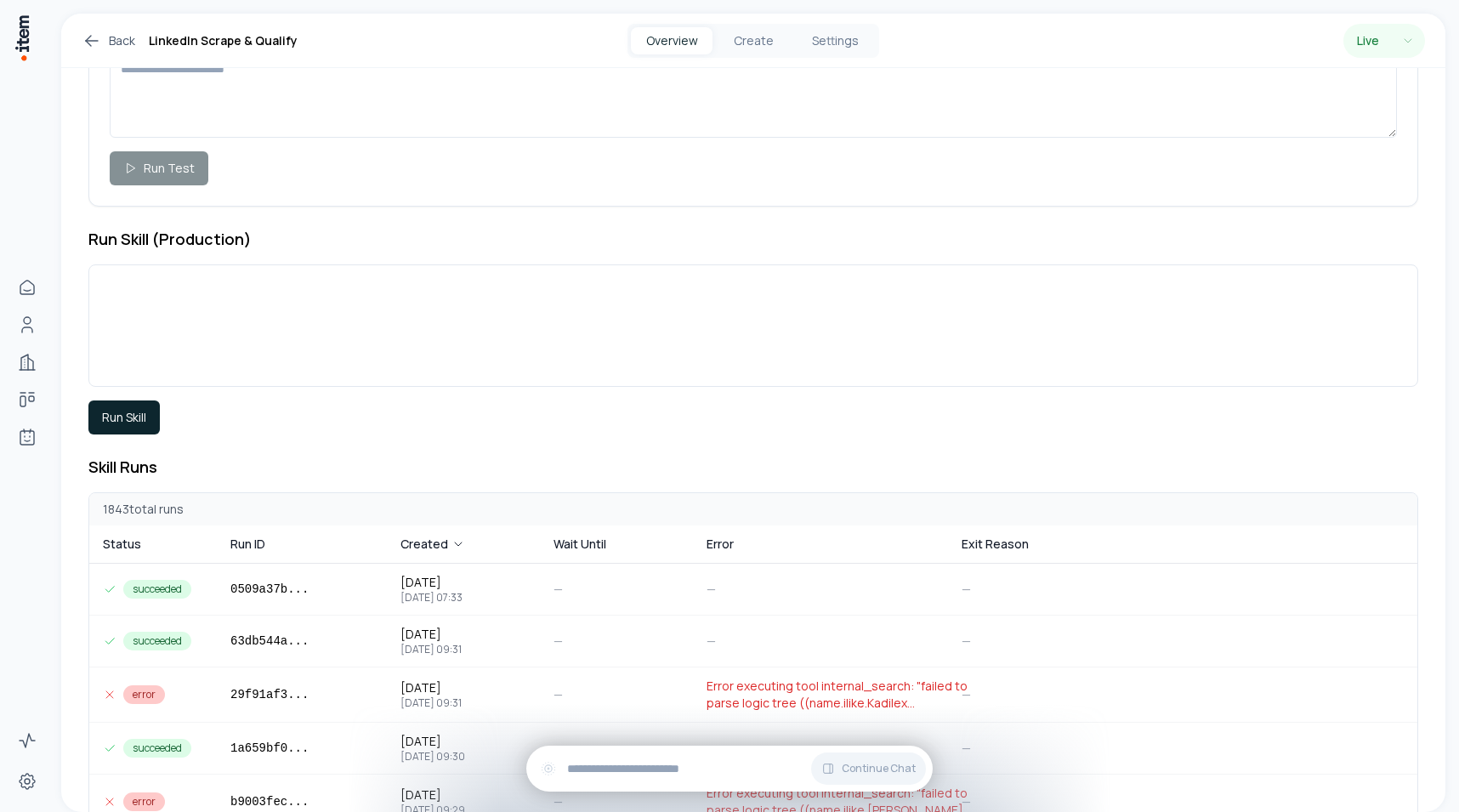
scroll to position [236, 0]
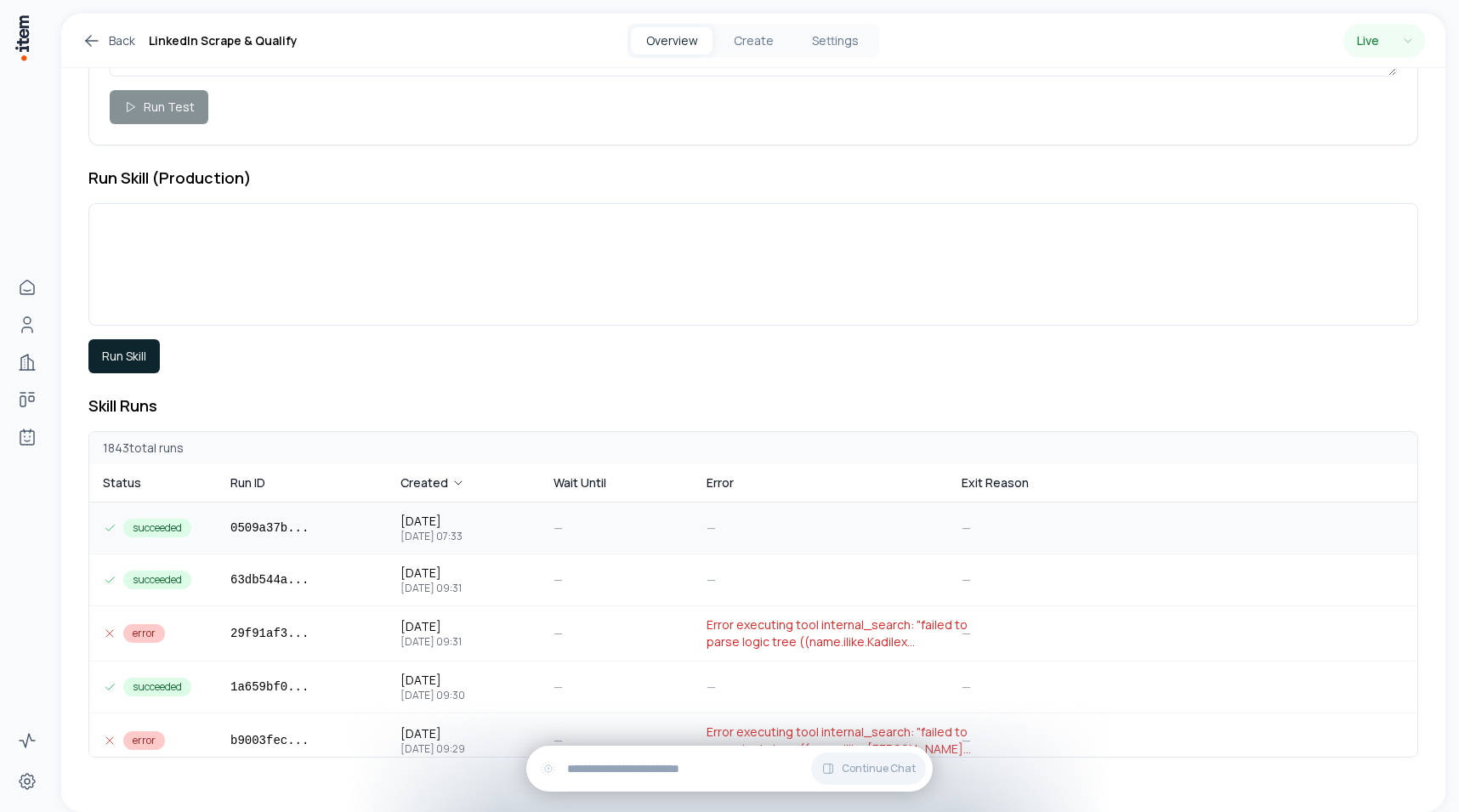
click at [238, 538] on td "0509a37b ..." at bounding box center [302, 527] width 170 height 51
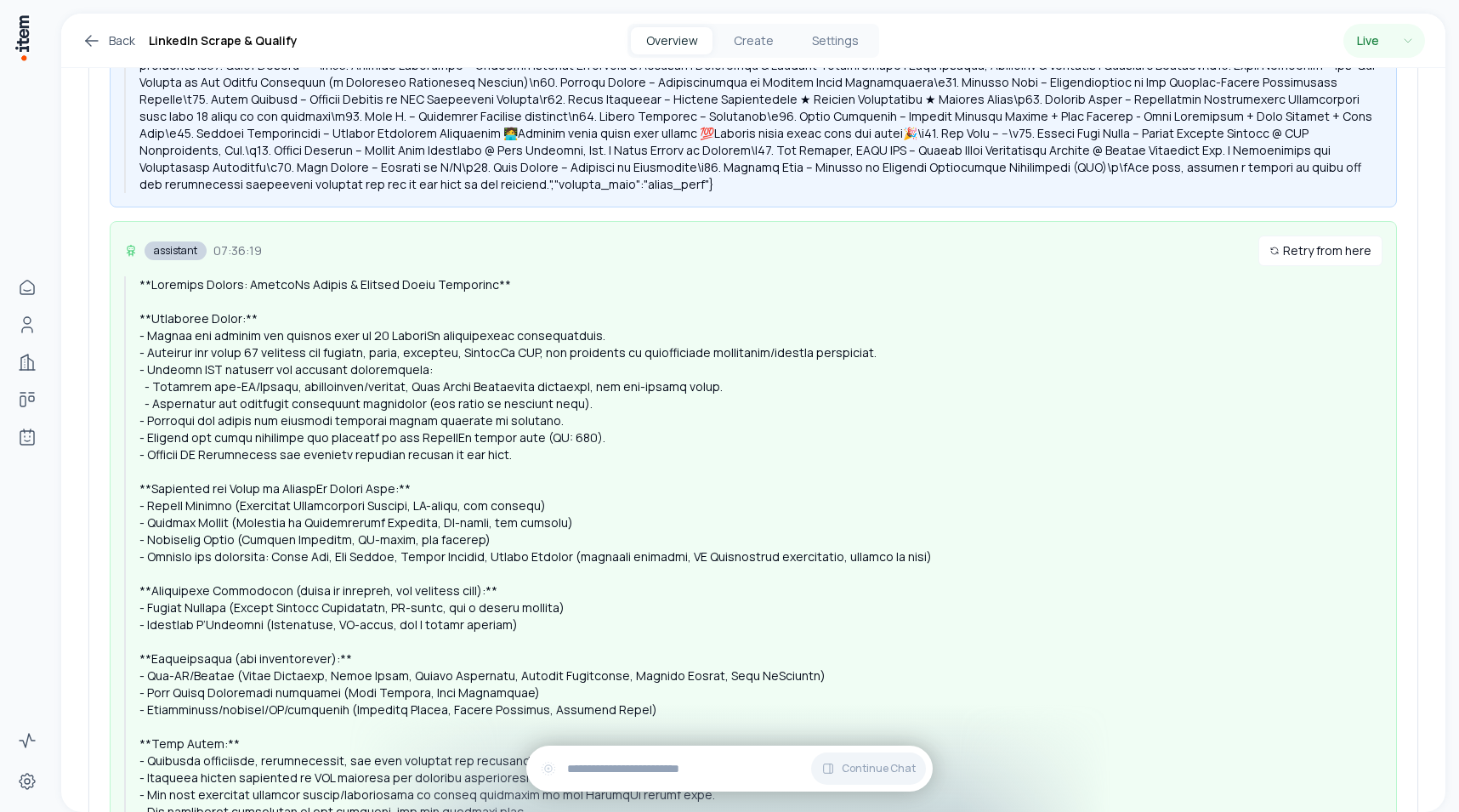
scroll to position [2150, 0]
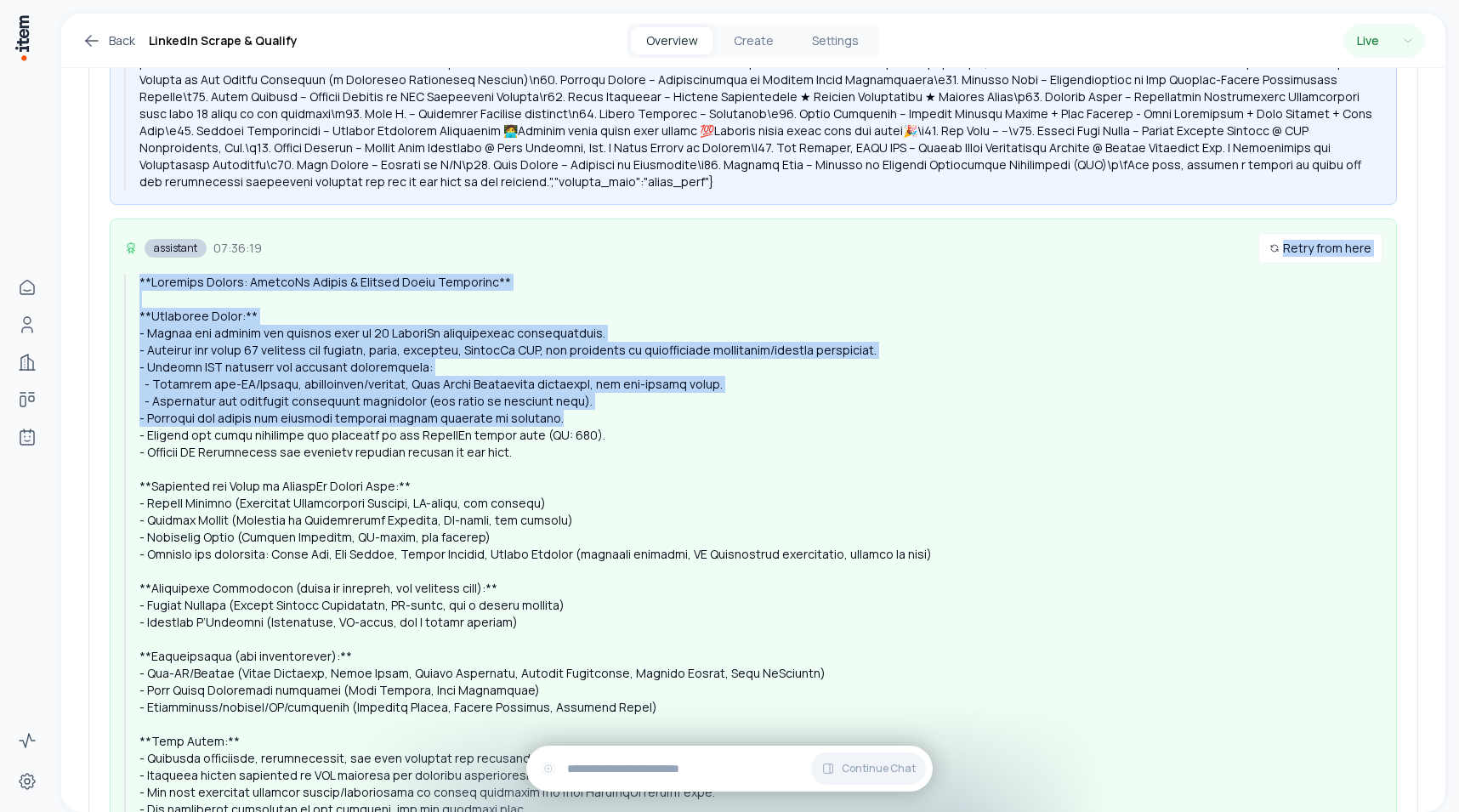
drag, startPoint x: 609, startPoint y: 241, endPoint x: 609, endPoint y: 399, distance: 158.0
click at [609, 398] on div "assistant 07:36:19 Retry from here" at bounding box center [753, 541] width 1287 height 648
click at [609, 399] on div at bounding box center [760, 563] width 1243 height 578
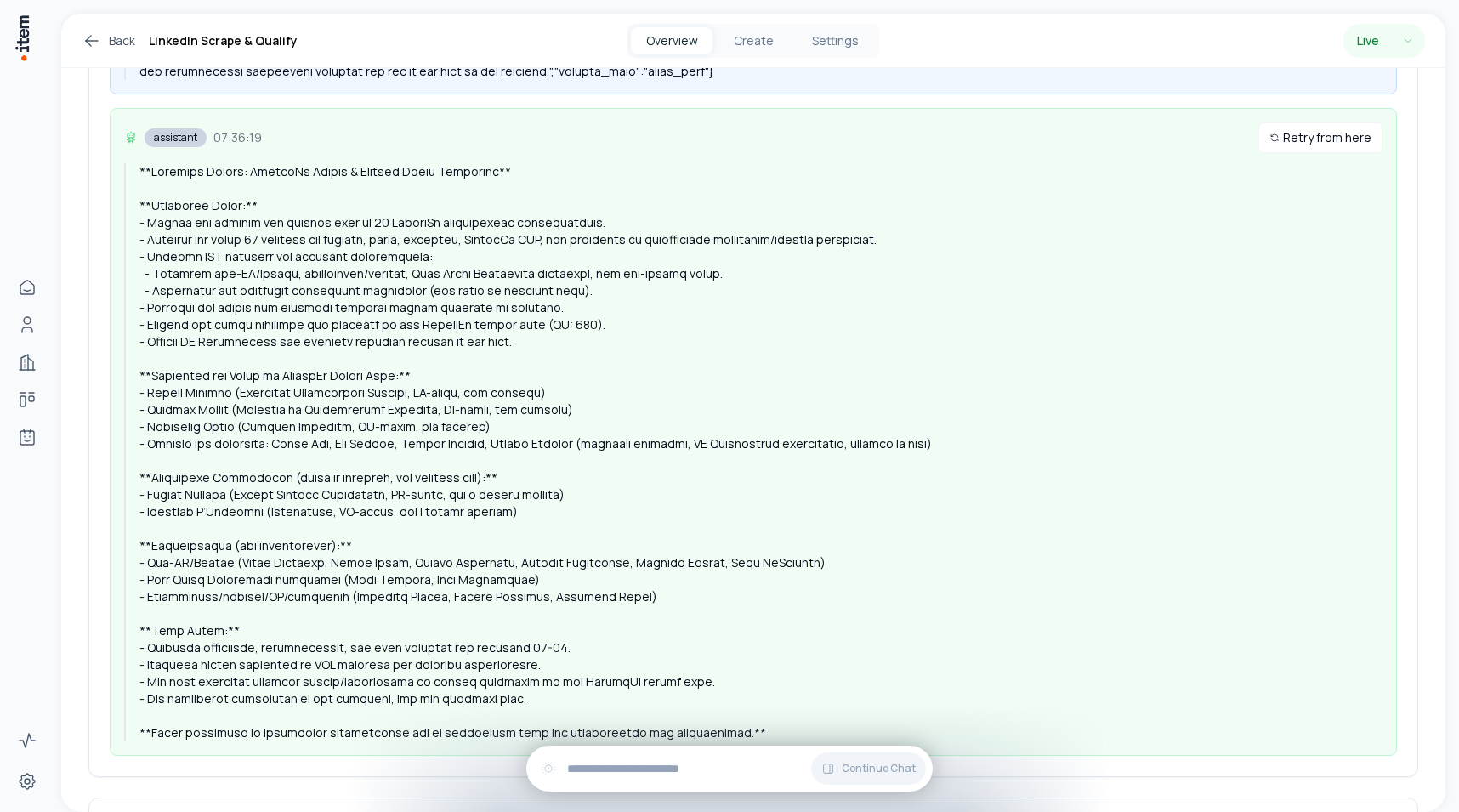
scroll to position [2262, 0]
click at [447, 212] on div at bounding box center [760, 451] width 1243 height 578
click at [458, 236] on div at bounding box center [760, 451] width 1243 height 578
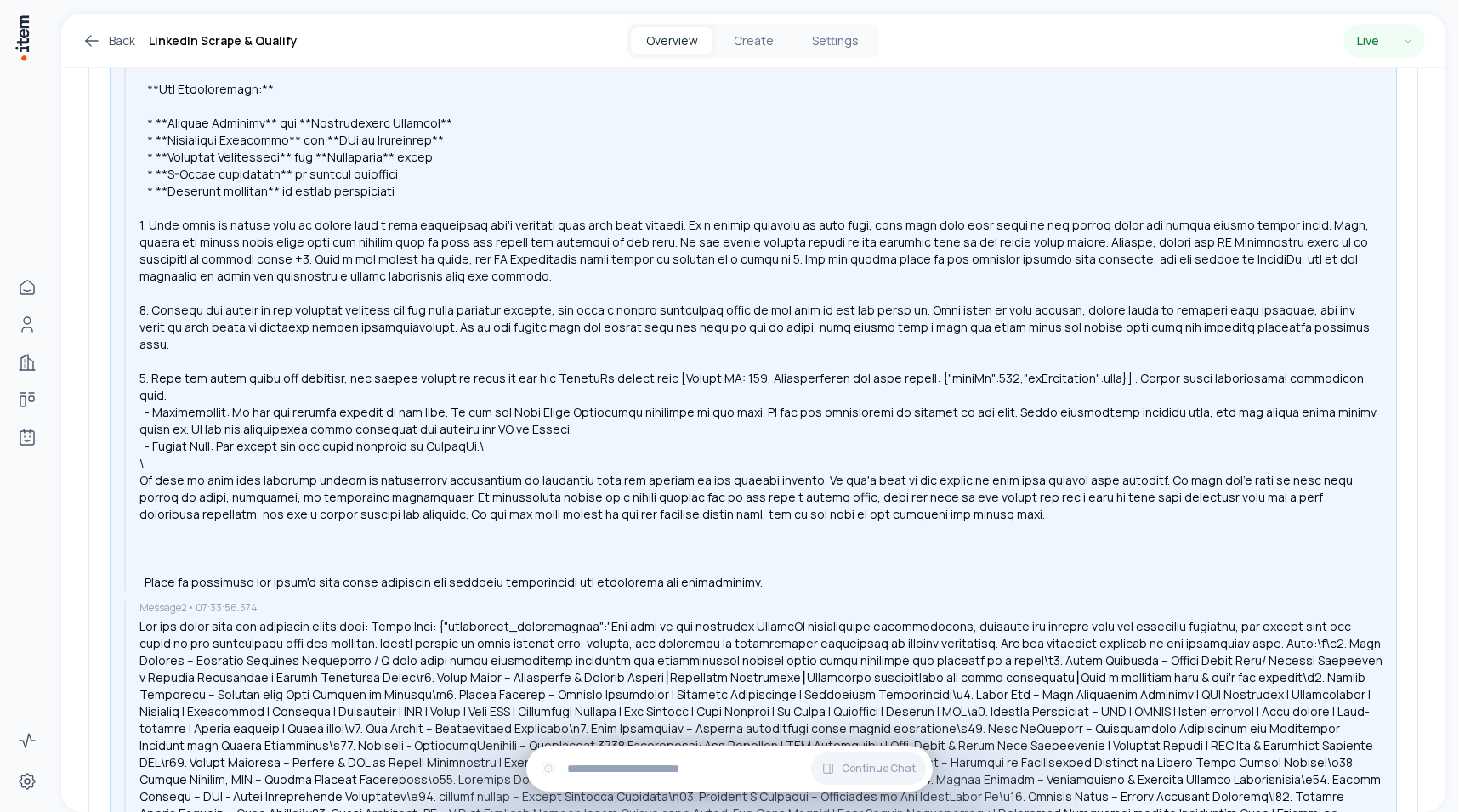
scroll to position [0, 0]
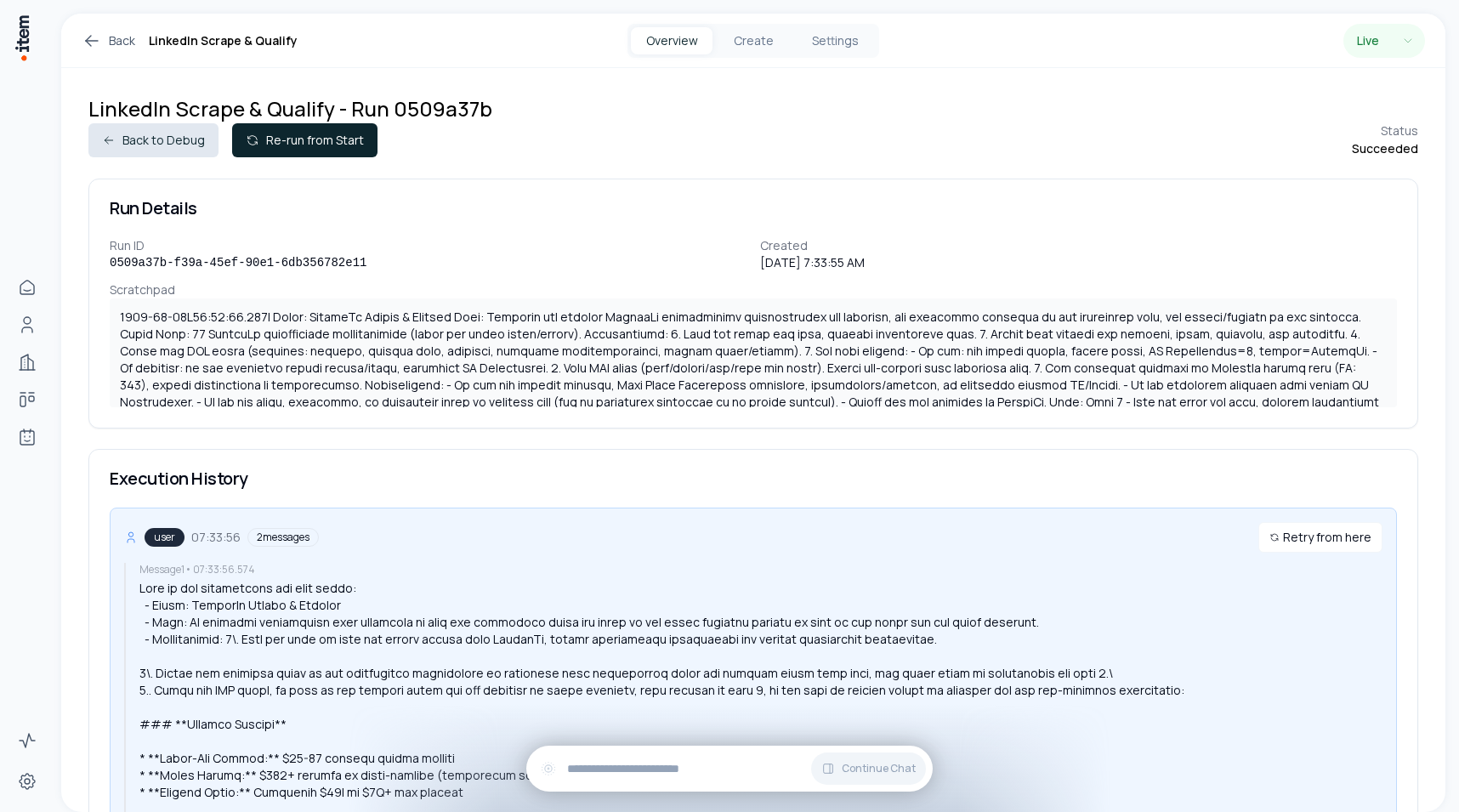
click at [131, 146] on button "Back to Debug" at bounding box center [153, 139] width 130 height 34
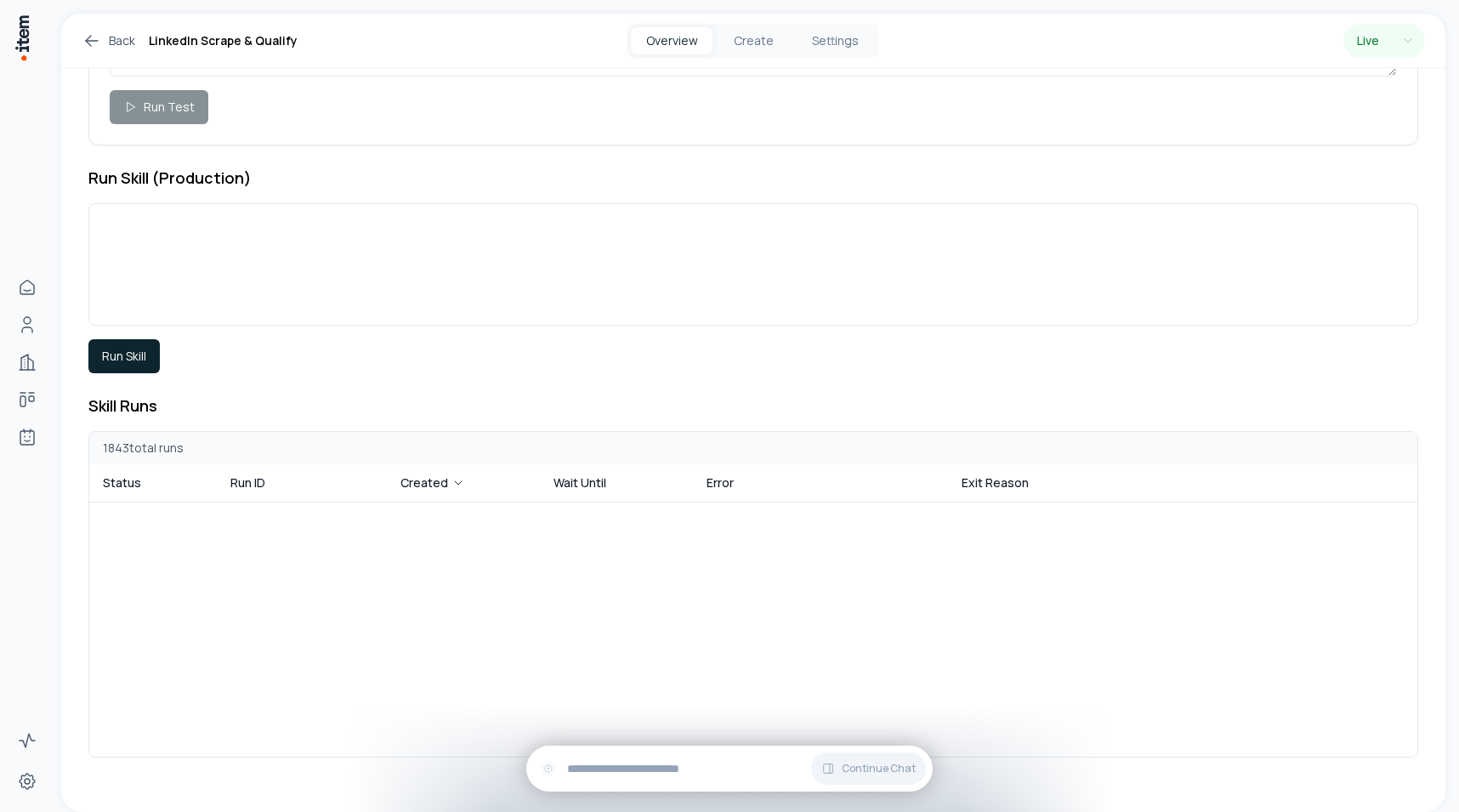
scroll to position [19656, 0]
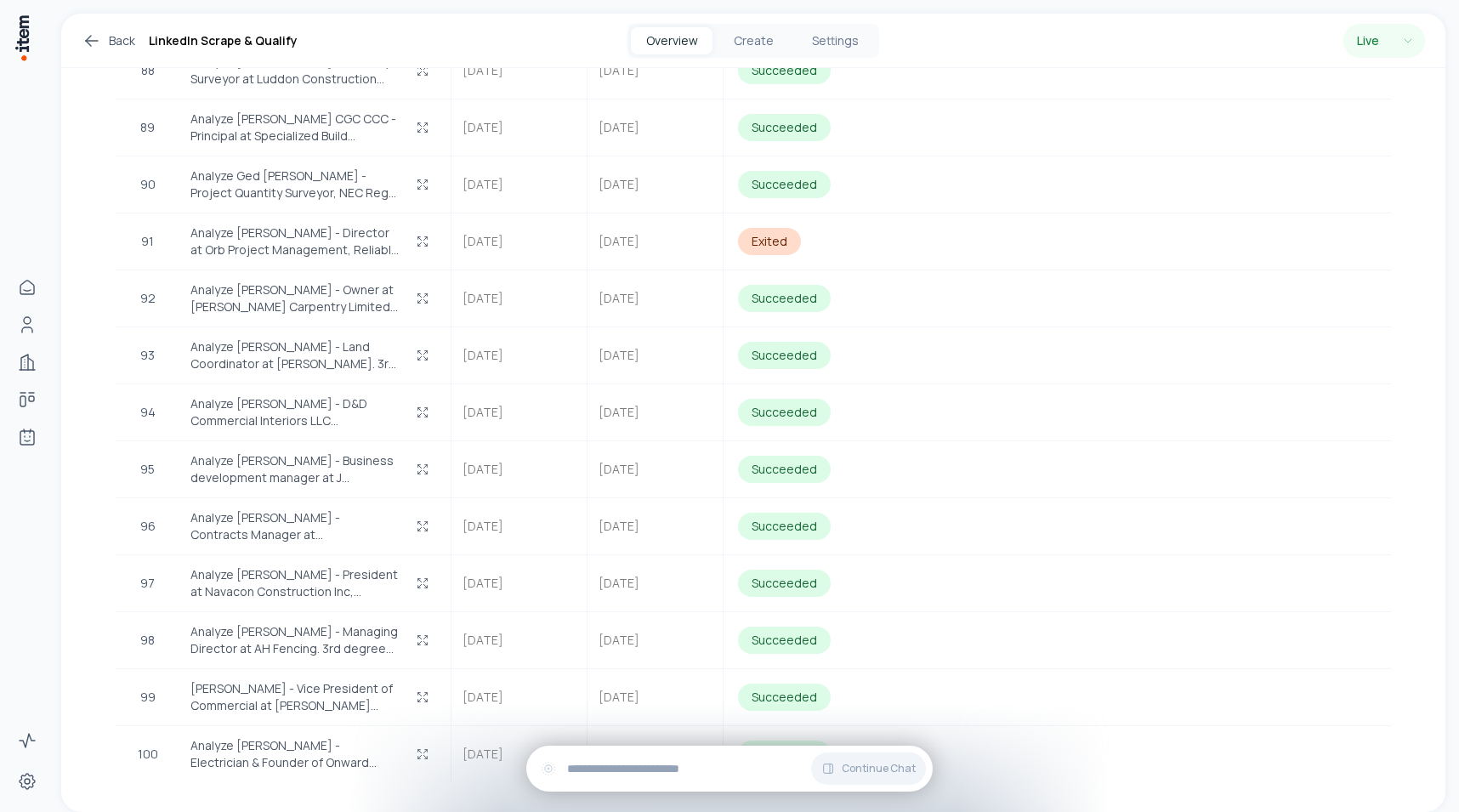
scroll to position [5608, 0]
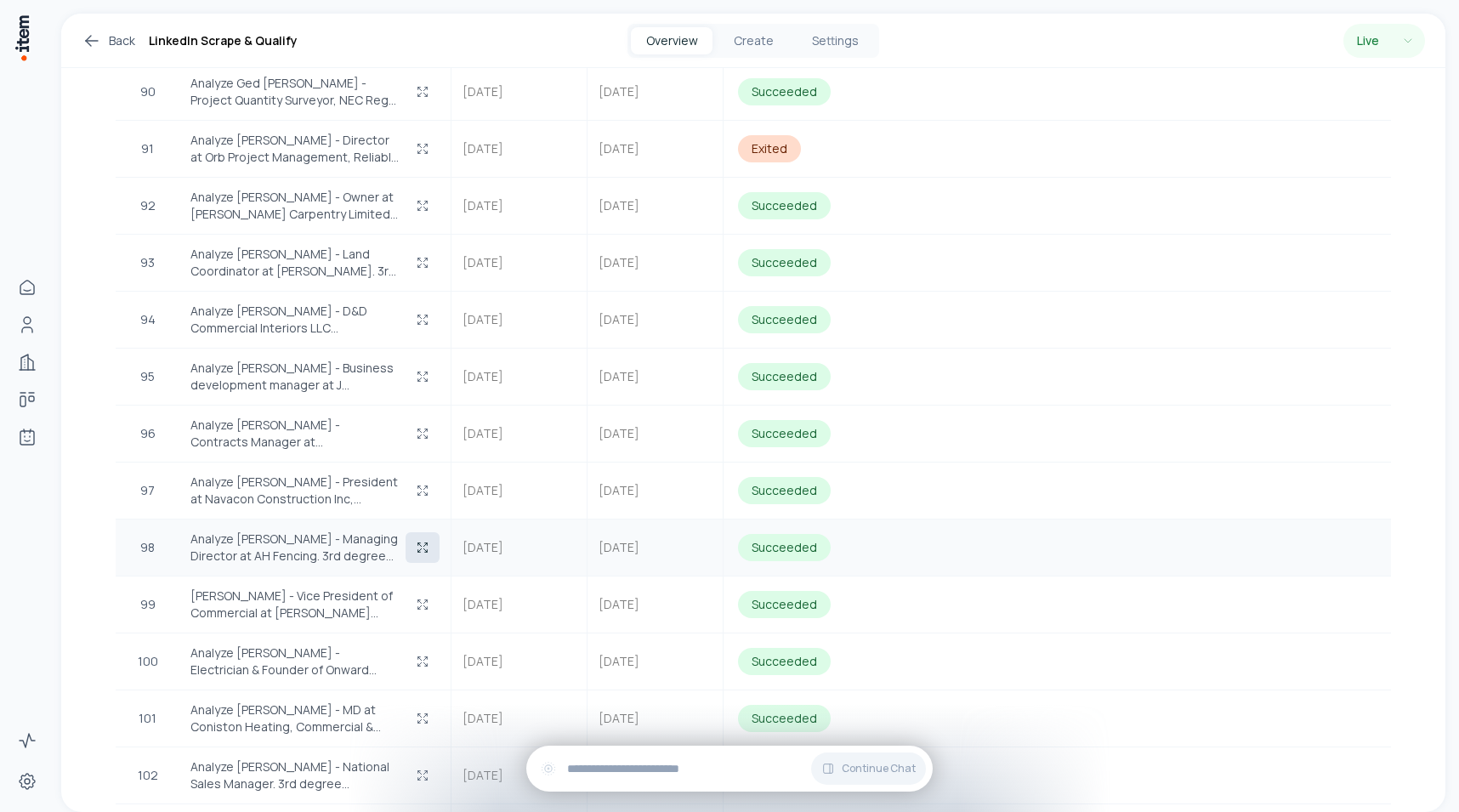
click at [427, 550] on icon "button" at bounding box center [426, 551] width 3 height 3
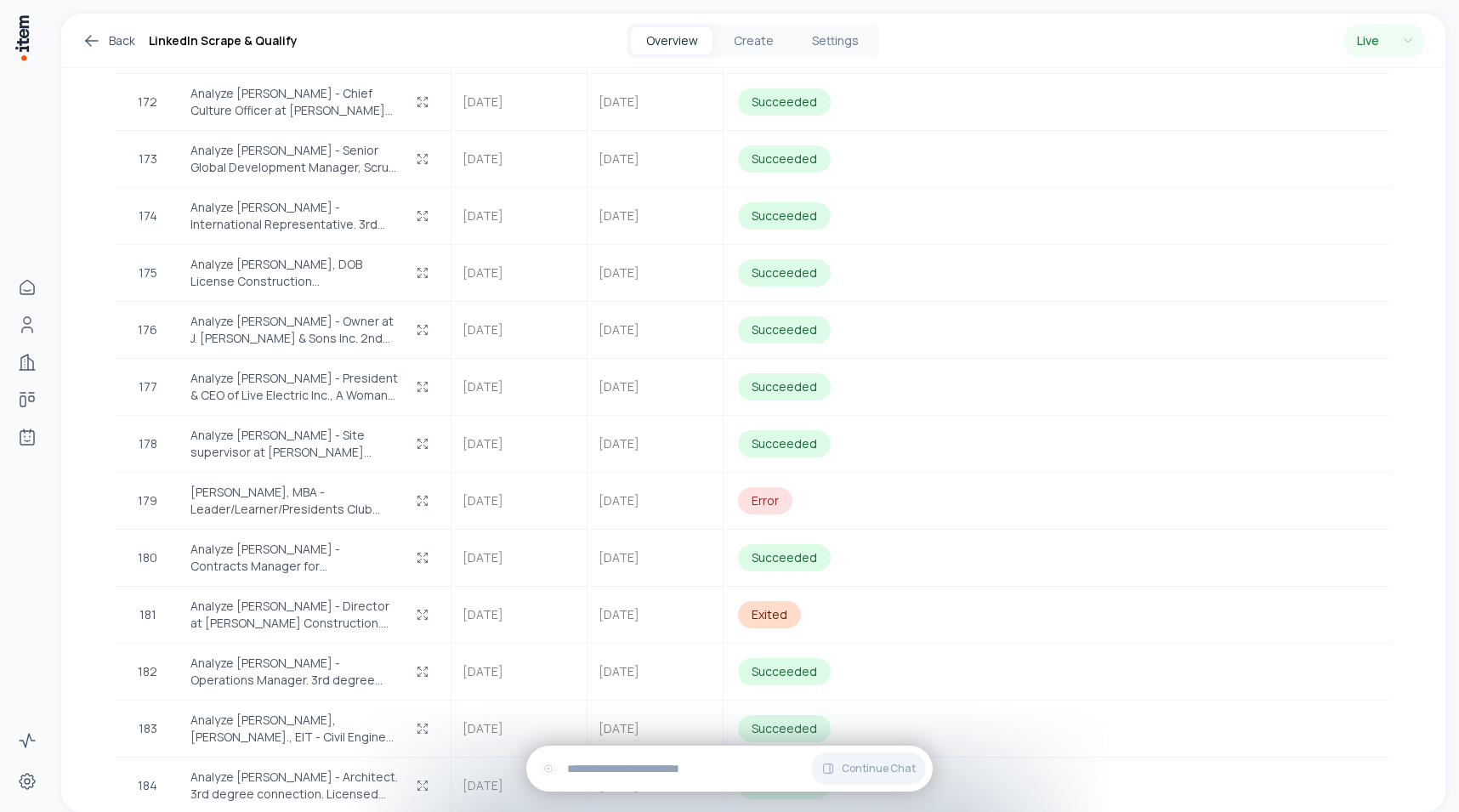
scroll to position [10837, 0]
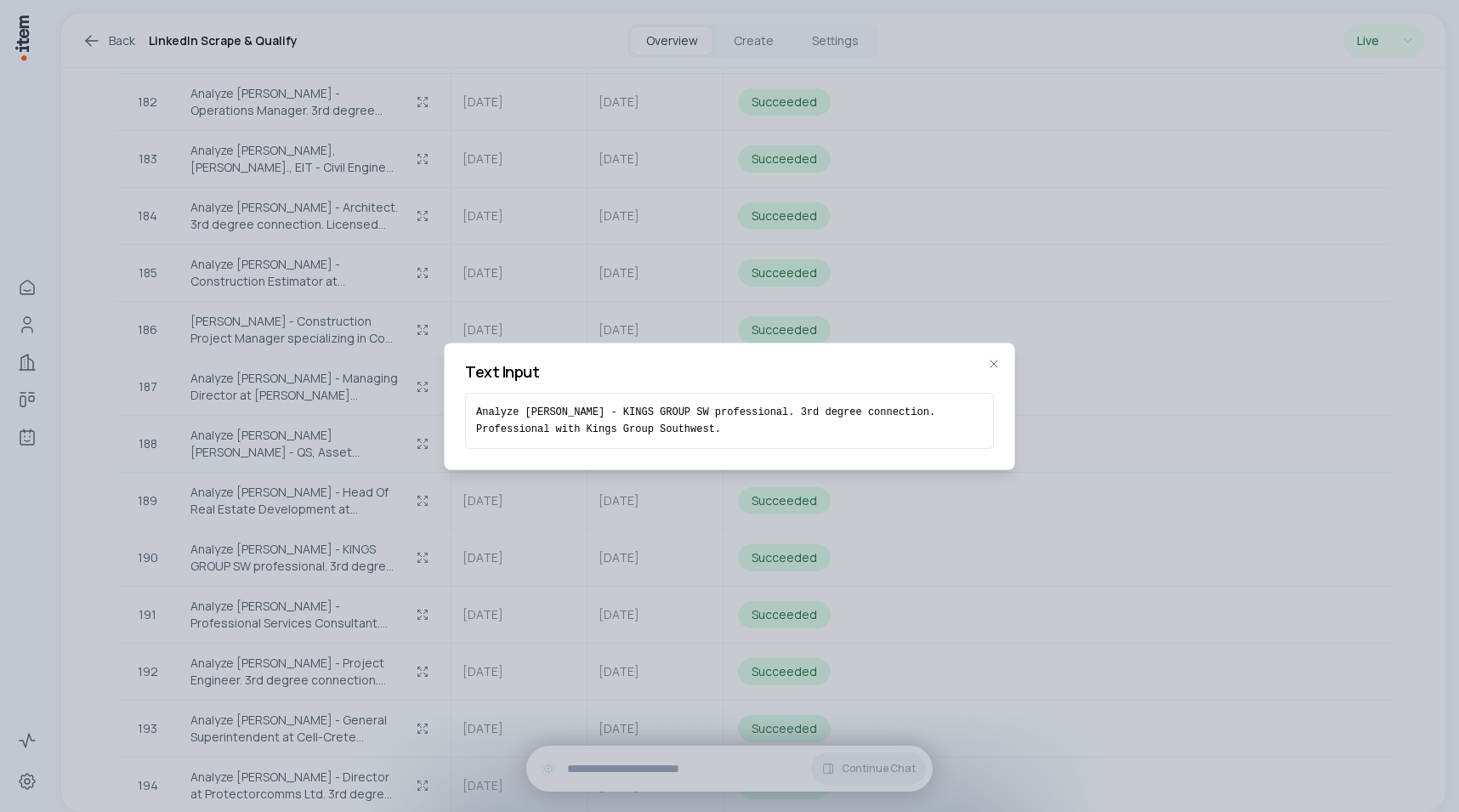
click at [495, 254] on div at bounding box center [729, 406] width 1459 height 812
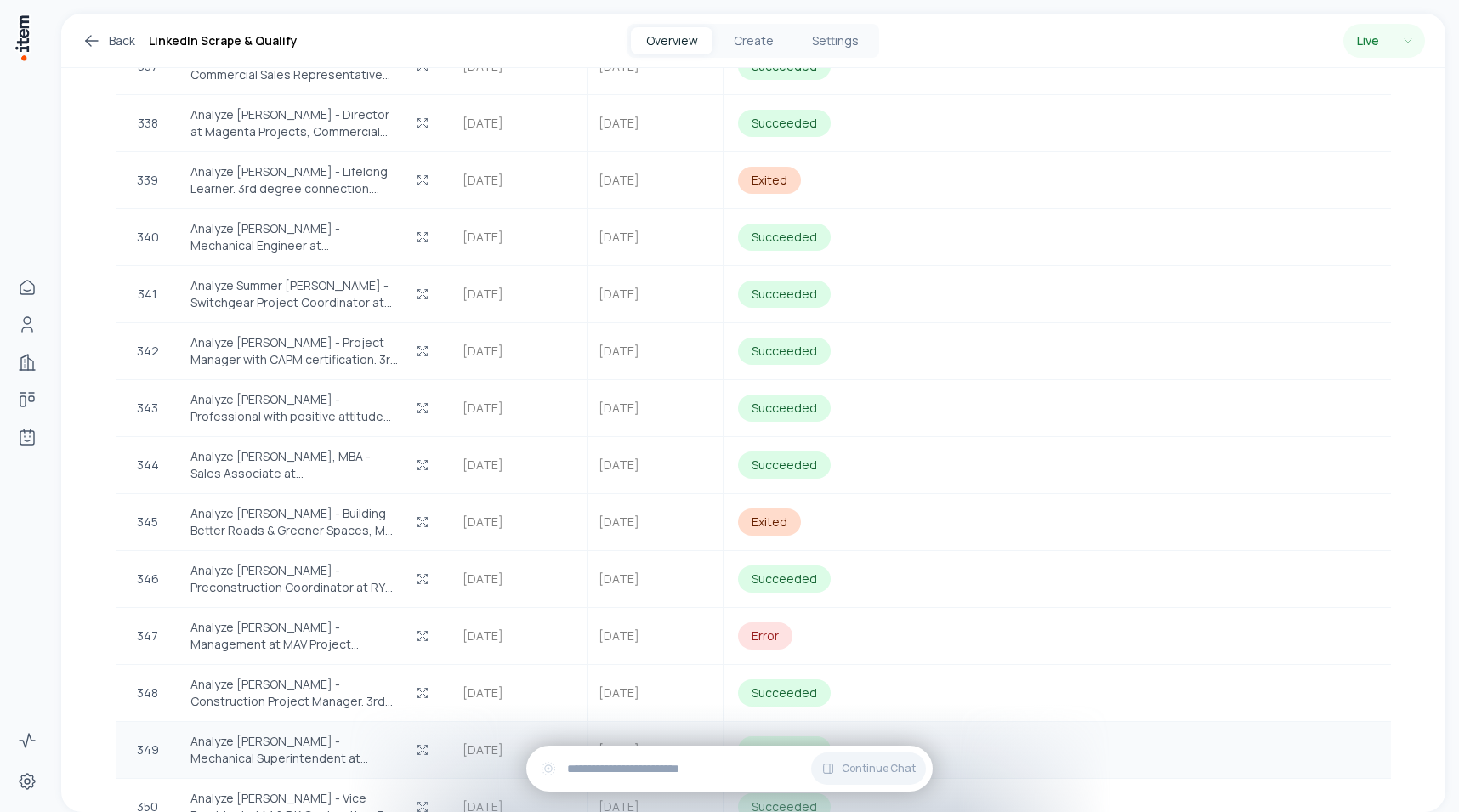
scroll to position [19687, 0]
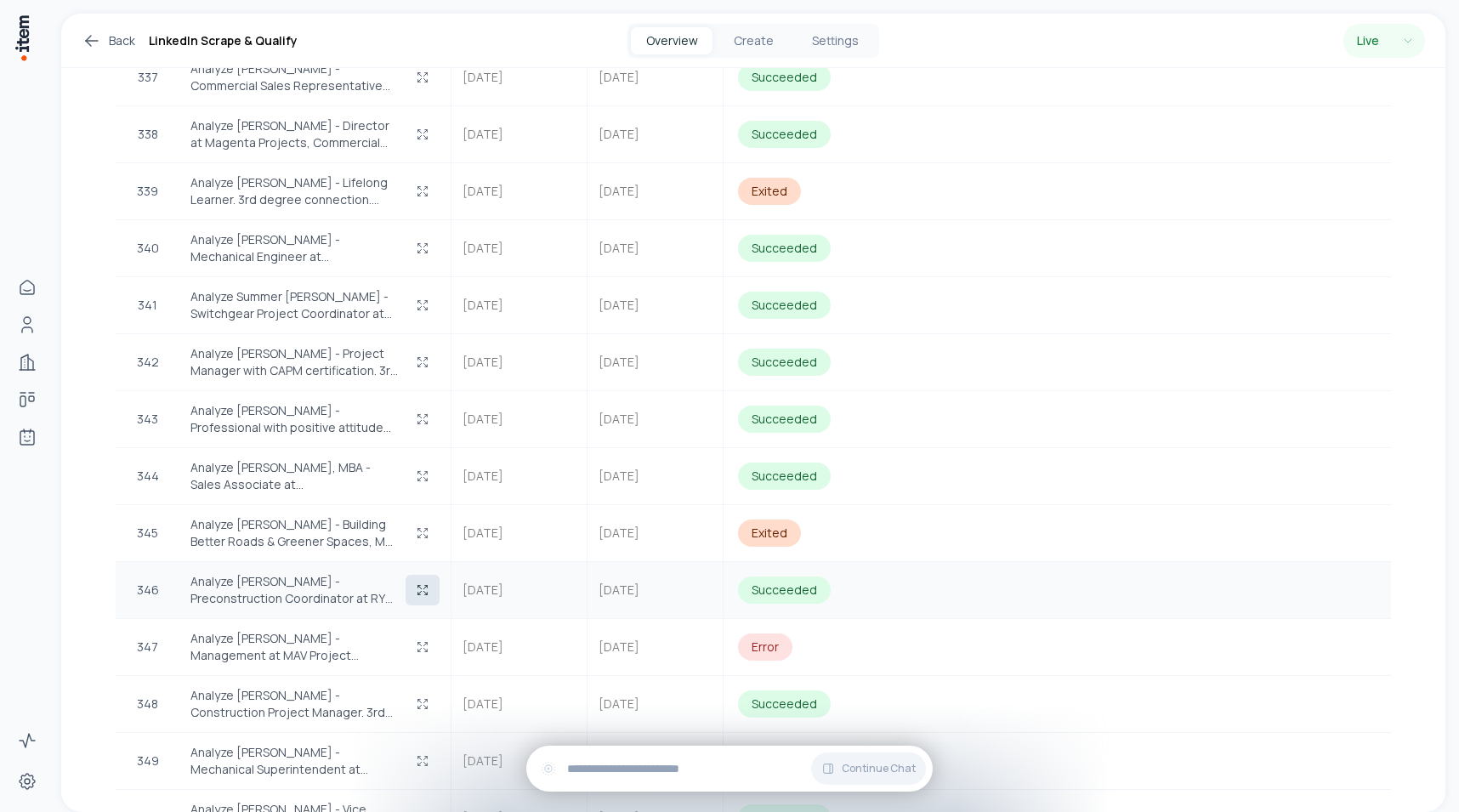
click at [420, 586] on icon "button" at bounding box center [420, 588] width 4 height 4
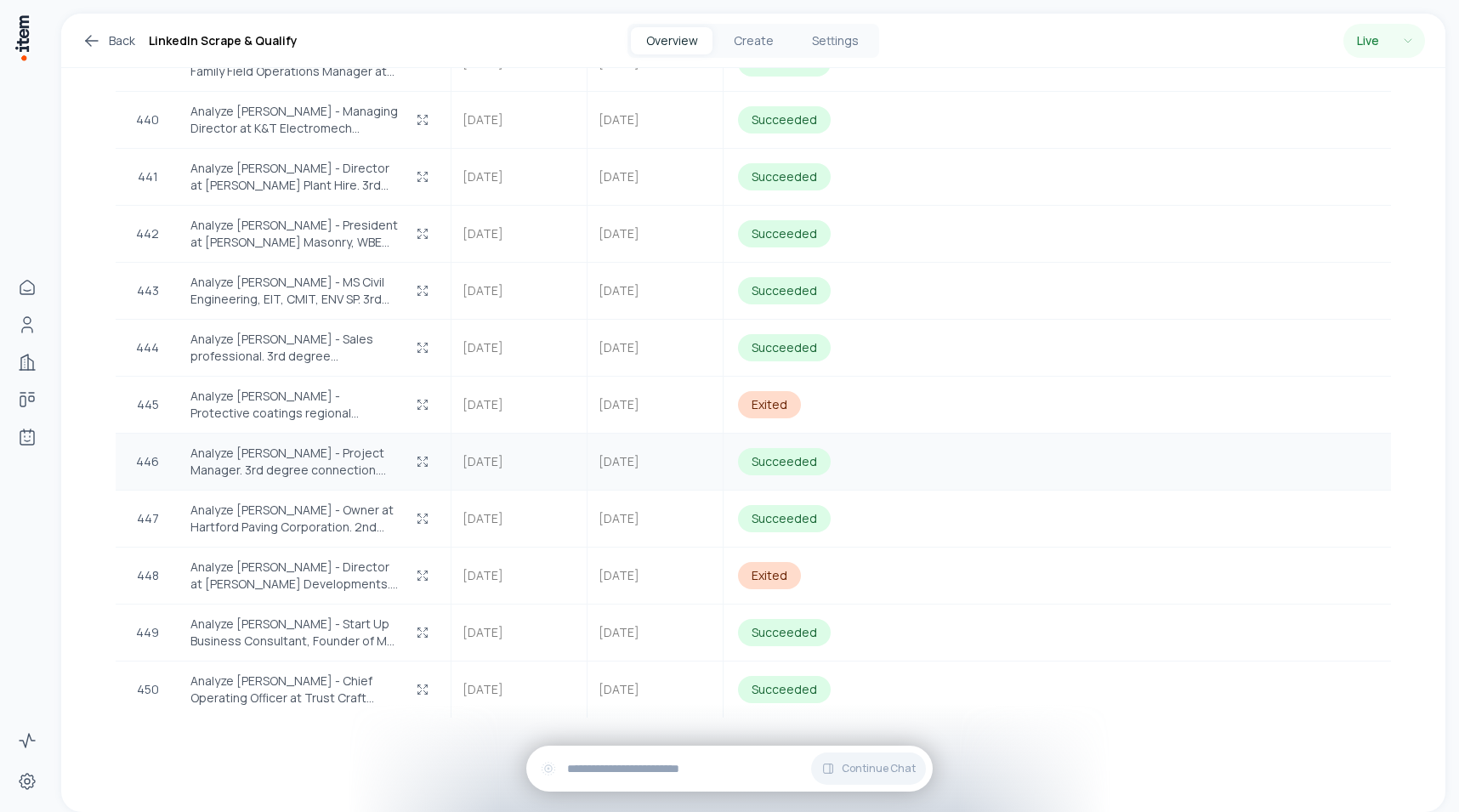
scroll to position [25537, 0]
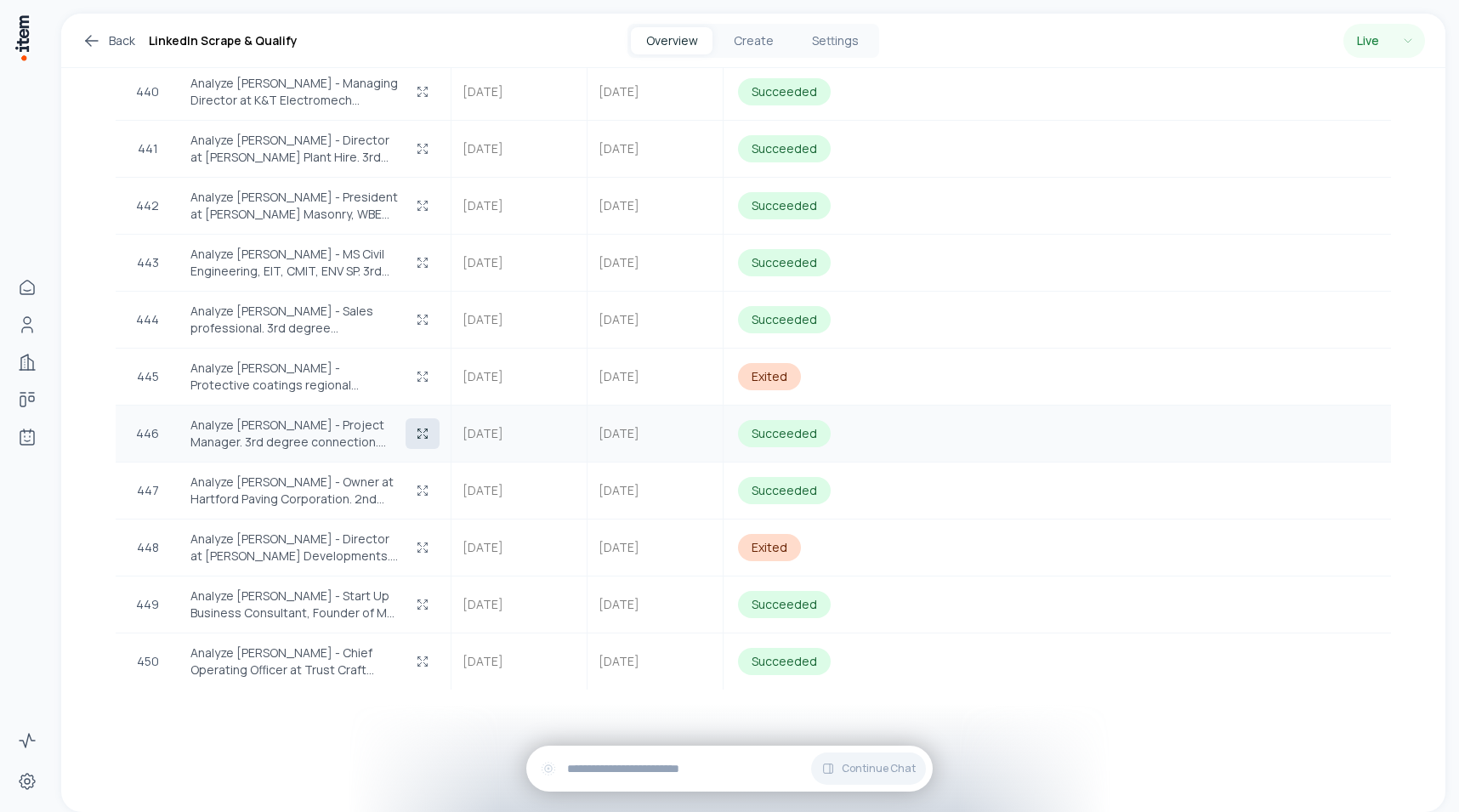
click at [430, 418] on button "button" at bounding box center [422, 433] width 34 height 30
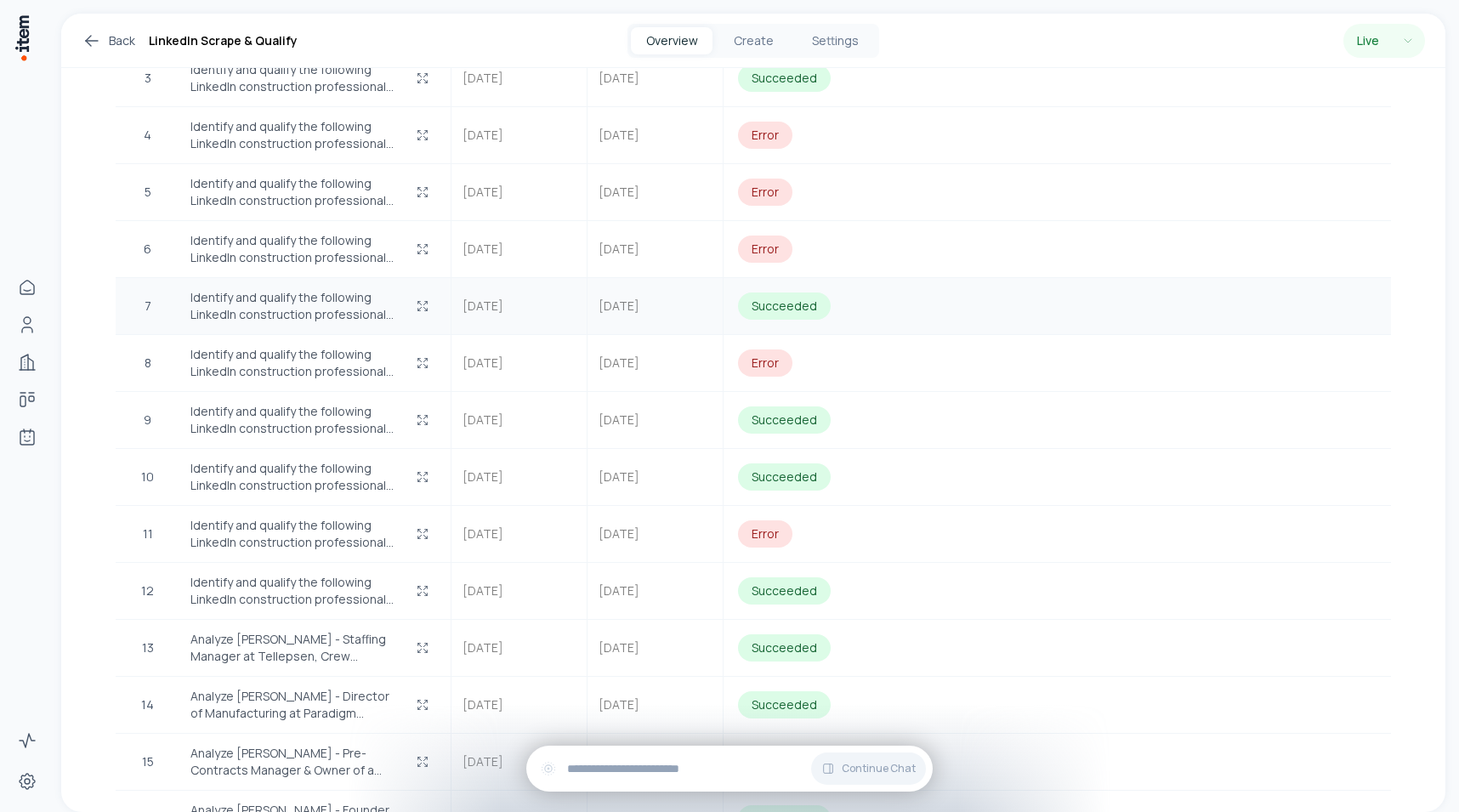
scroll to position [685, 0]
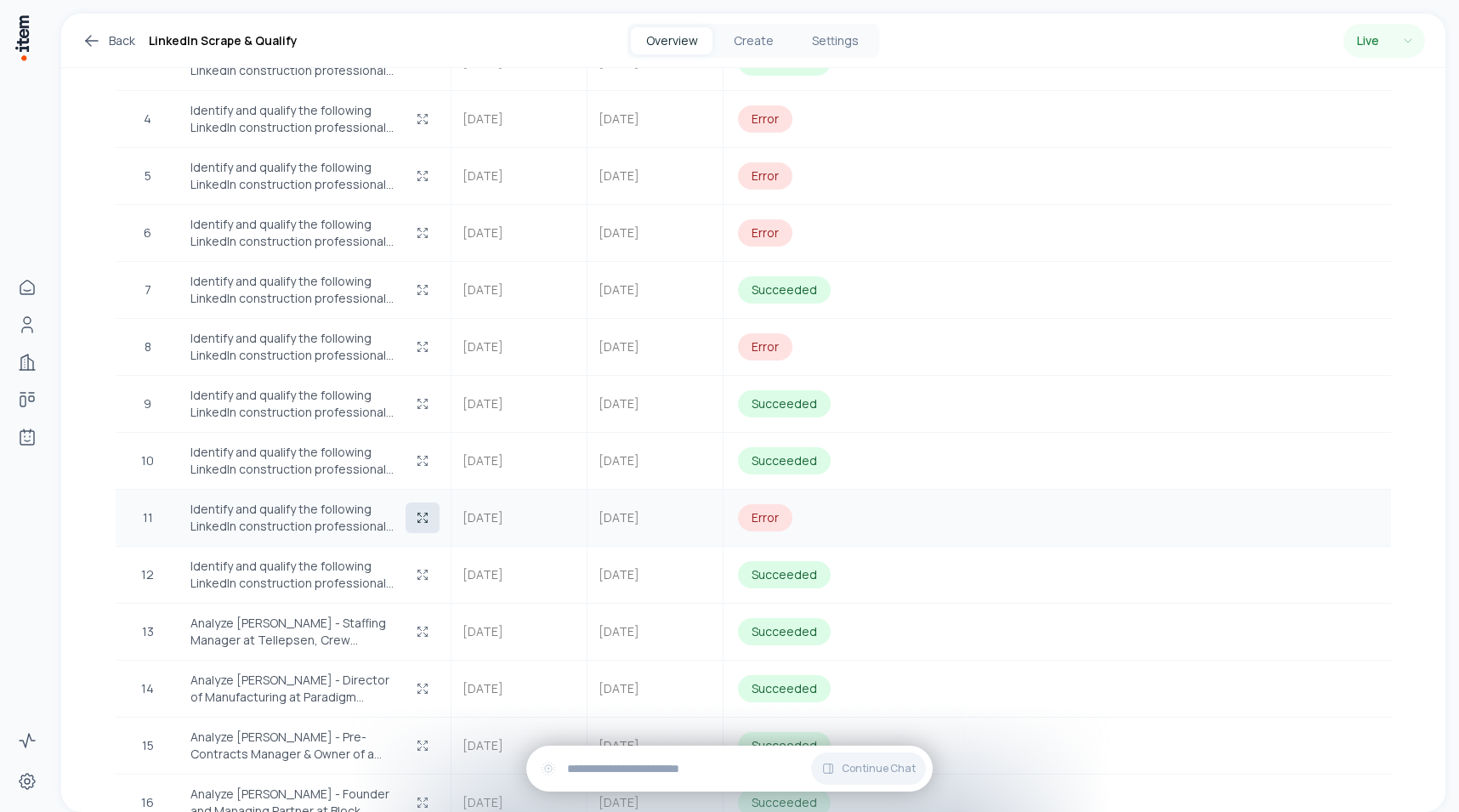
click at [422, 511] on icon "button" at bounding box center [422, 517] width 14 height 14
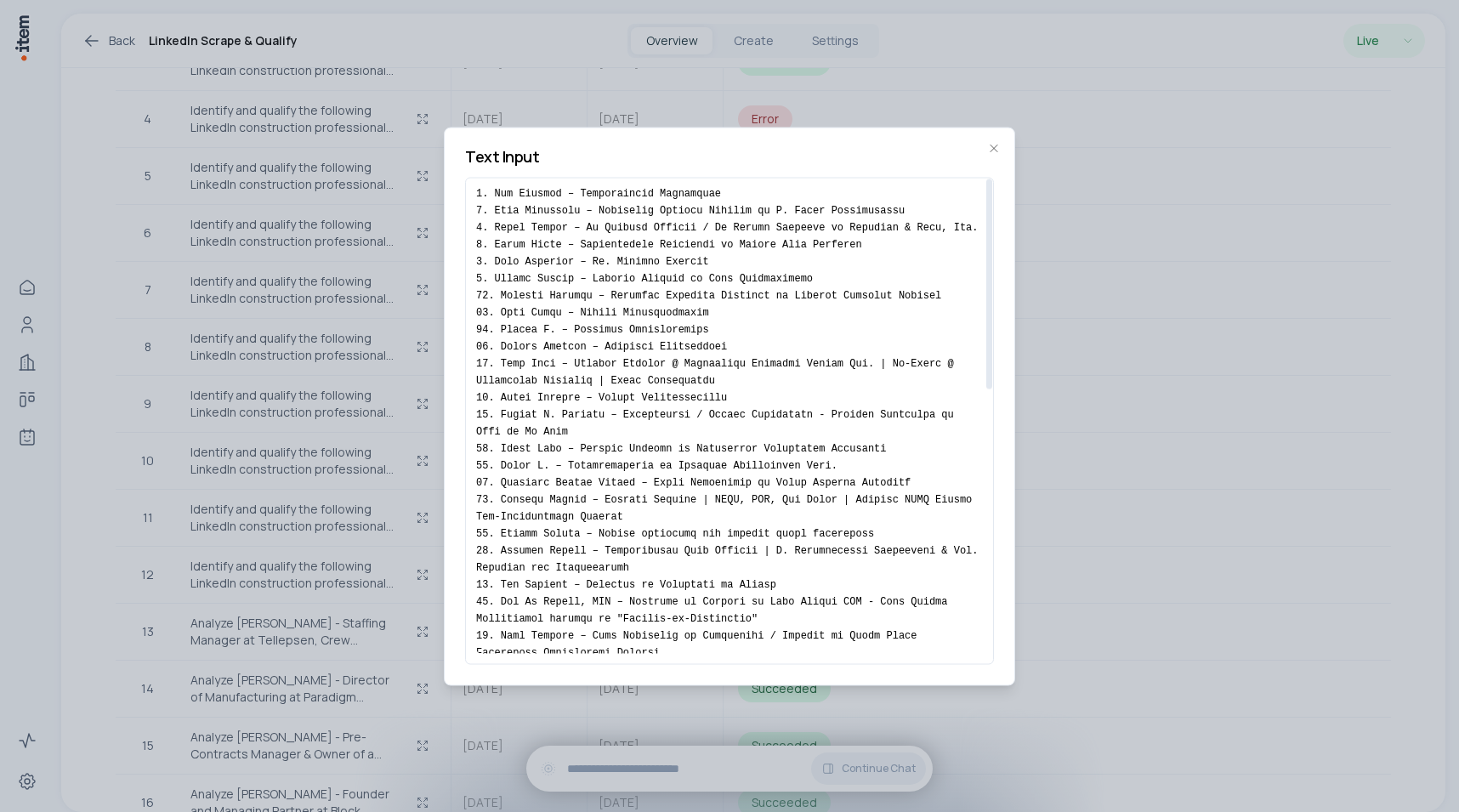
scroll to position [0, 0]
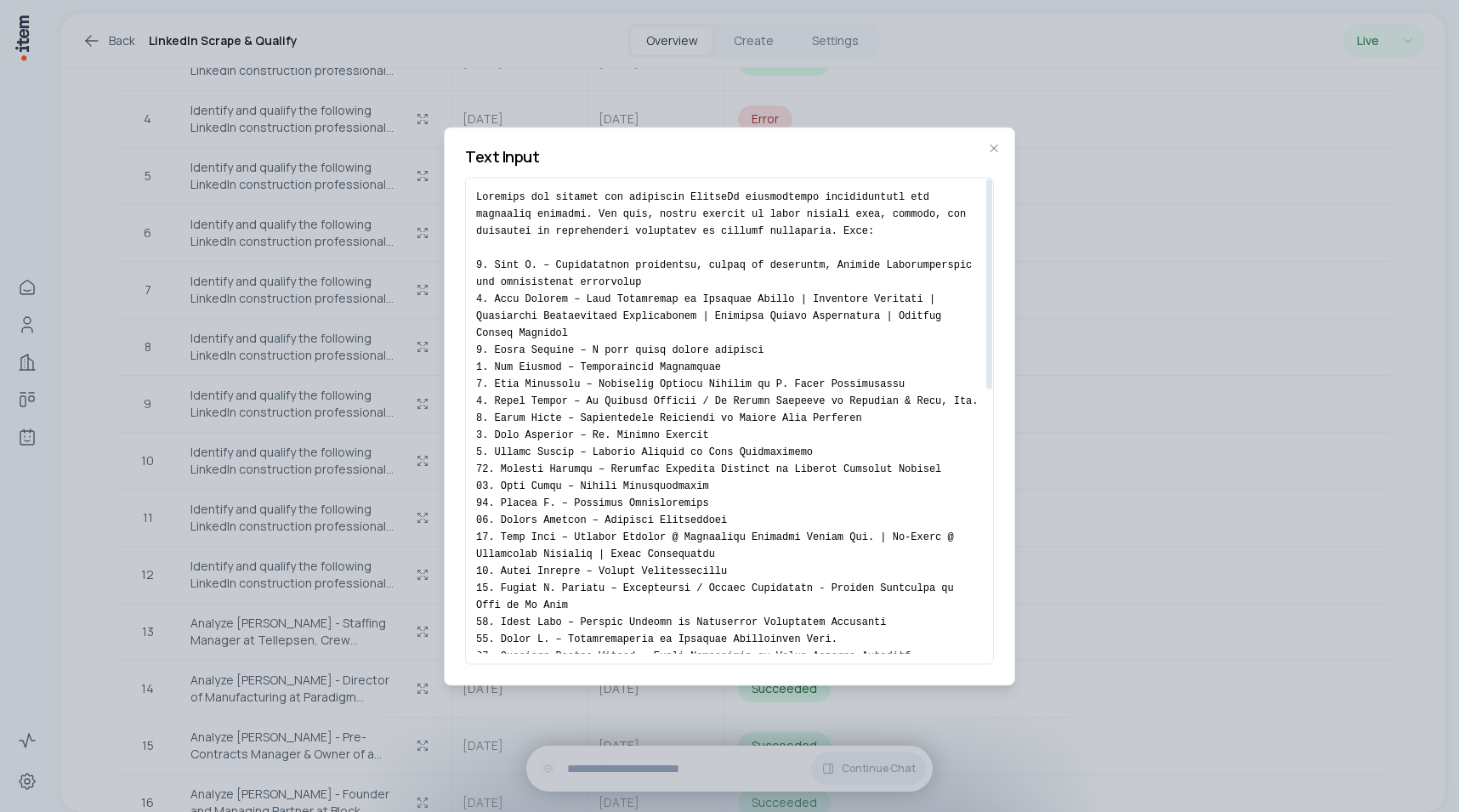
click at [436, 387] on div at bounding box center [729, 406] width 1459 height 812
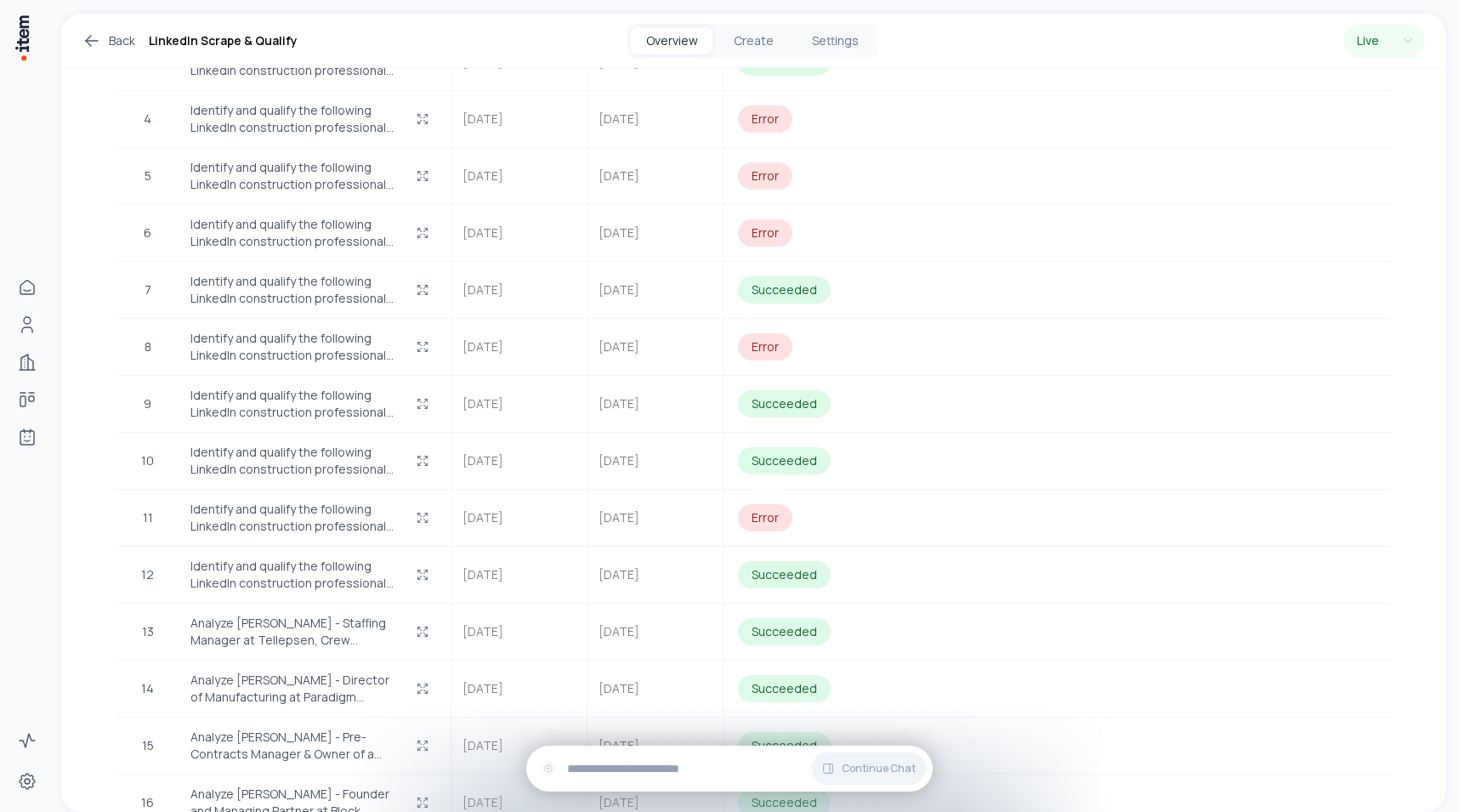
scroll to position [2454, 0]
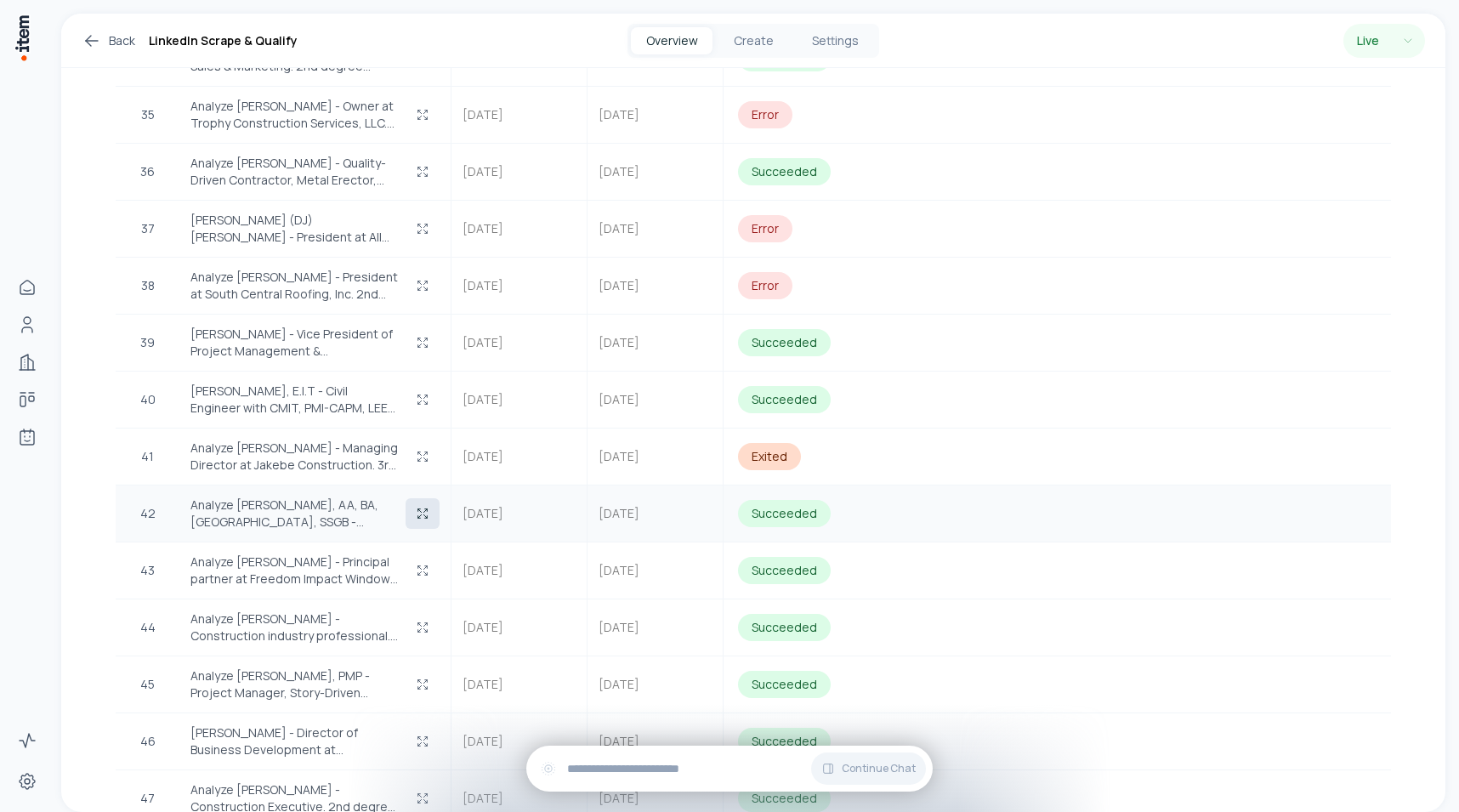
click at [411, 498] on button "button" at bounding box center [422, 513] width 34 height 30
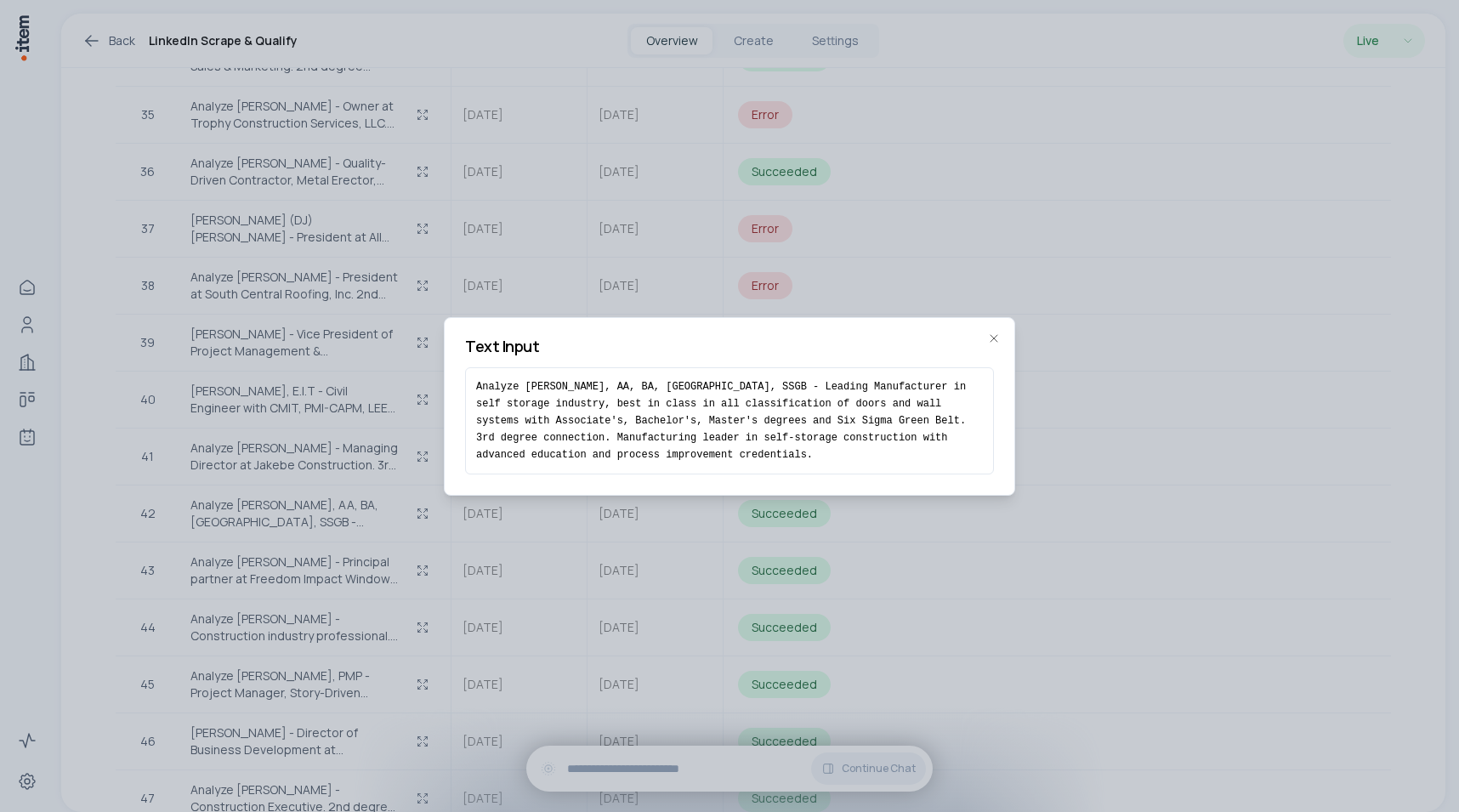
click at [727, 435] on pre "Analyze [PERSON_NAME], AA, BA, [GEOGRAPHIC_DATA], SSGB - Leading Manufacturer i…" at bounding box center [729, 420] width 506 height 85
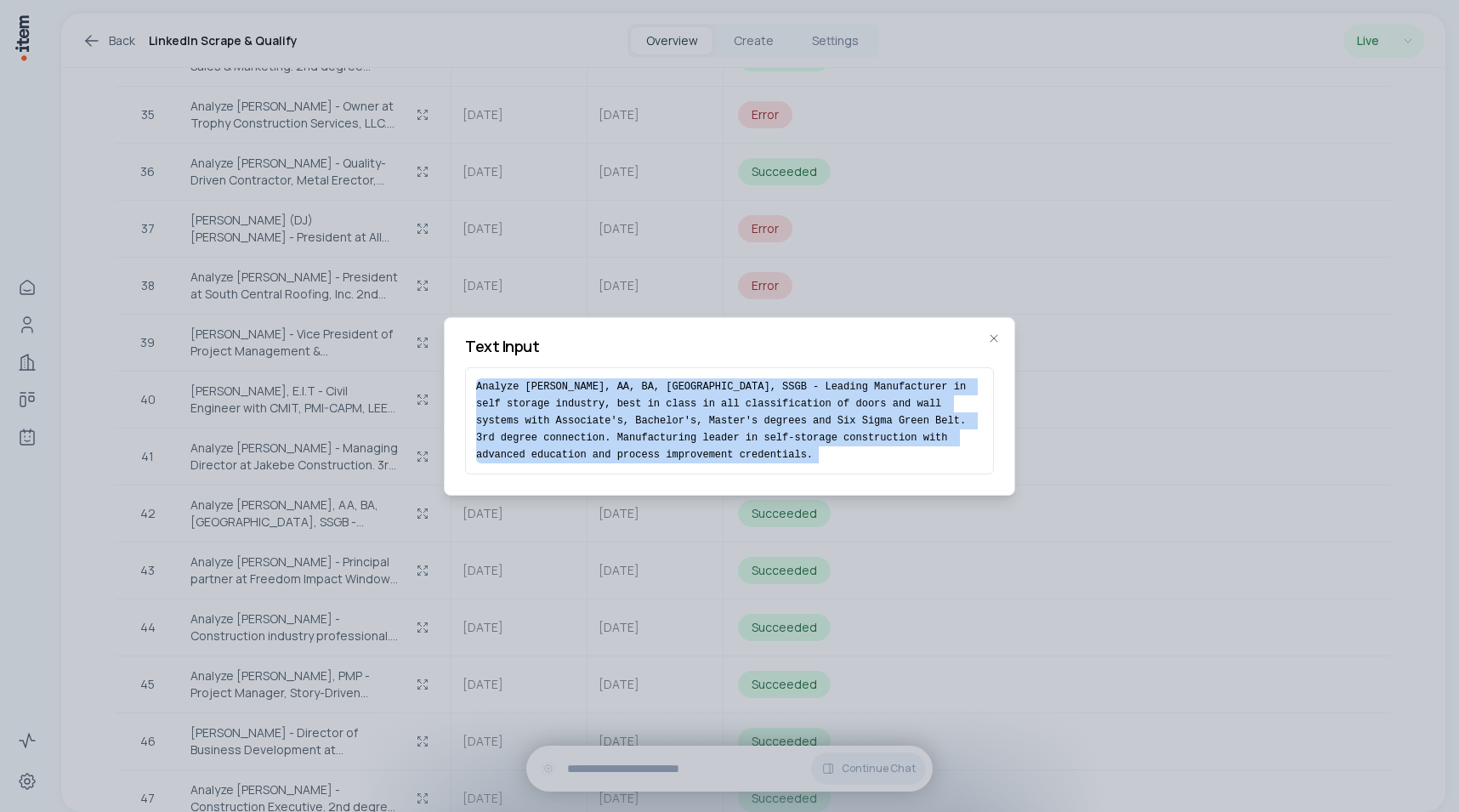
click at [727, 435] on pre "Analyze [PERSON_NAME], AA, BA, [GEOGRAPHIC_DATA], SSGB - Leading Manufacturer i…" at bounding box center [729, 420] width 506 height 85
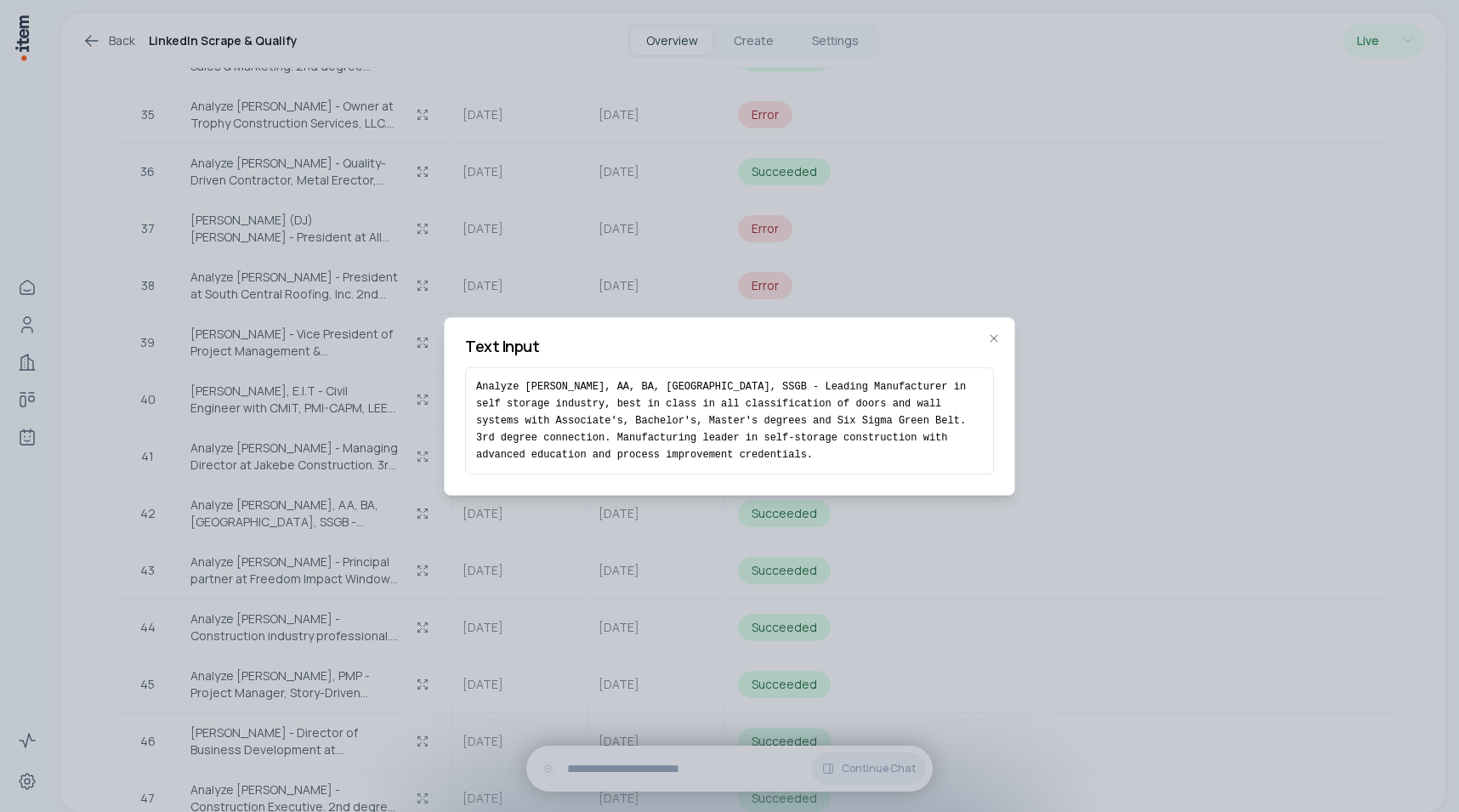
click at [572, 413] on pre "Analyze [PERSON_NAME], AA, BA, [GEOGRAPHIC_DATA], SSGB - Leading Manufacturer i…" at bounding box center [729, 420] width 506 height 85
click at [358, 438] on div at bounding box center [729, 406] width 1459 height 812
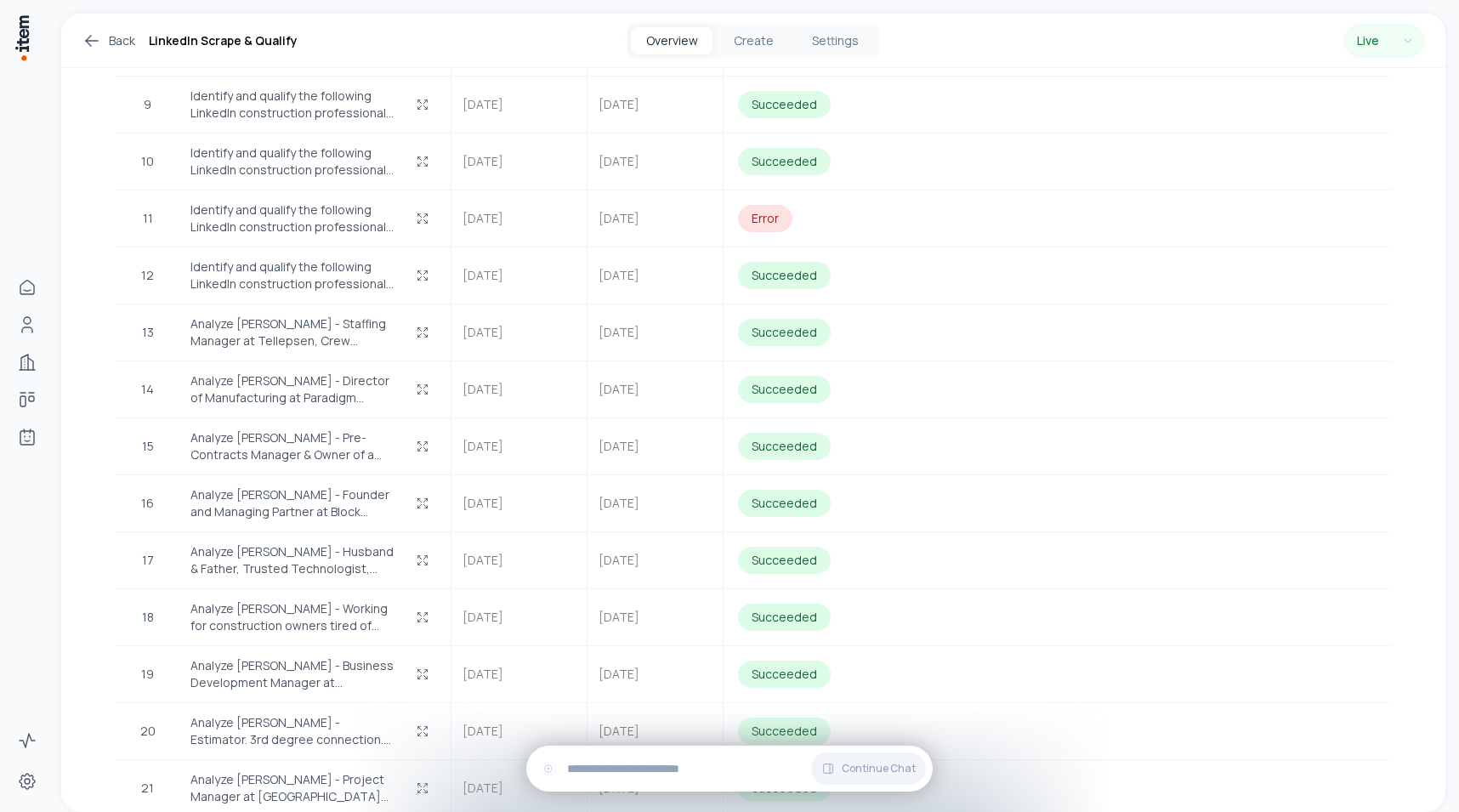
scroll to position [980, 0]
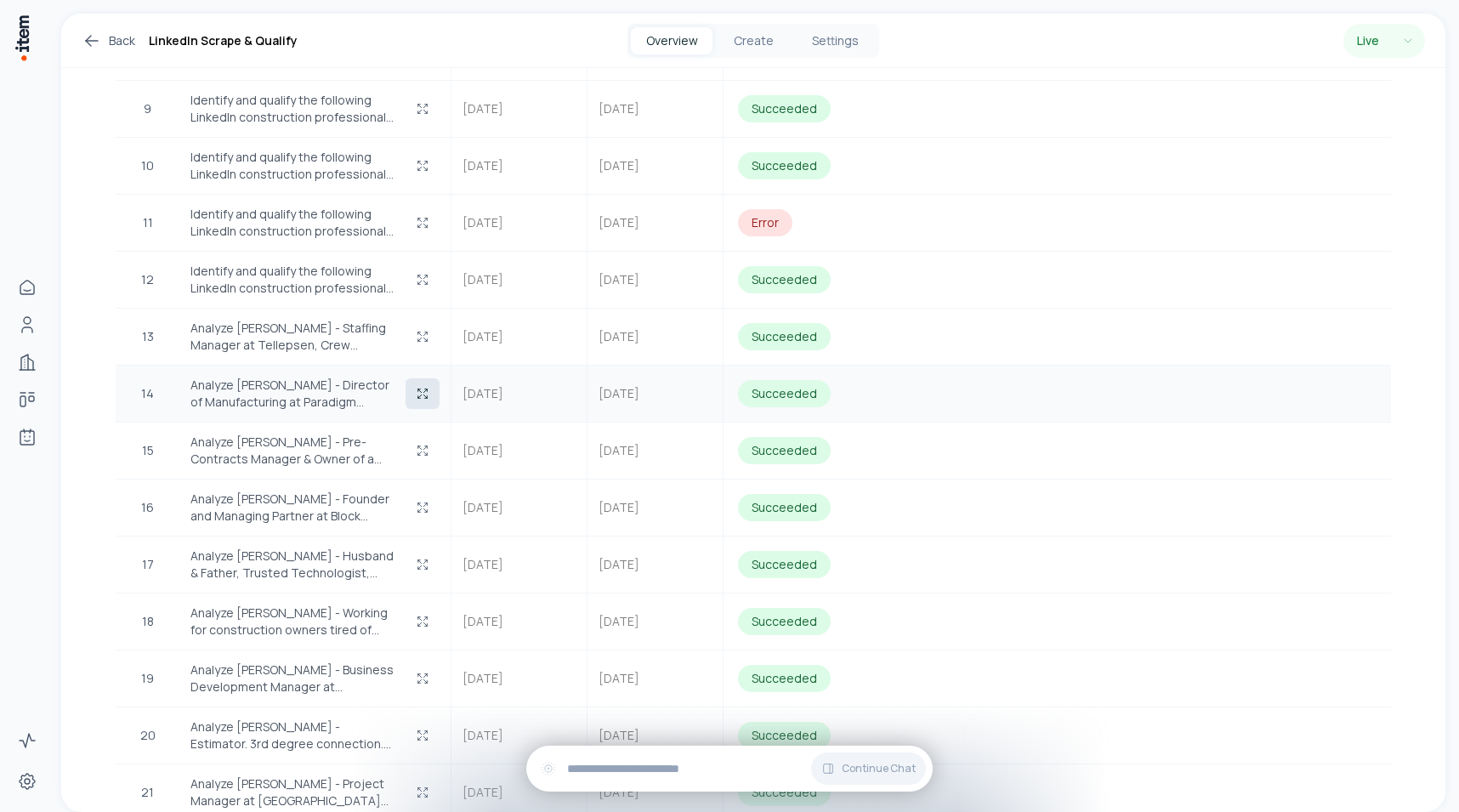
click at [415, 378] on button "button" at bounding box center [422, 393] width 34 height 30
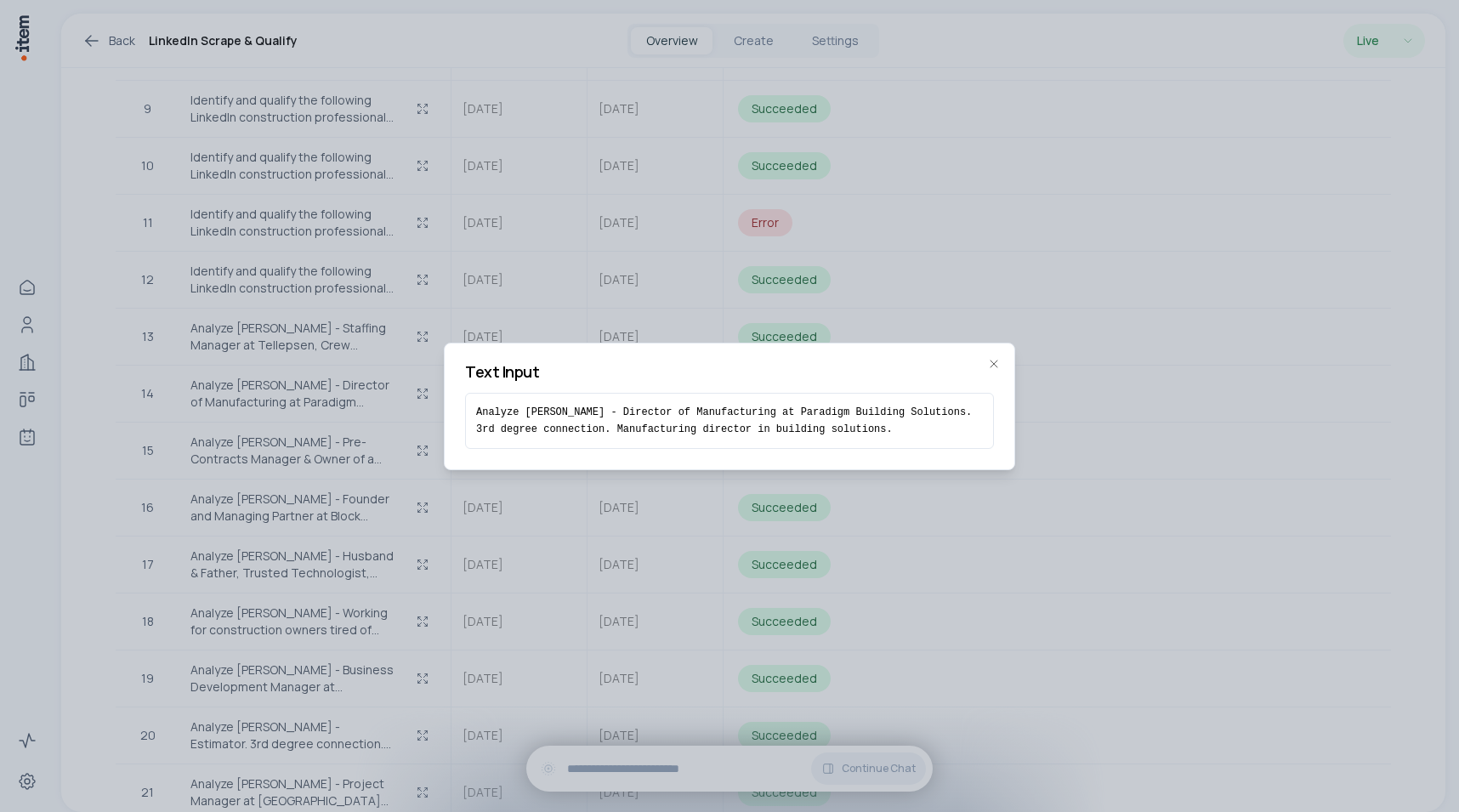
click at [634, 425] on pre "Analyze [PERSON_NAME] - Director of Manufacturing at Paradigm Building Solution…" at bounding box center [729, 420] width 506 height 34
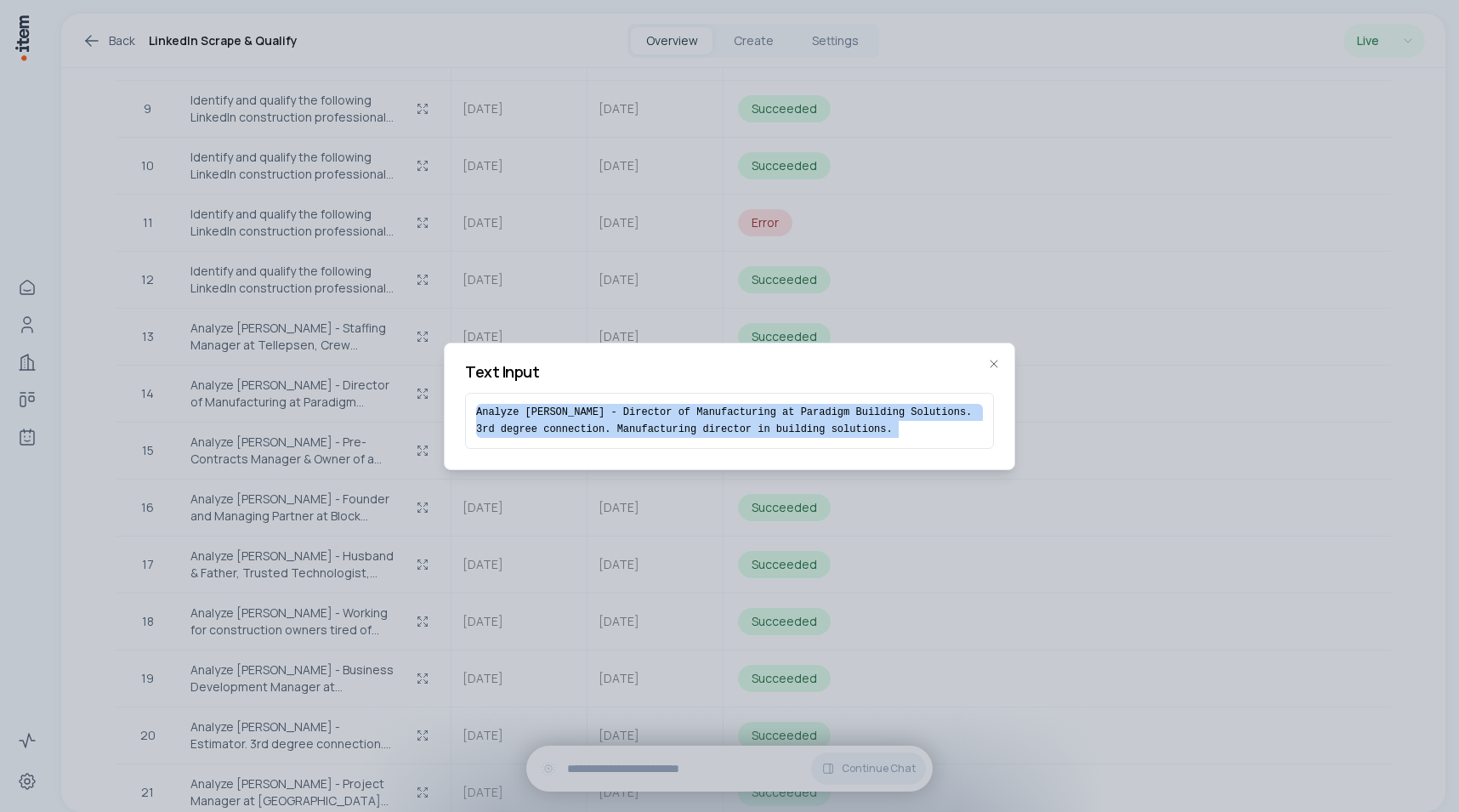
click at [634, 425] on pre "Analyze [PERSON_NAME] - Director of Manufacturing at Paradigm Building Solution…" at bounding box center [729, 420] width 506 height 34
click at [578, 423] on pre "Analyze [PERSON_NAME] - Director of Manufacturing at Paradigm Building Solution…" at bounding box center [729, 420] width 506 height 34
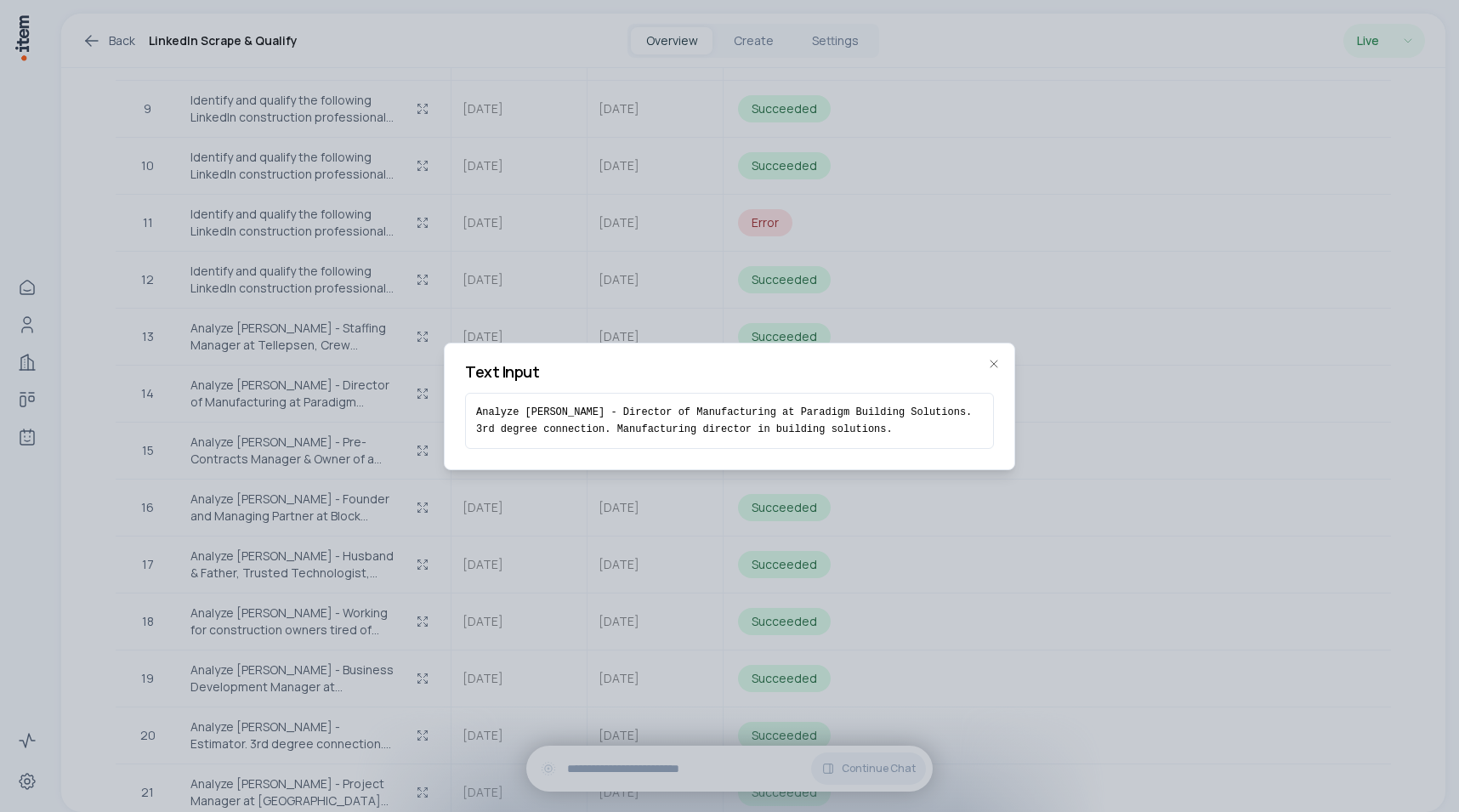
click at [377, 422] on div at bounding box center [729, 406] width 1459 height 812
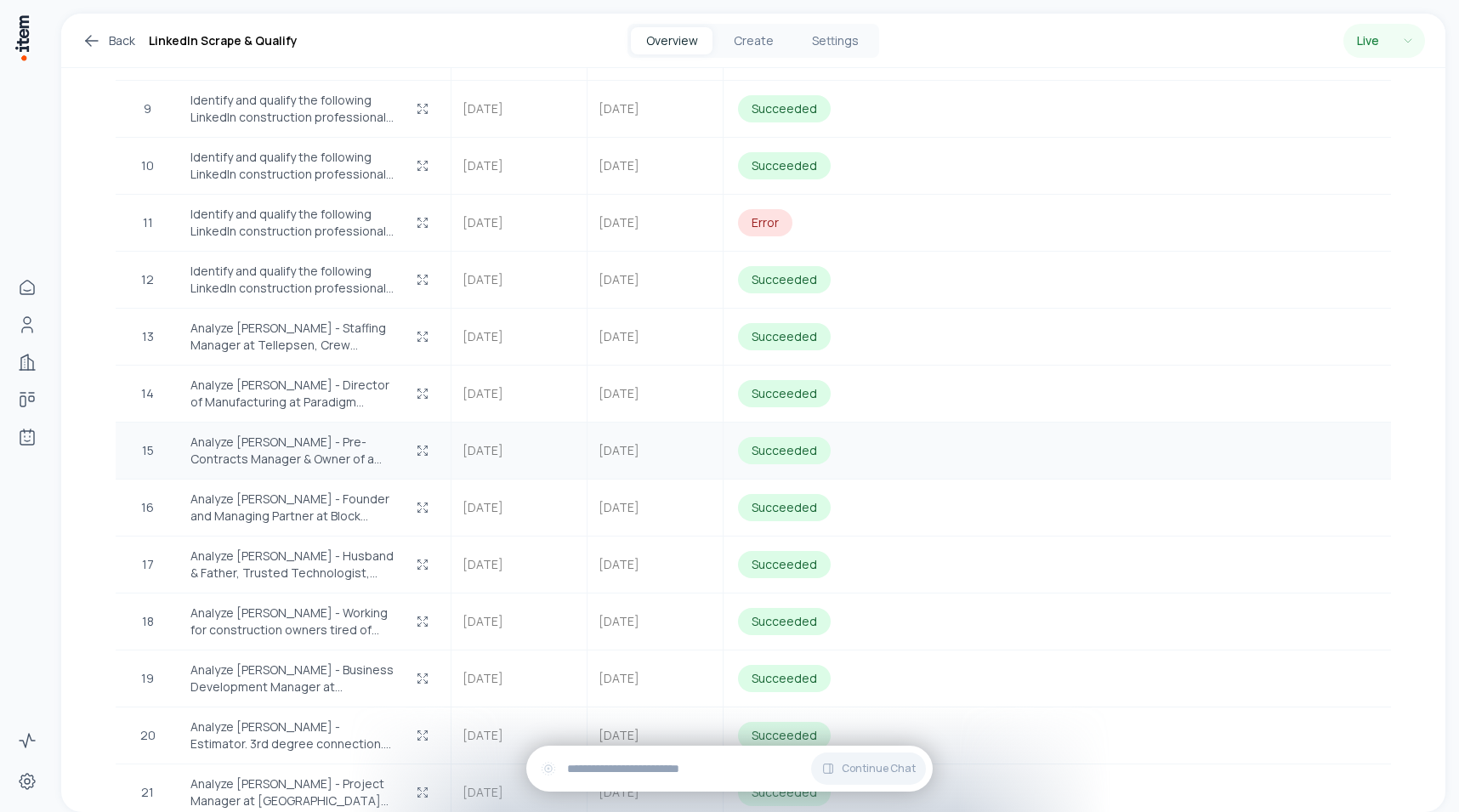
scroll to position [1194, 0]
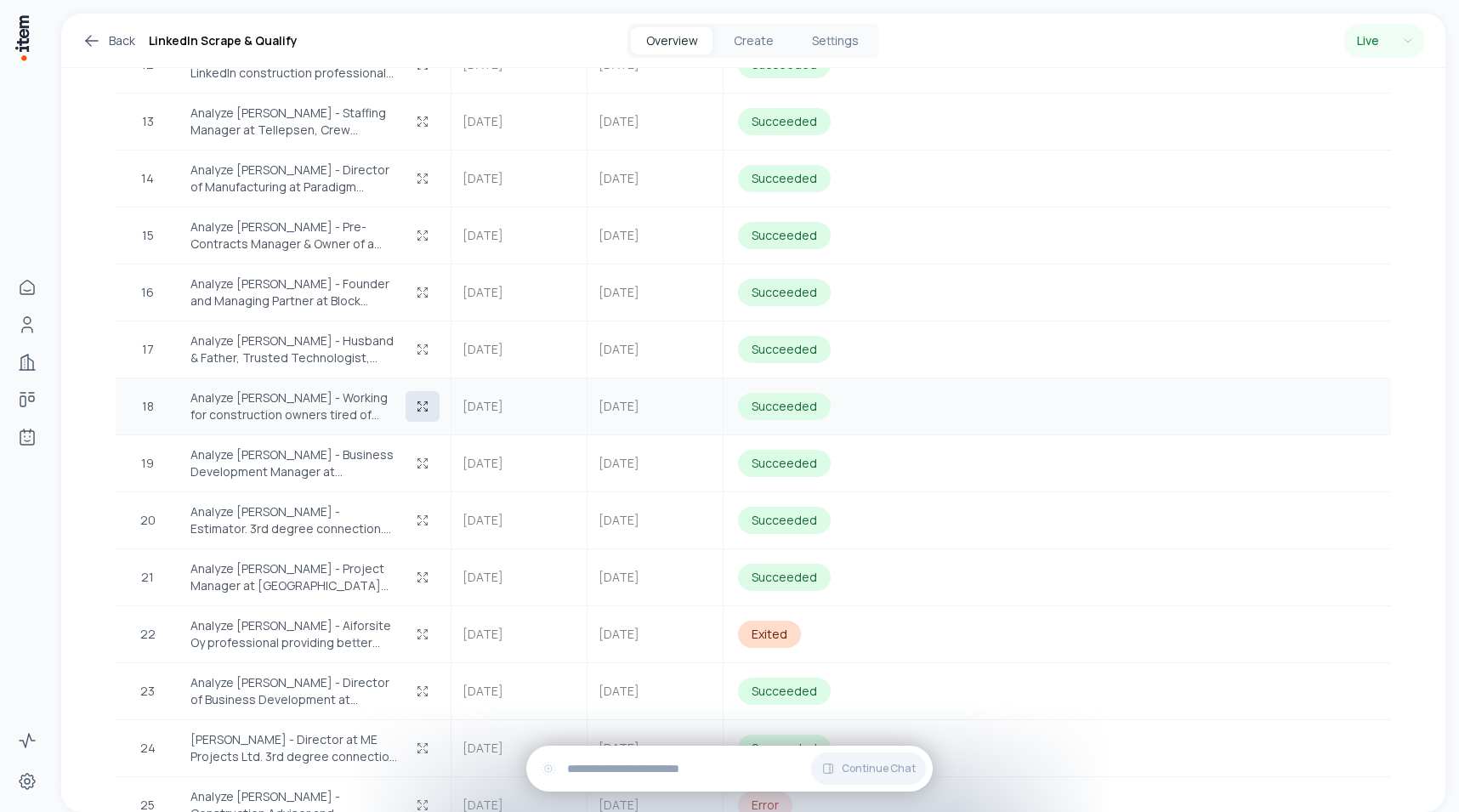
click at [414, 398] on button "button" at bounding box center [422, 406] width 34 height 30
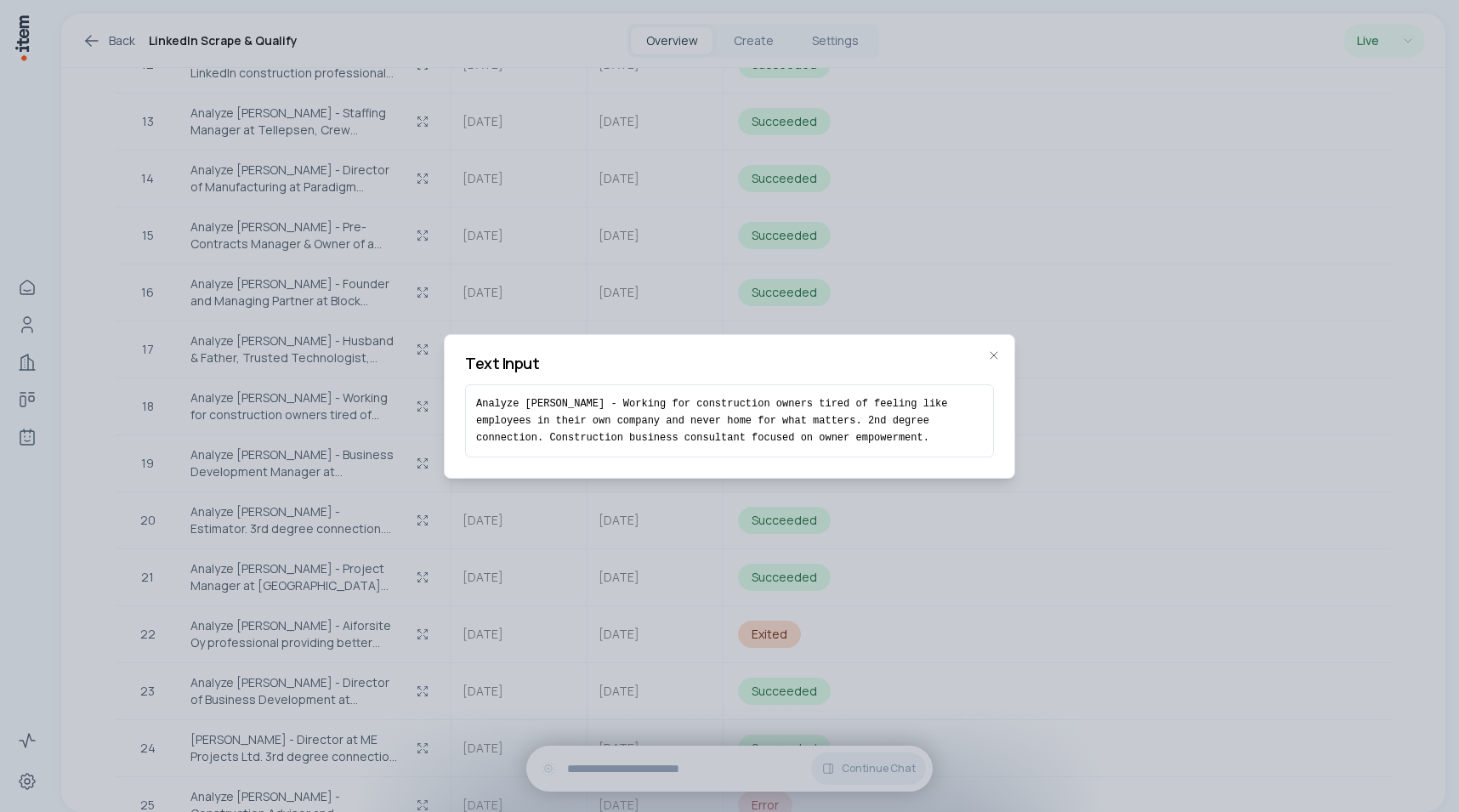
click at [259, 424] on div at bounding box center [729, 406] width 1459 height 812
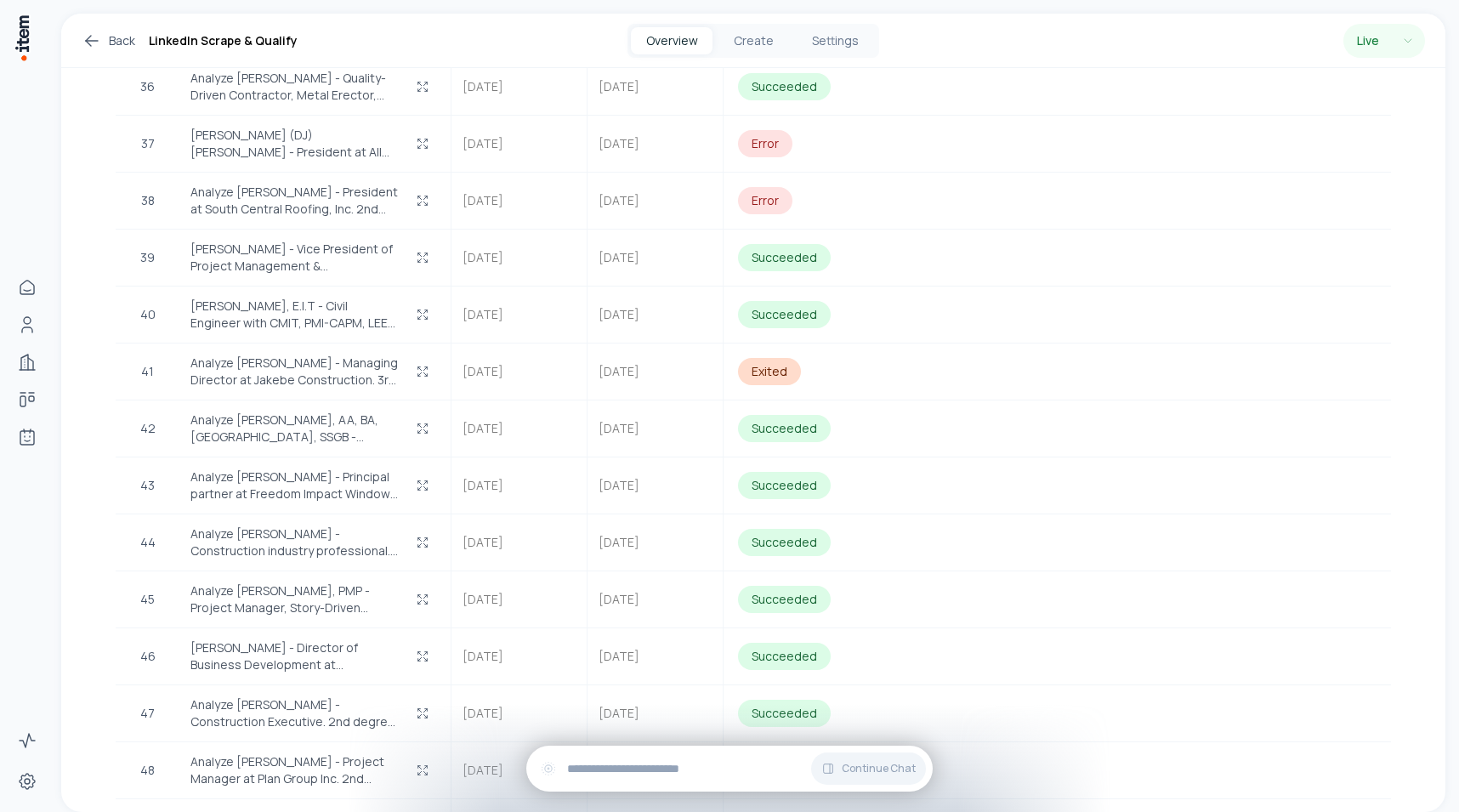
scroll to position [2662, 0]
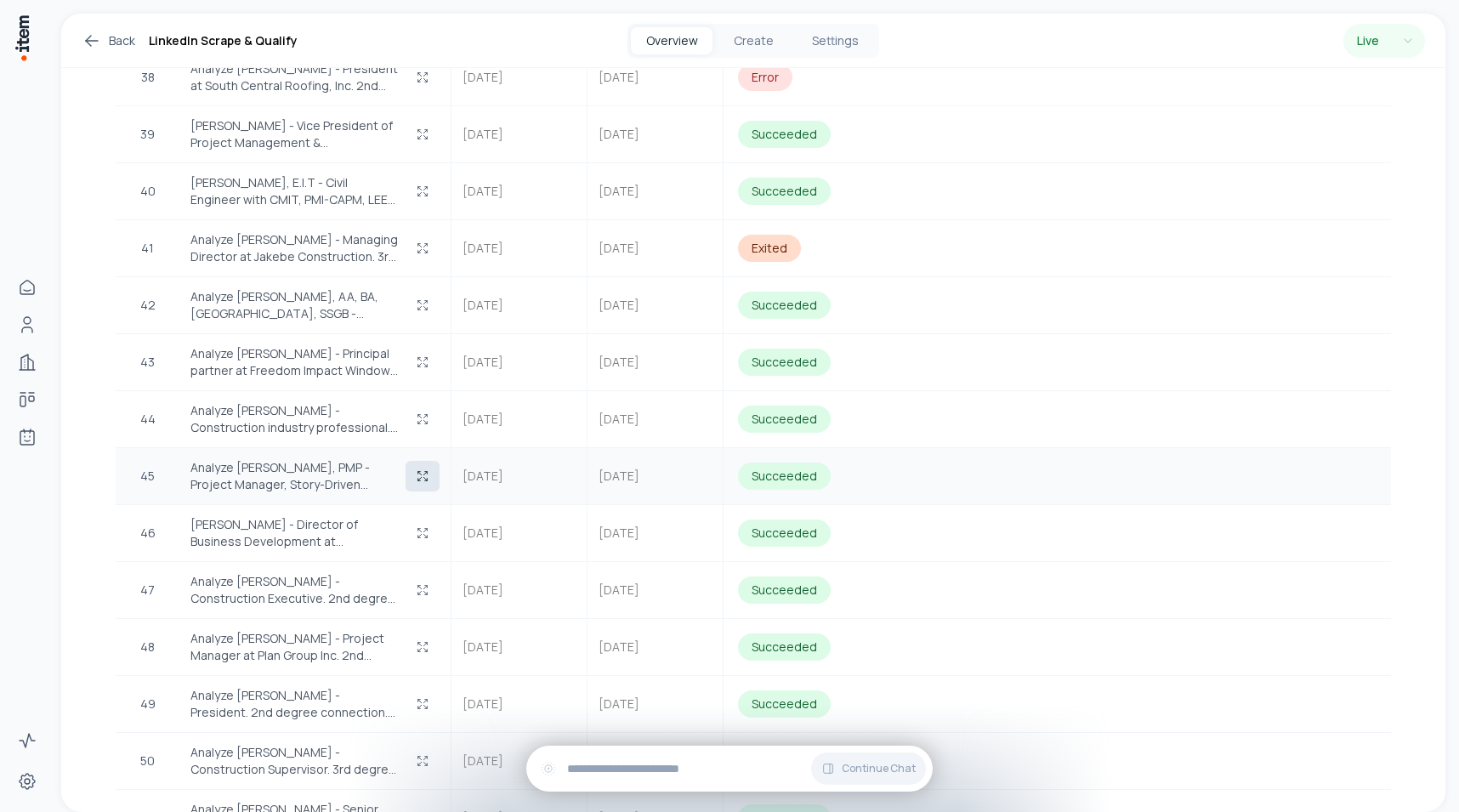
click at [419, 469] on icon "button" at bounding box center [422, 476] width 14 height 14
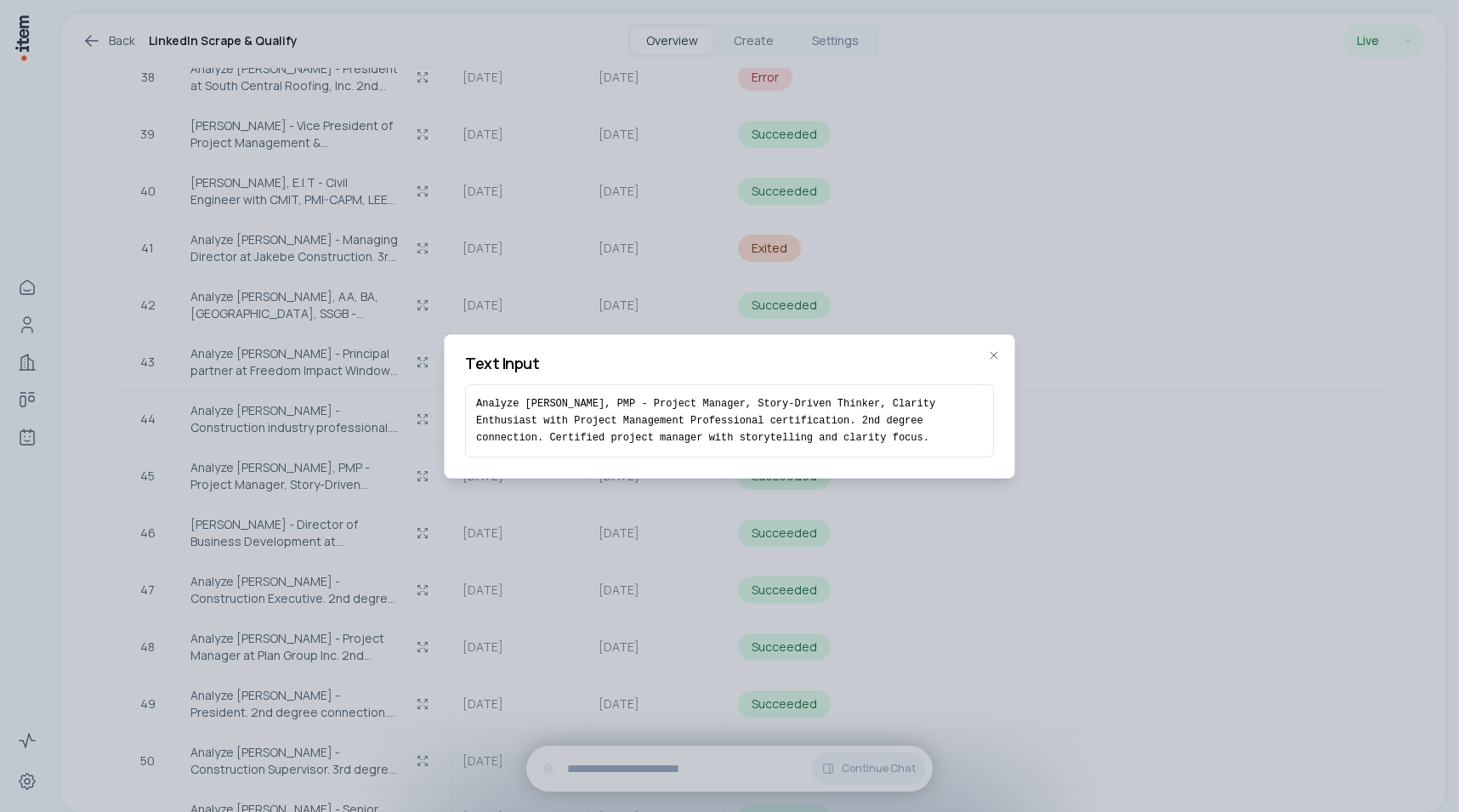
click at [685, 425] on pre "Analyze [PERSON_NAME], PMP - Project Manager, Story-Driven Thinker, Clarity Ent…" at bounding box center [729, 420] width 506 height 51
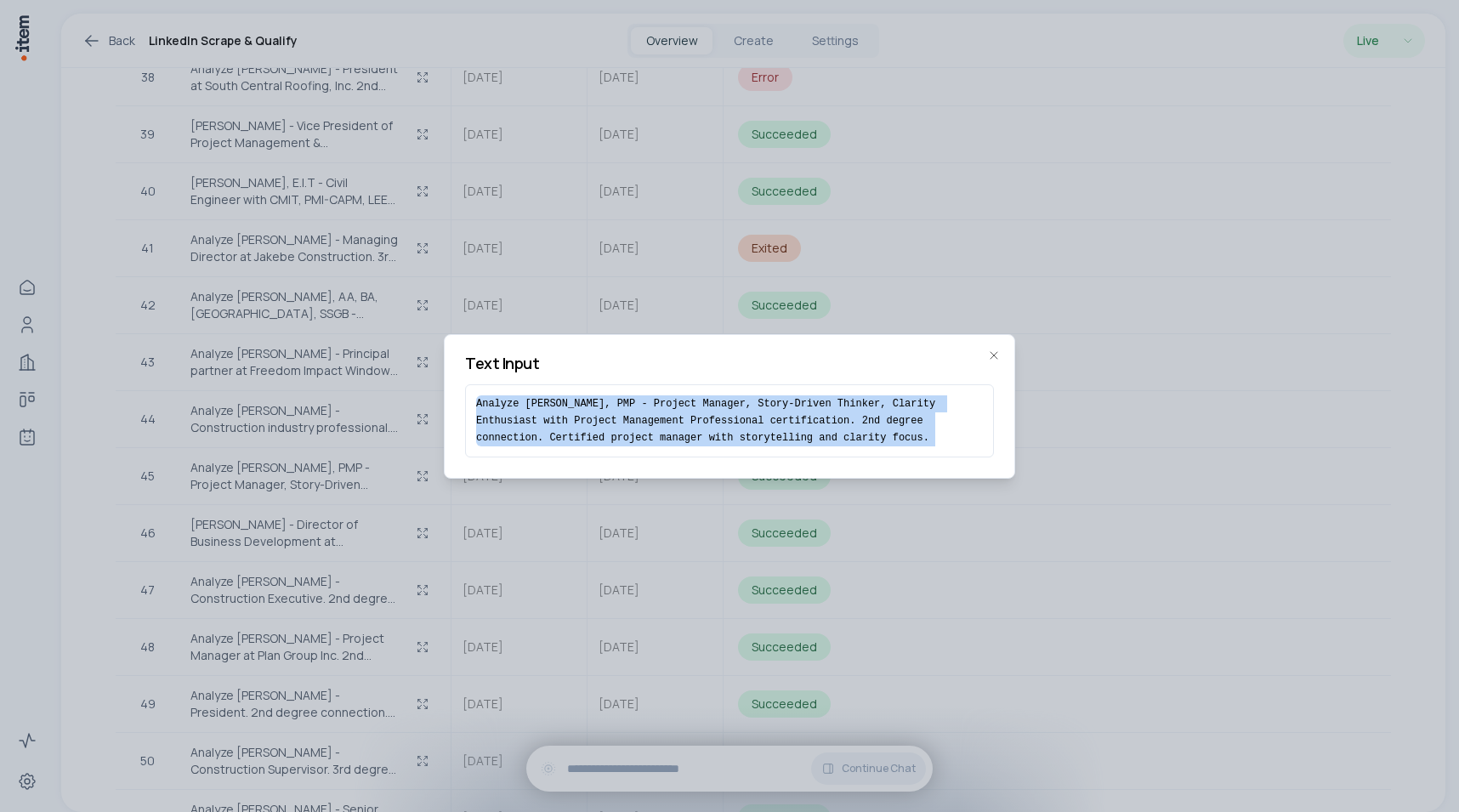
click at [685, 425] on pre "Analyze [PERSON_NAME], PMP - Project Manager, Story-Driven Thinker, Clarity Ent…" at bounding box center [729, 420] width 506 height 51
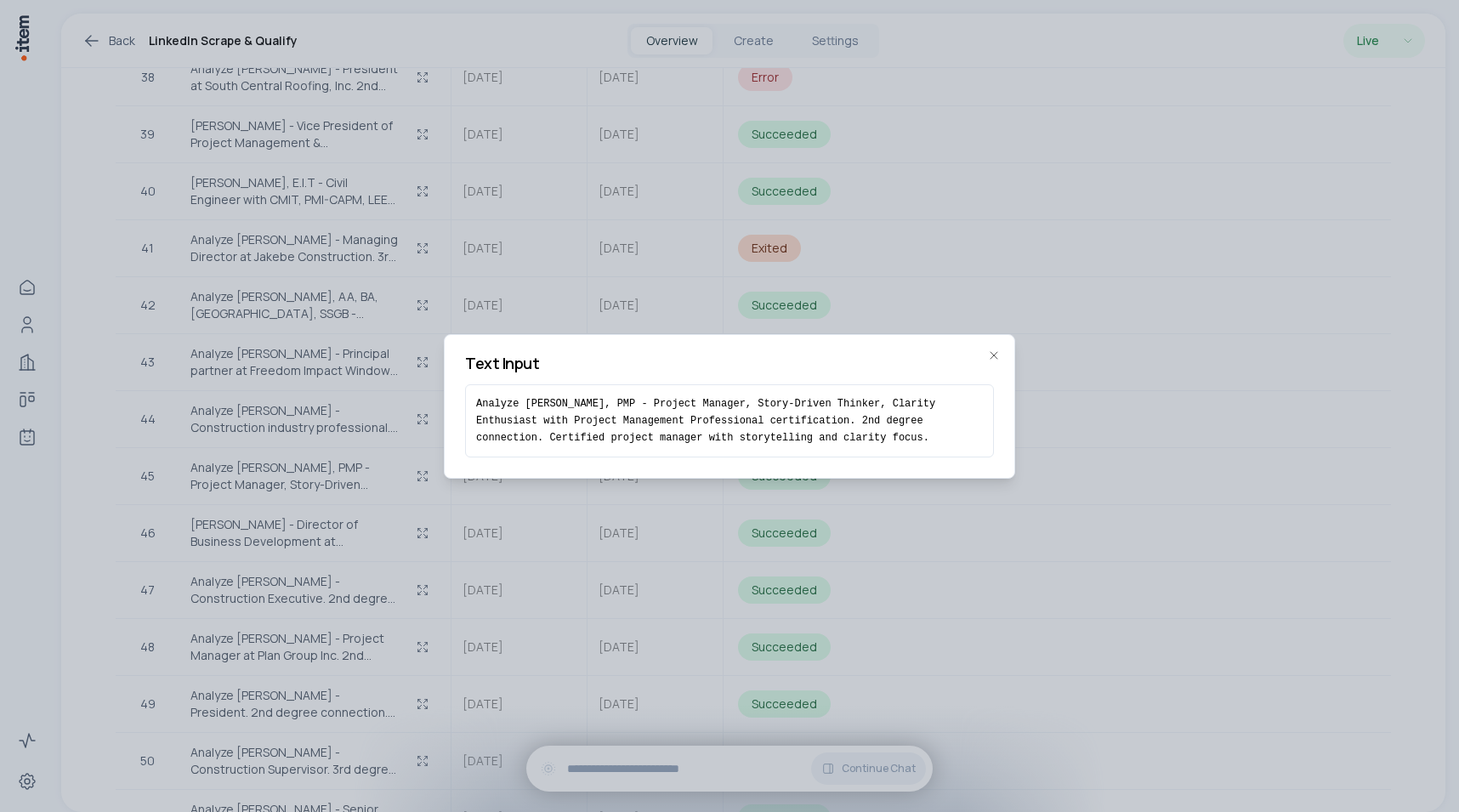
click at [834, 425] on pre "Analyze [PERSON_NAME], PMP - Project Manager, Story-Driven Thinker, Clarity Ent…" at bounding box center [729, 420] width 506 height 51
click at [1101, 425] on div at bounding box center [729, 406] width 1459 height 812
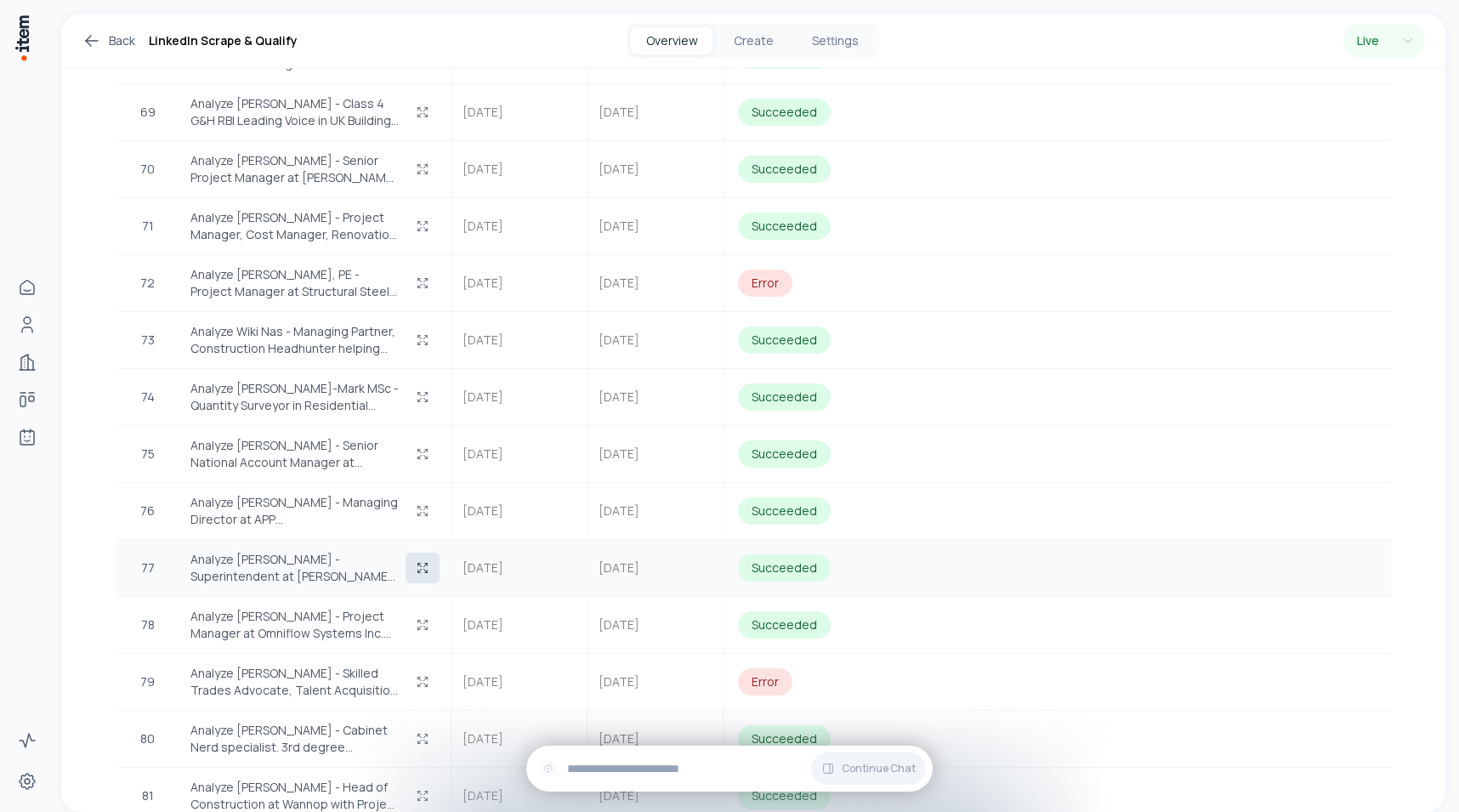
scroll to position [4507, 0]
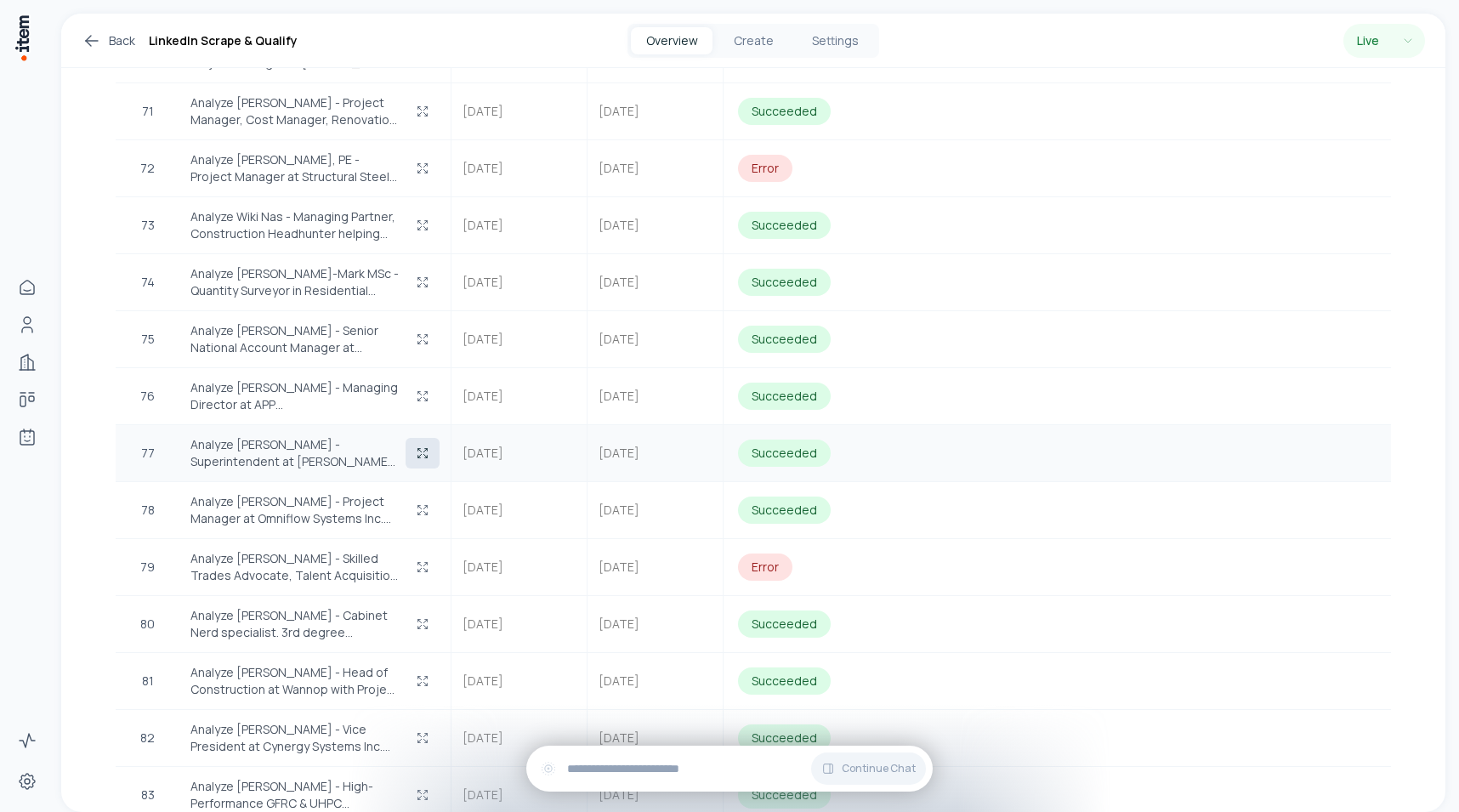
click at [415, 438] on button "button" at bounding box center [422, 453] width 34 height 30
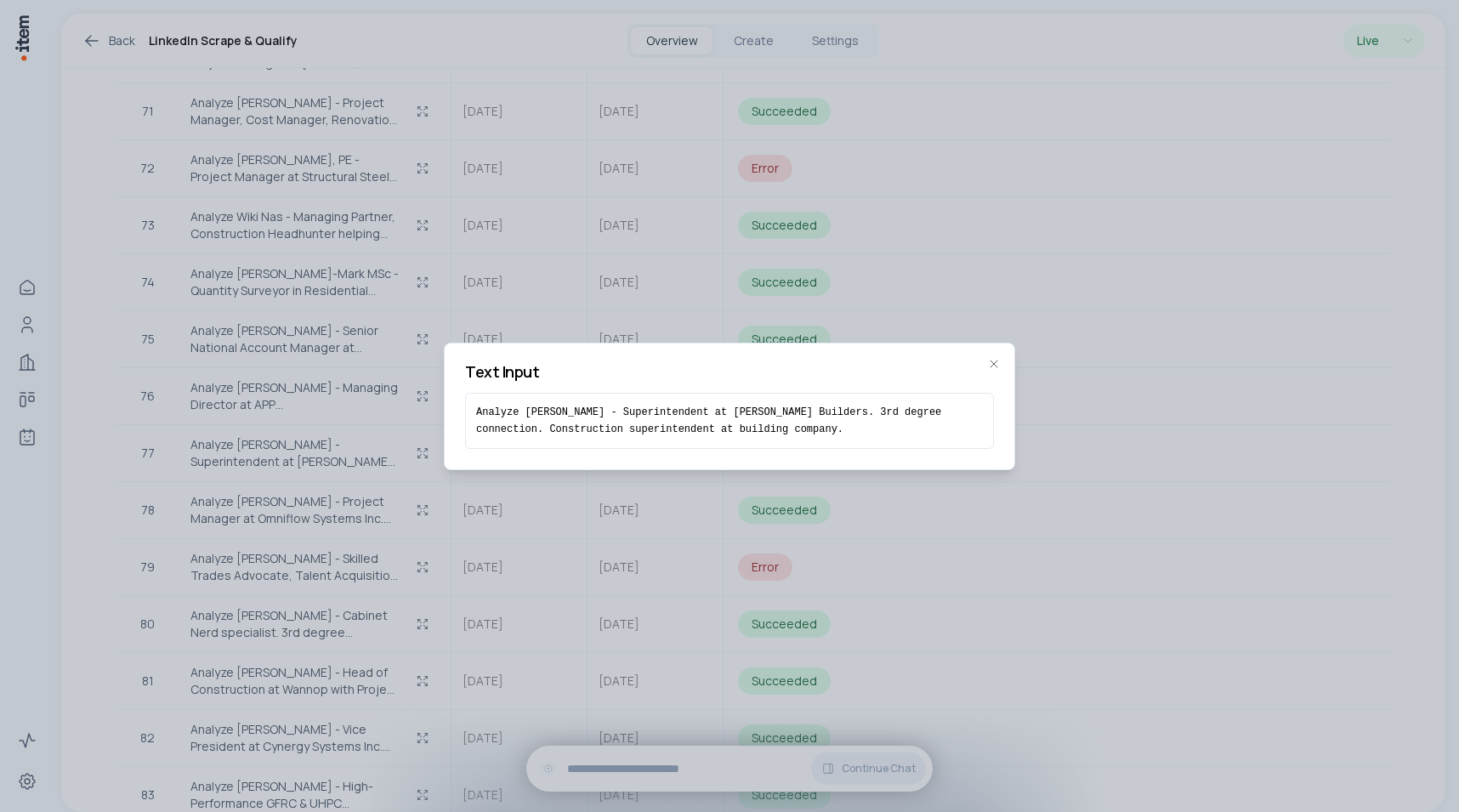
click at [602, 398] on div "Analyze [PERSON_NAME] - Superintendent at [PERSON_NAME] Builders. 3rd degree co…" at bounding box center [729, 420] width 529 height 56
click at [349, 418] on div at bounding box center [729, 406] width 1459 height 812
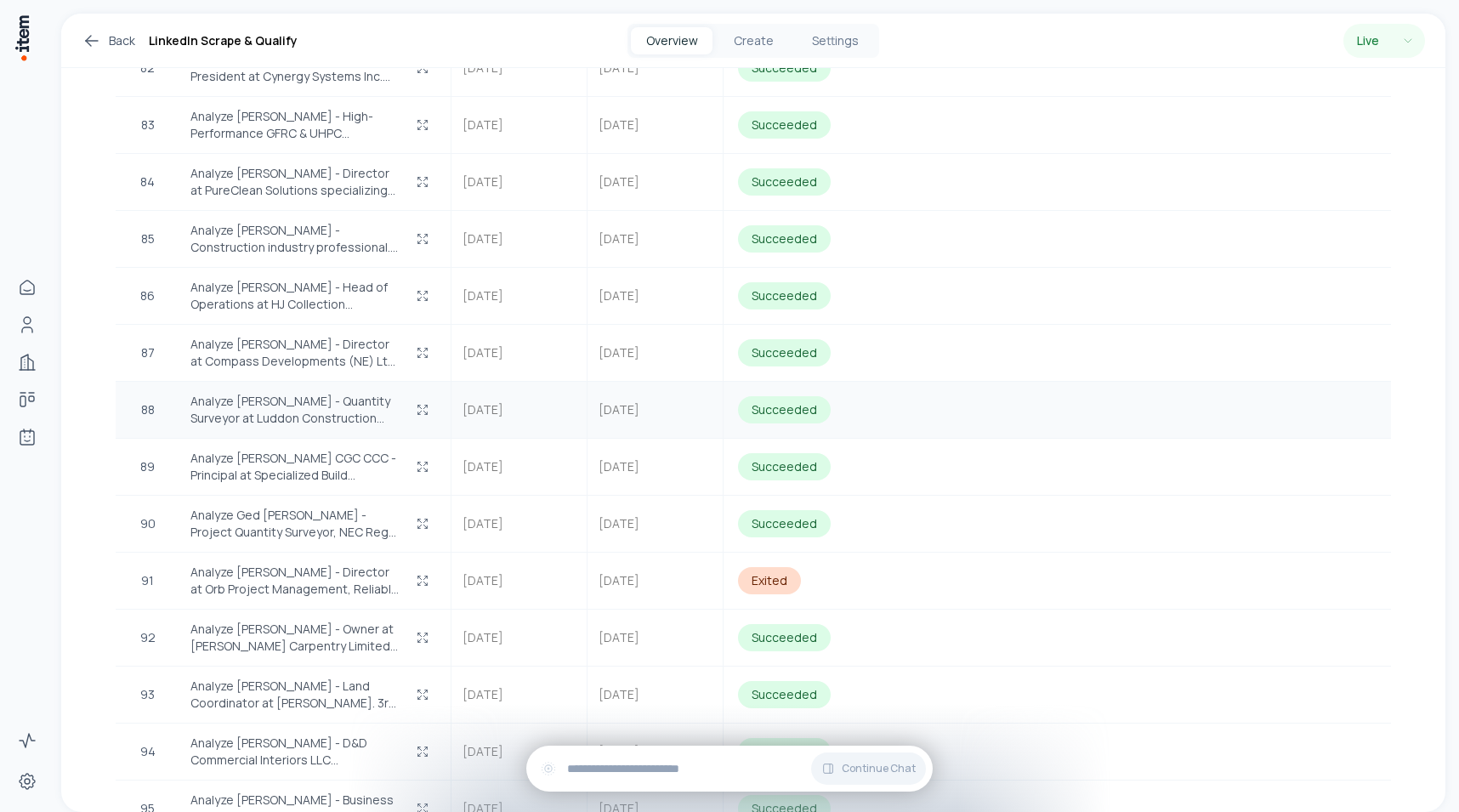
scroll to position [5175, 0]
click at [420, 518] on icon "button" at bounding box center [422, 525] width 14 height 14
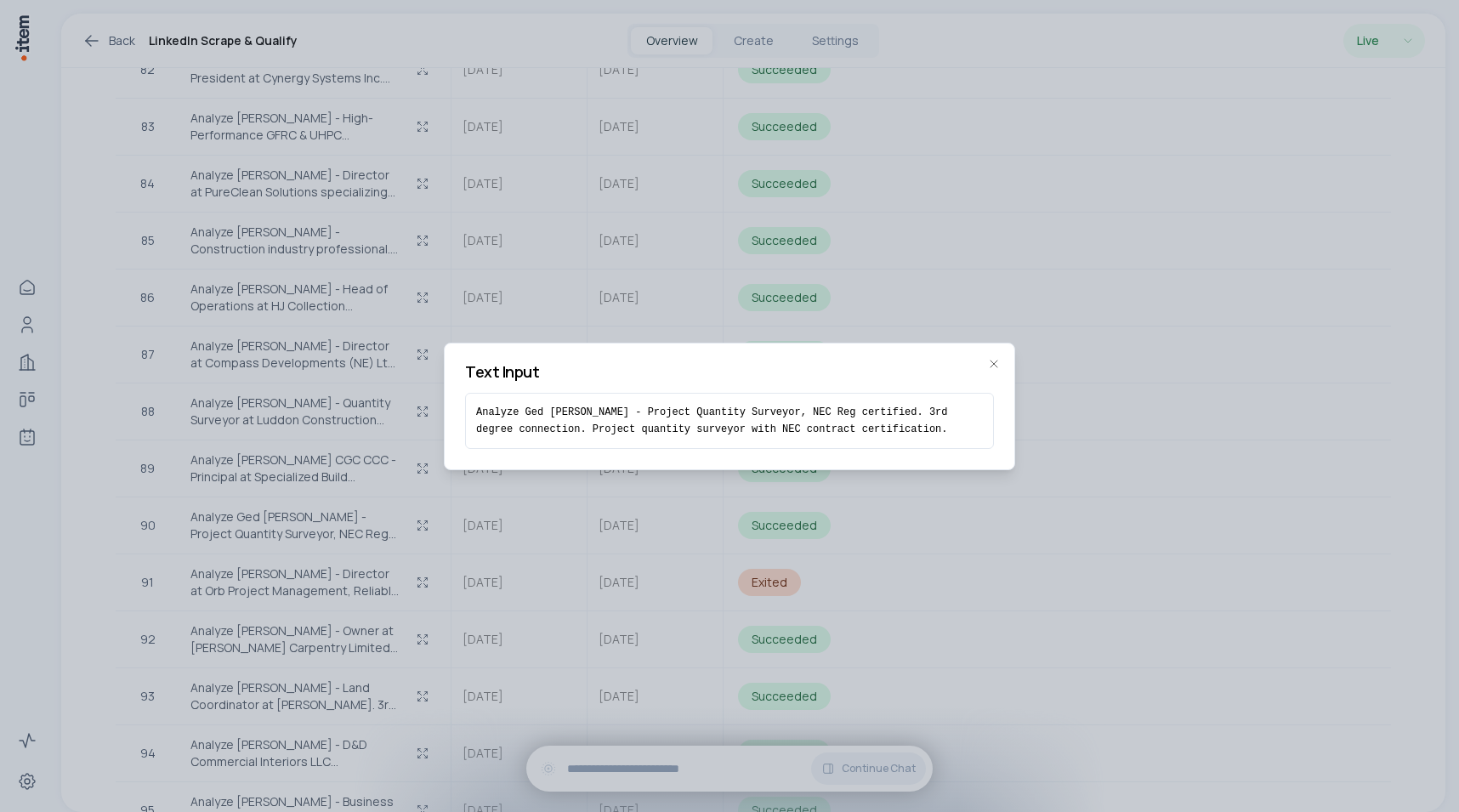
click at [1054, 75] on div at bounding box center [729, 406] width 1459 height 812
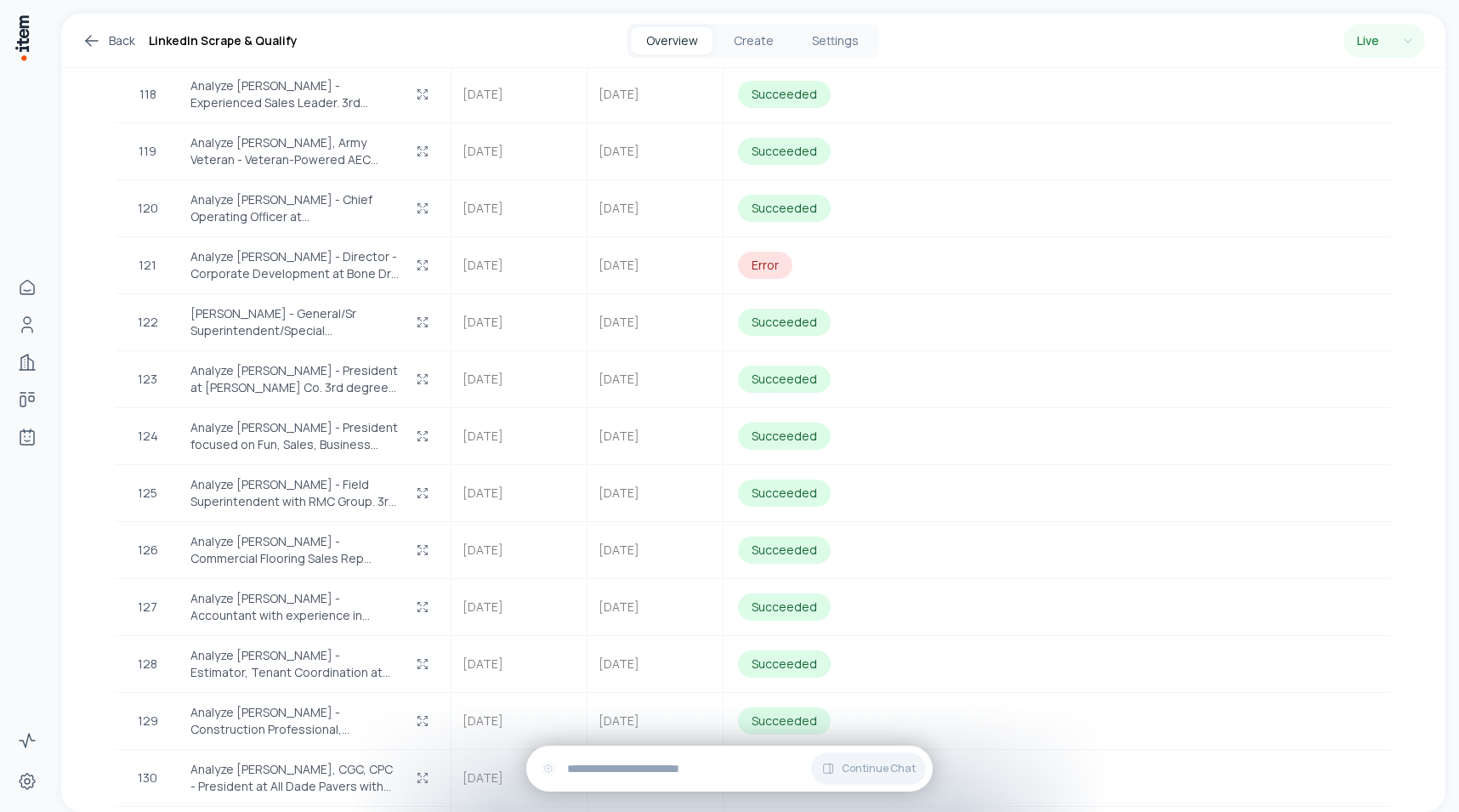
scroll to position [7190, 0]
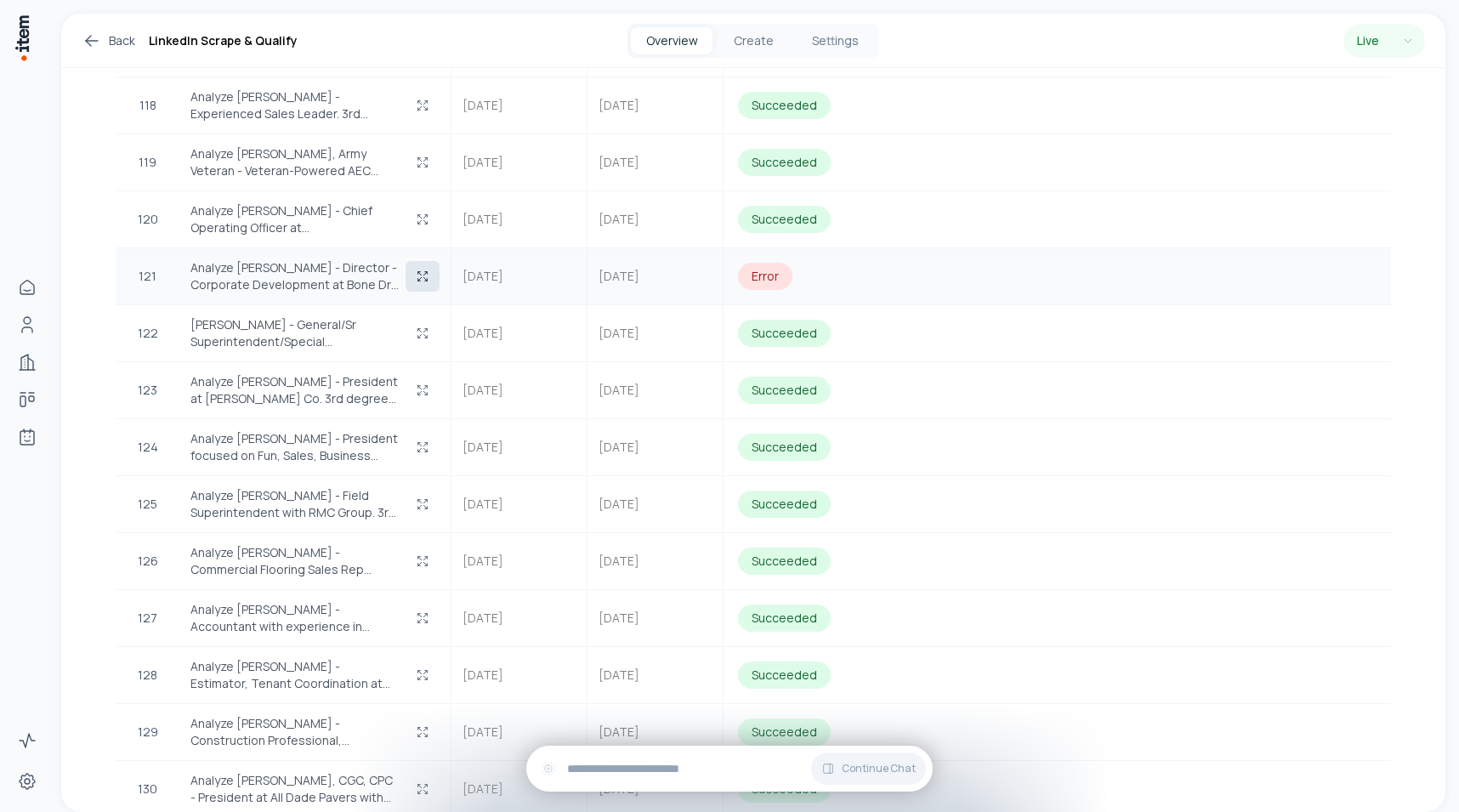
click at [414, 261] on button "button" at bounding box center [422, 275] width 34 height 30
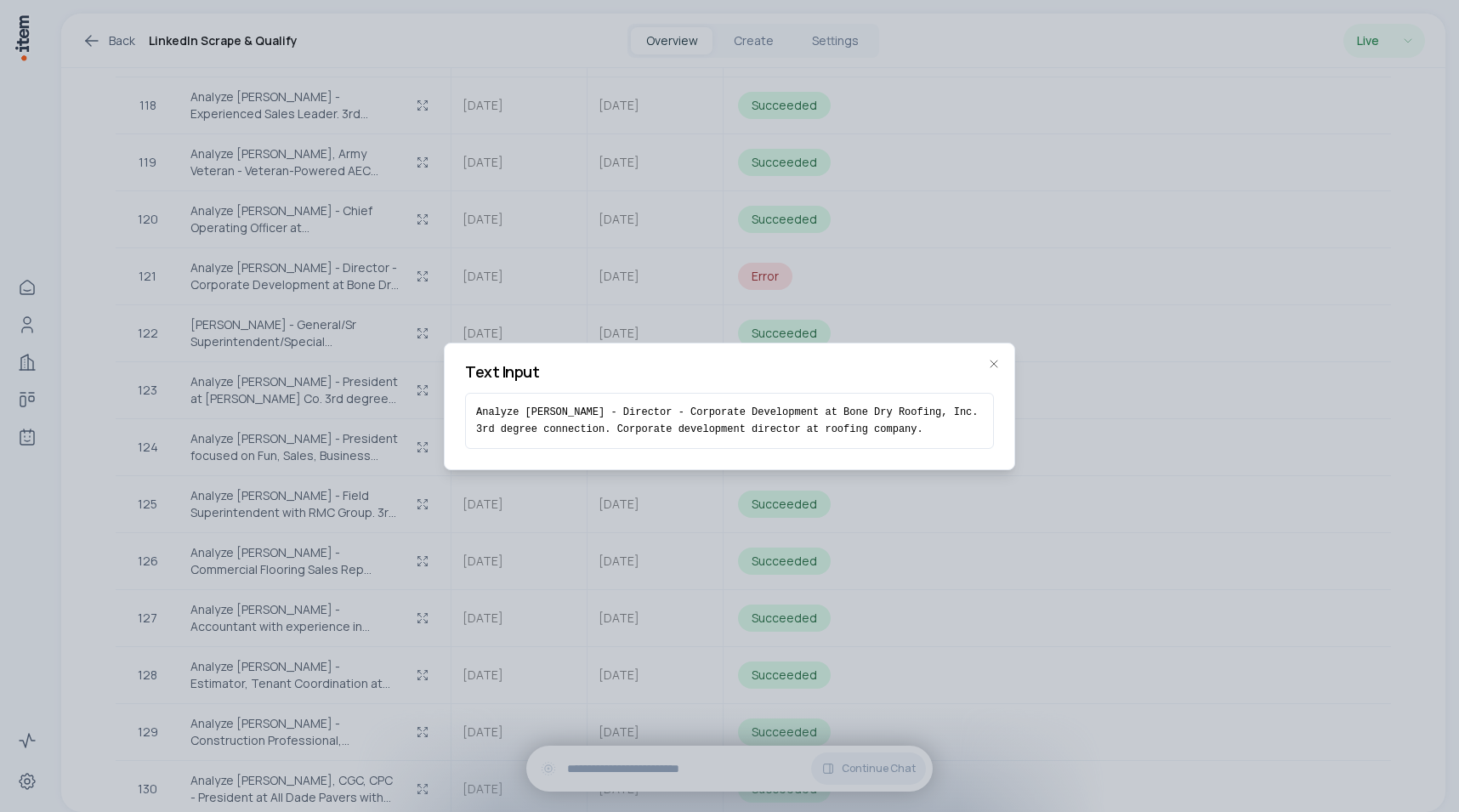
click at [468, 260] on div at bounding box center [729, 406] width 1459 height 812
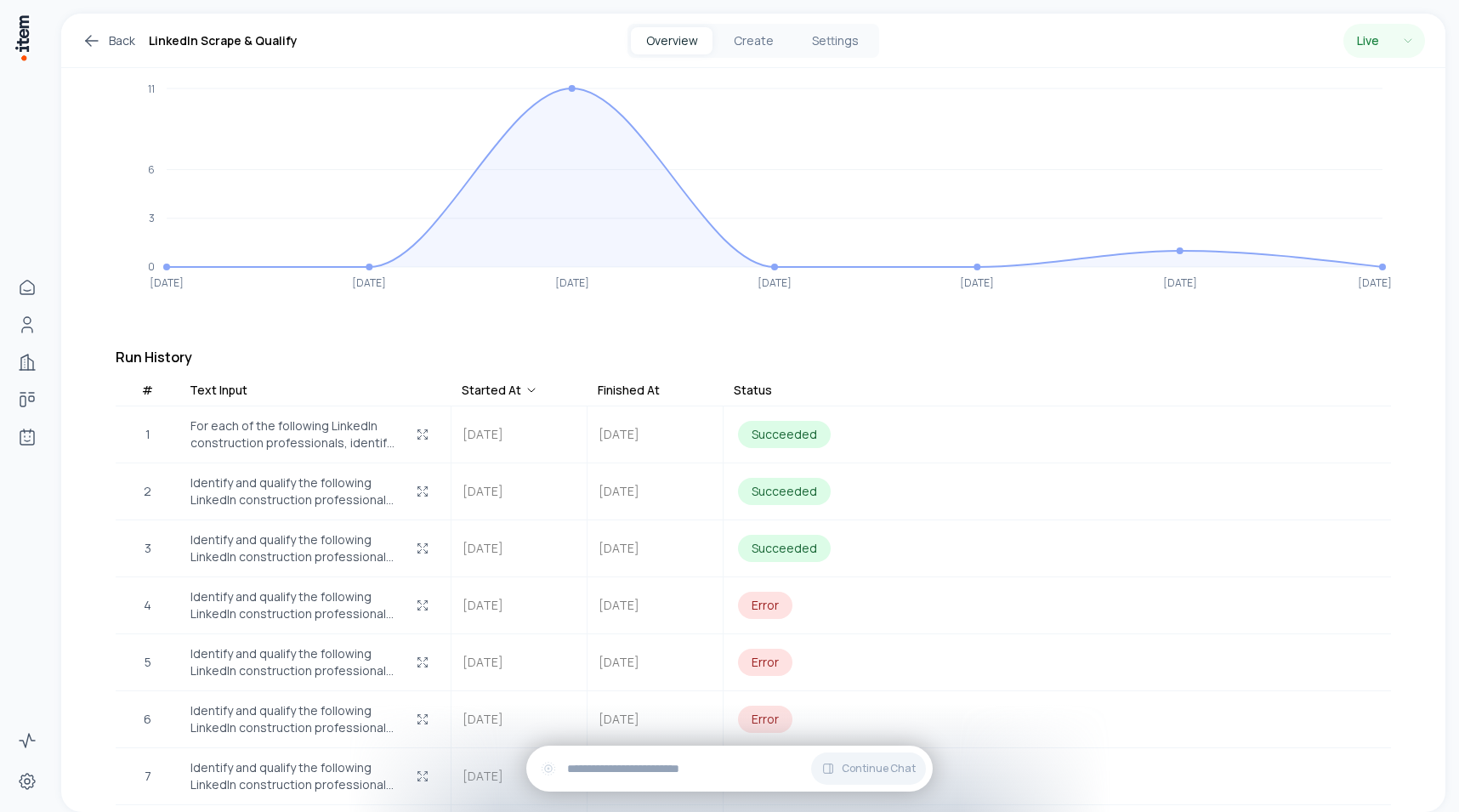
scroll to position [0, 0]
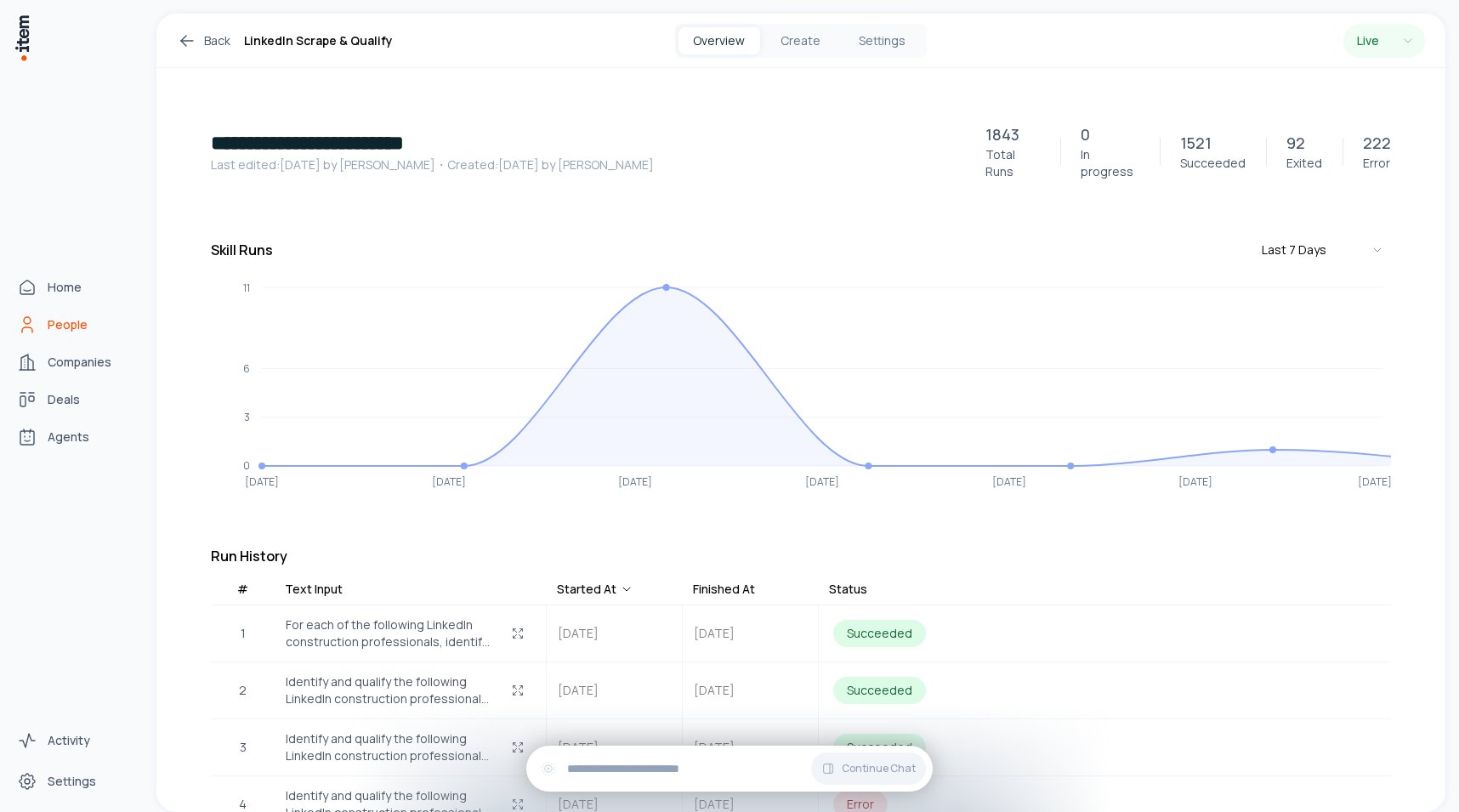
click at [48, 322] on span "People" at bounding box center [67, 324] width 40 height 17
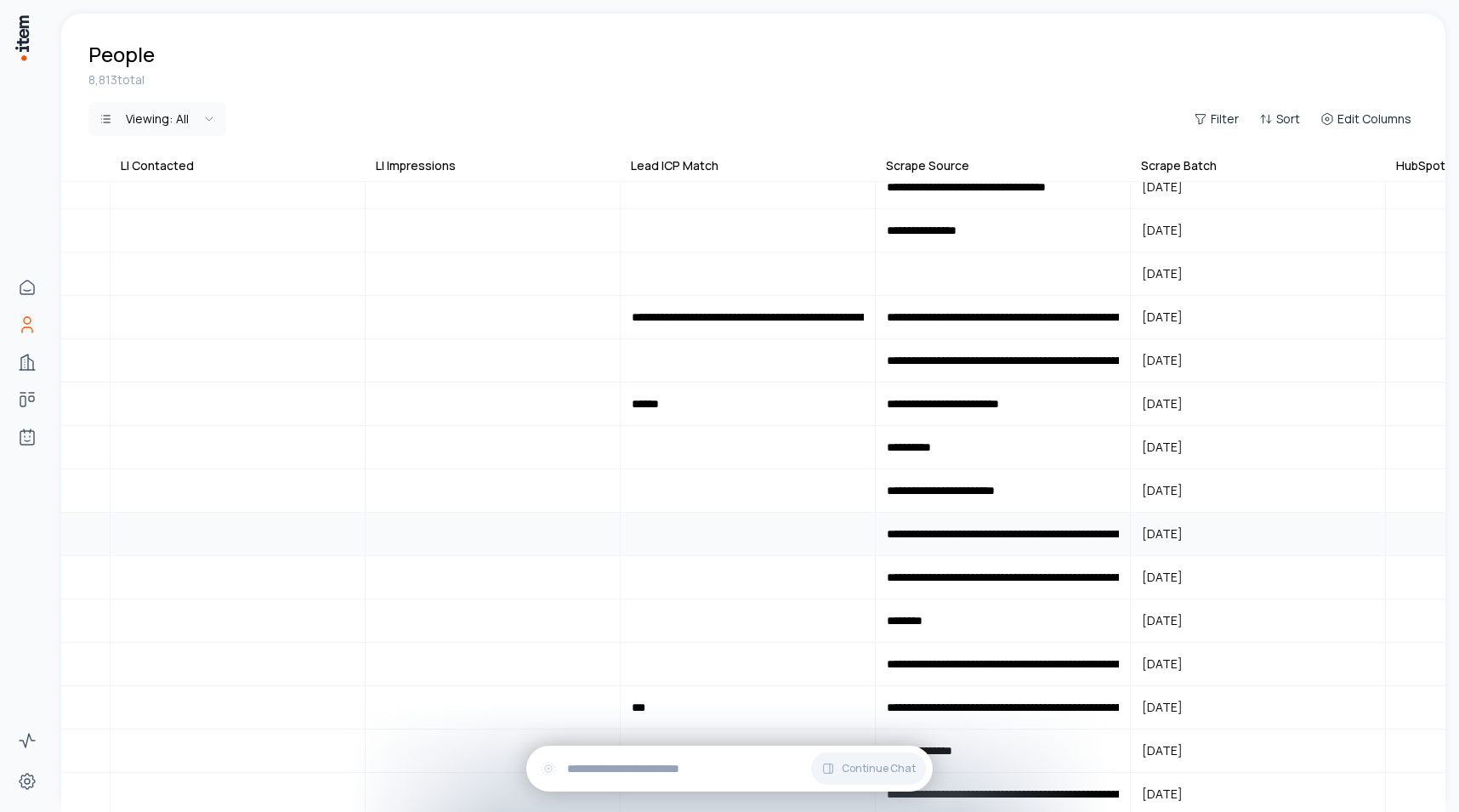
scroll to position [5952, 2054]
